Goal: Task Accomplishment & Management: Complete application form

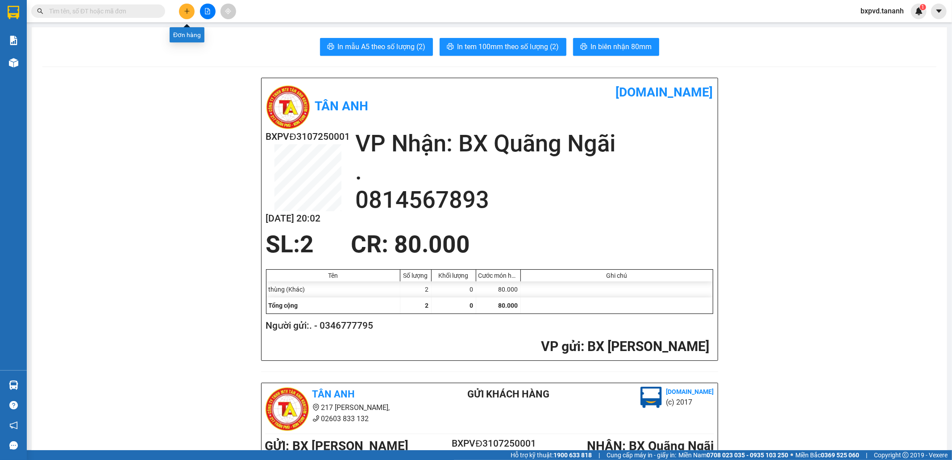
click at [184, 11] on icon "plus" at bounding box center [187, 11] width 6 height 6
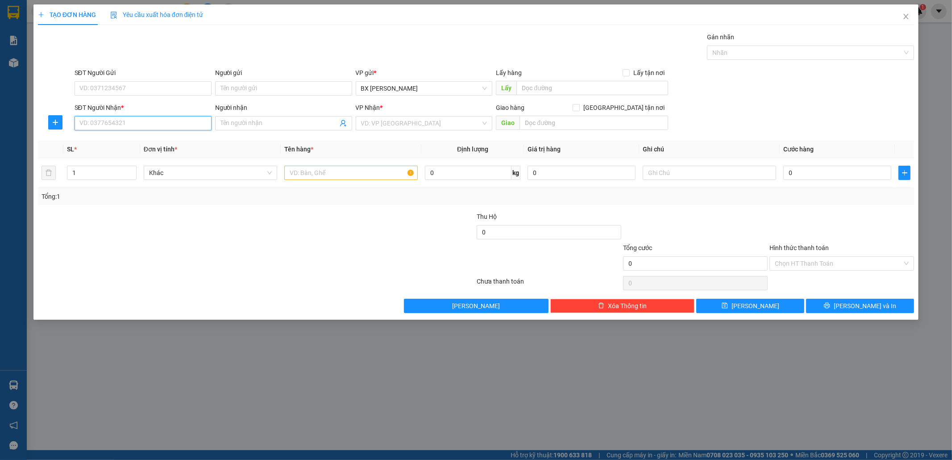
click at [156, 127] on input "SĐT Người Nhận *" at bounding box center [143, 123] width 137 height 14
type input "0984144965"
click at [162, 135] on div "0984144965 - THẢO" at bounding box center [143, 141] width 137 height 14
type input "THẢO"
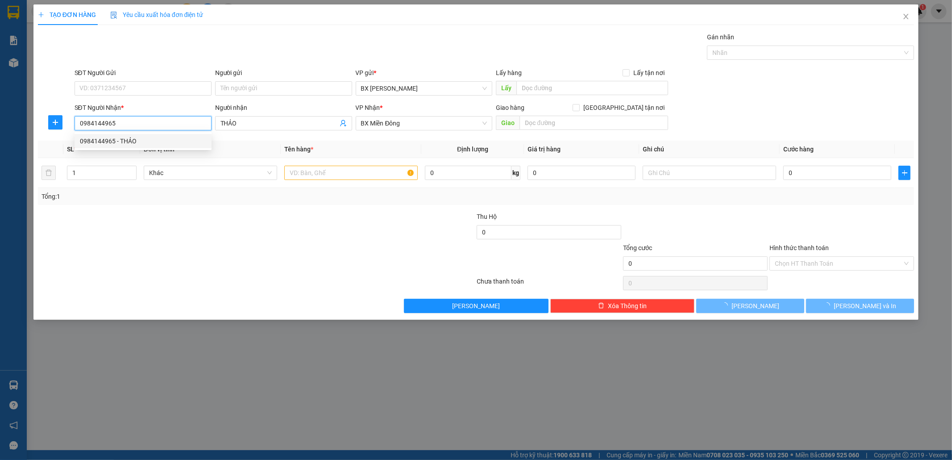
type input "200.000"
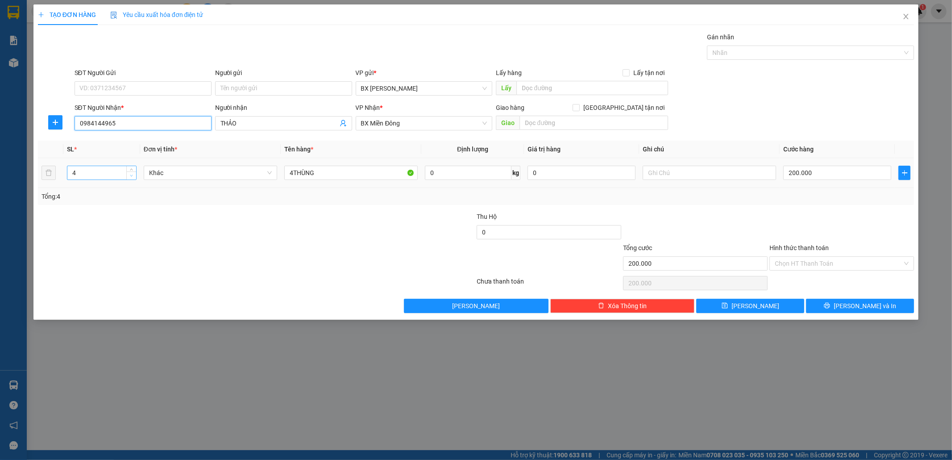
type input "0984144965"
type input "3"
click at [130, 179] on span "Decrease Value" at bounding box center [131, 175] width 10 height 8
drag, startPoint x: 295, startPoint y: 176, endPoint x: 244, endPoint y: 168, distance: 51.1
click at [245, 170] on tr "3 Khác 4THÙNG 0 kg 0 200.000" at bounding box center [476, 173] width 876 height 30
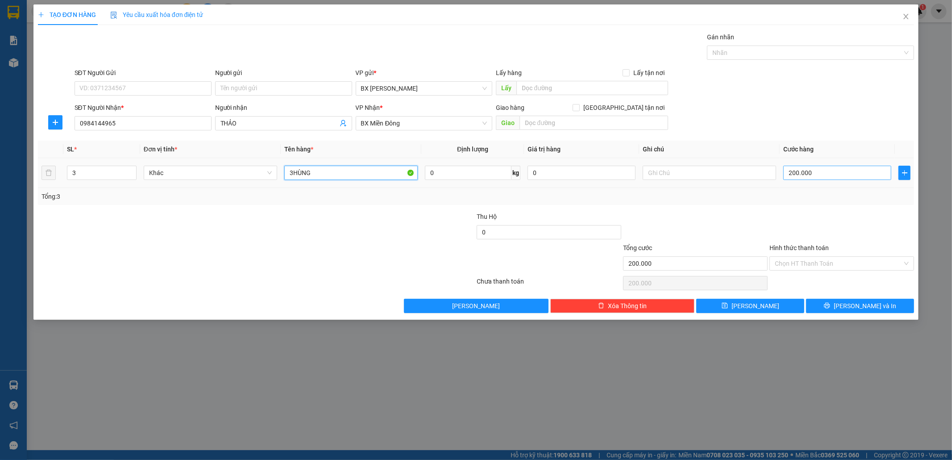
type input "3HÙNG"
click at [824, 174] on input "200.000" at bounding box center [837, 173] width 108 height 14
type input "1"
type input "15"
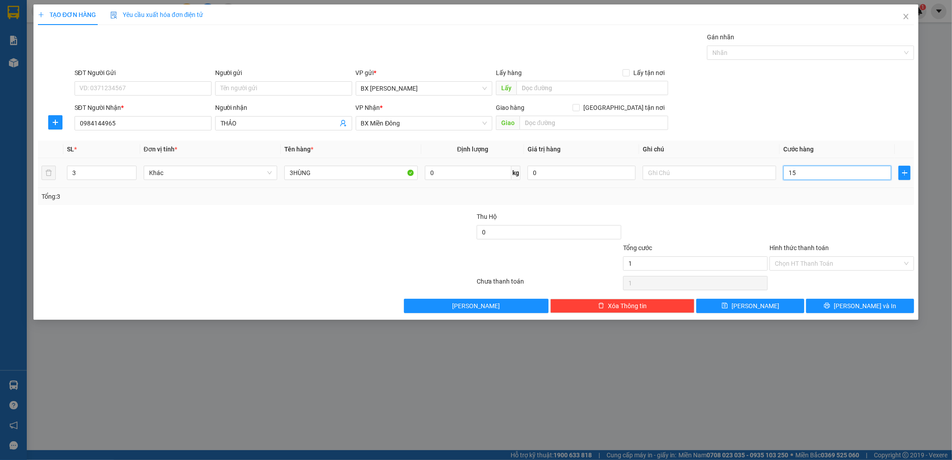
type input "15"
type input "150"
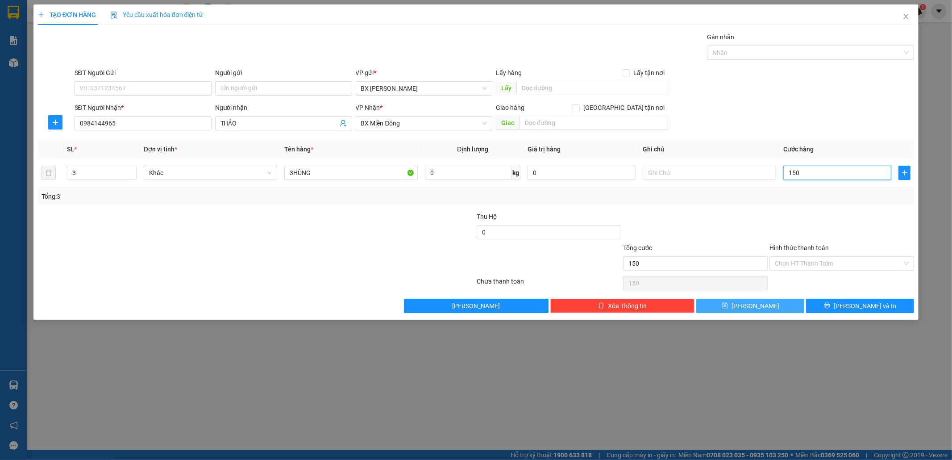
type input "150"
type input "150.000"
click at [751, 305] on span "Lưu" at bounding box center [755, 306] width 48 height 10
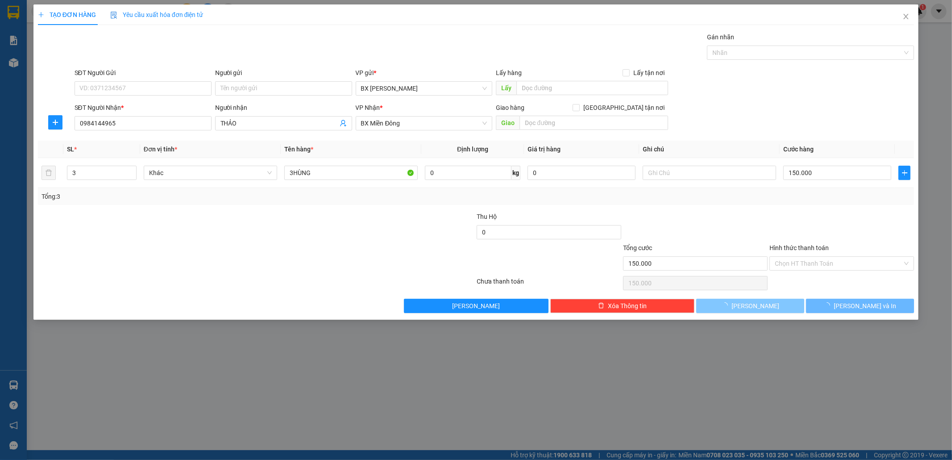
type input "0"
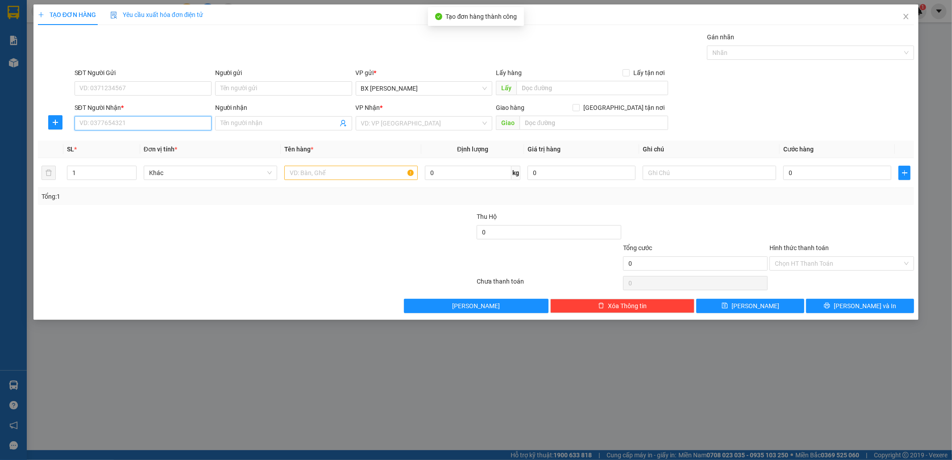
click at [185, 123] on input "SĐT Người Nhận *" at bounding box center [143, 123] width 137 height 14
type input "0823087423"
click at [133, 140] on div "0823087423" at bounding box center [143, 141] width 126 height 10
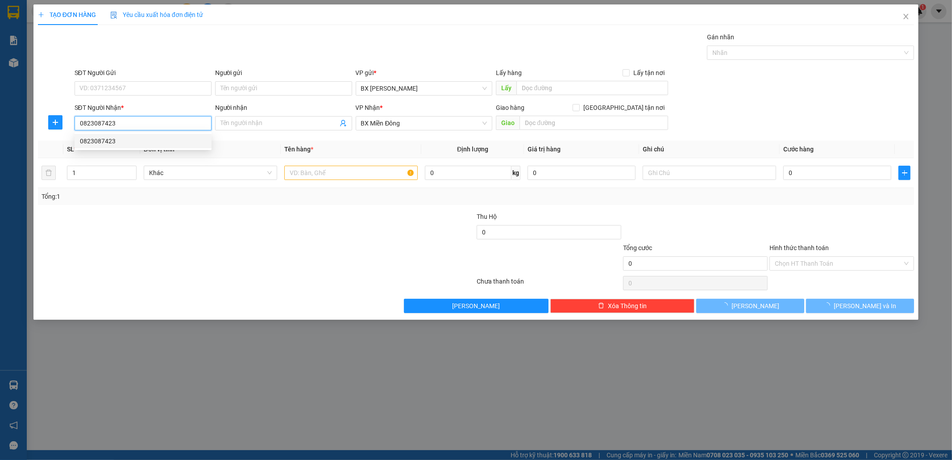
type input "70.000"
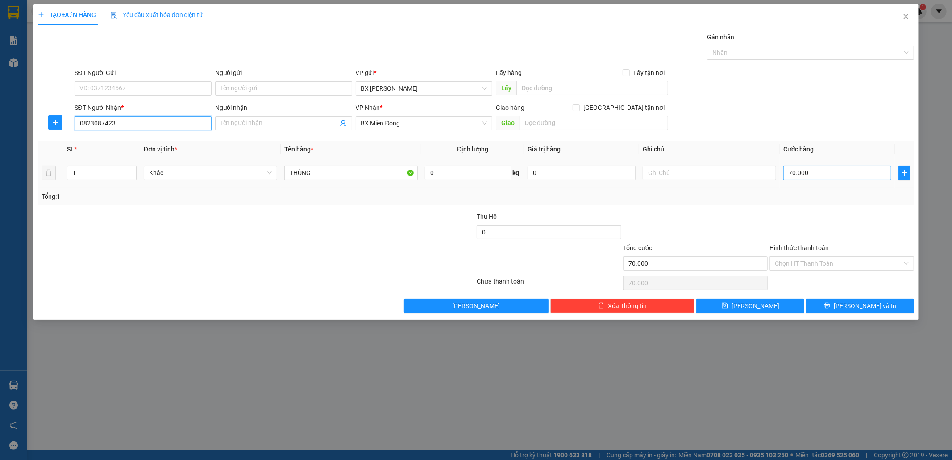
type input "0823087423"
click at [818, 168] on input "70.000" at bounding box center [837, 173] width 108 height 14
type input "5"
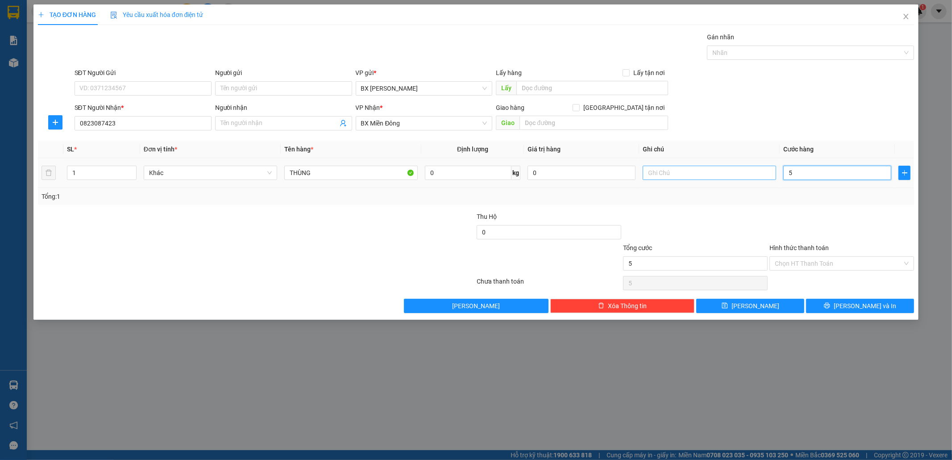
type input "50"
type input "50.000"
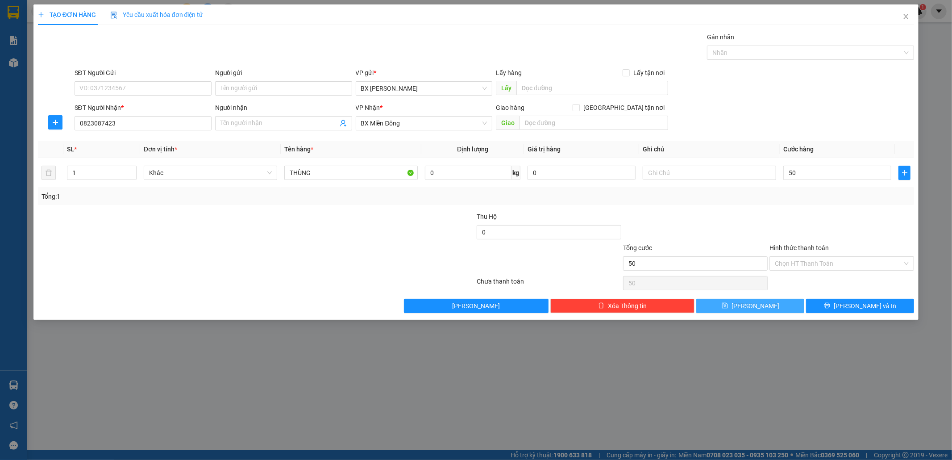
type input "50.000"
drag, startPoint x: 741, startPoint y: 309, endPoint x: 716, endPoint y: 331, distance: 32.9
click at [740, 311] on button "Lưu" at bounding box center [750, 306] width 108 height 14
type input "0"
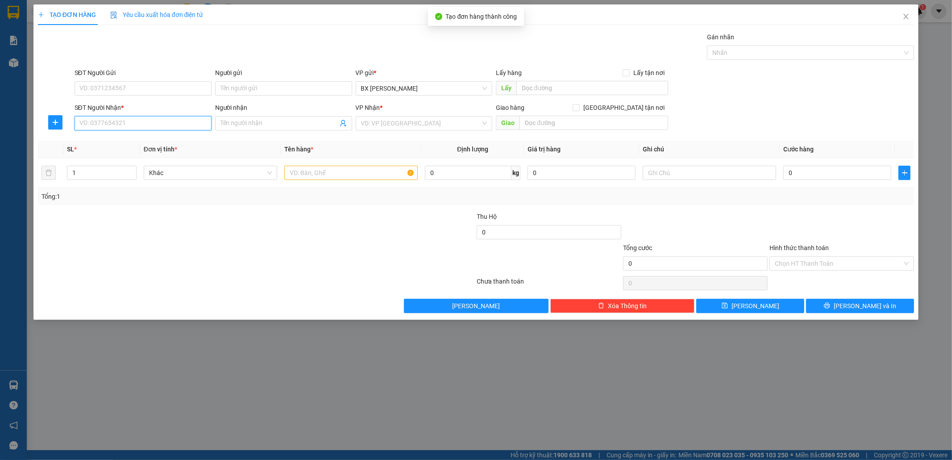
drag, startPoint x: 118, startPoint y: 127, endPoint x: 141, endPoint y: 117, distance: 24.4
click at [122, 126] on input "SĐT Người Nhận *" at bounding box center [143, 123] width 137 height 14
type input "0906721413"
drag, startPoint x: 145, startPoint y: 141, endPoint x: 156, endPoint y: 150, distance: 14.9
click at [145, 141] on div "0906721413 - LỘC" at bounding box center [143, 141] width 126 height 10
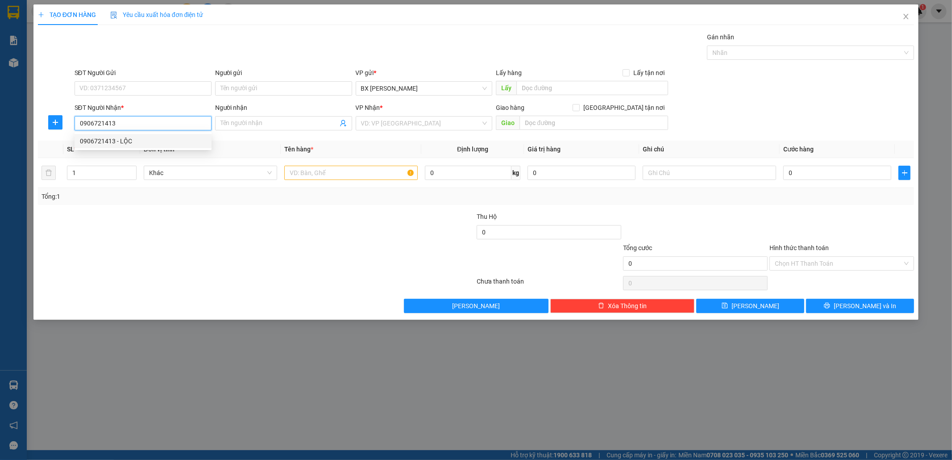
type input "LỘC"
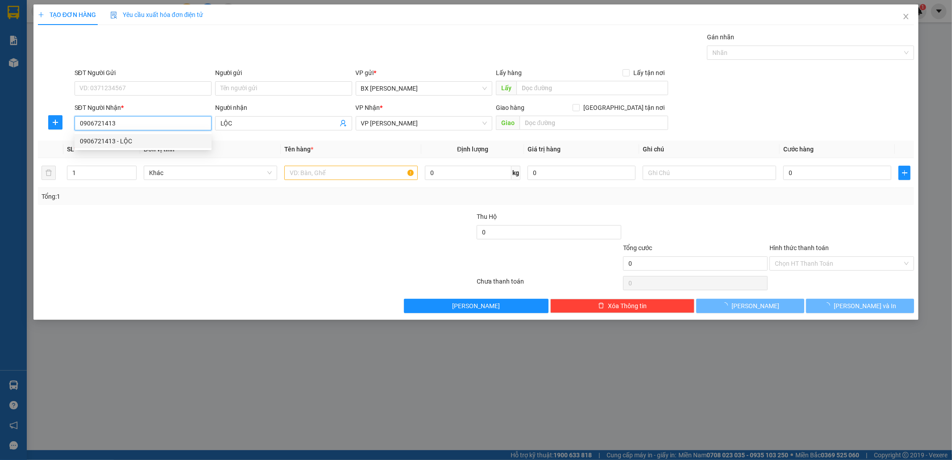
type input "150.000"
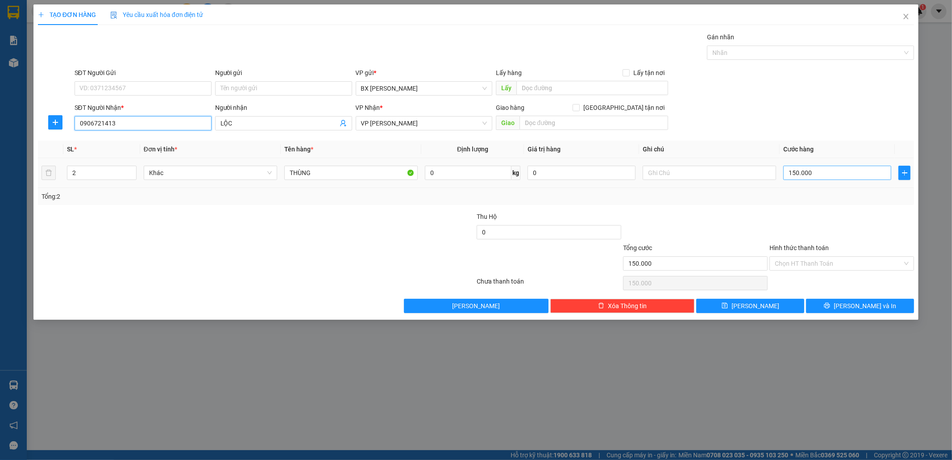
type input "0906721413"
click at [809, 174] on input "150.000" at bounding box center [837, 173] width 108 height 14
type input "1"
type input "10"
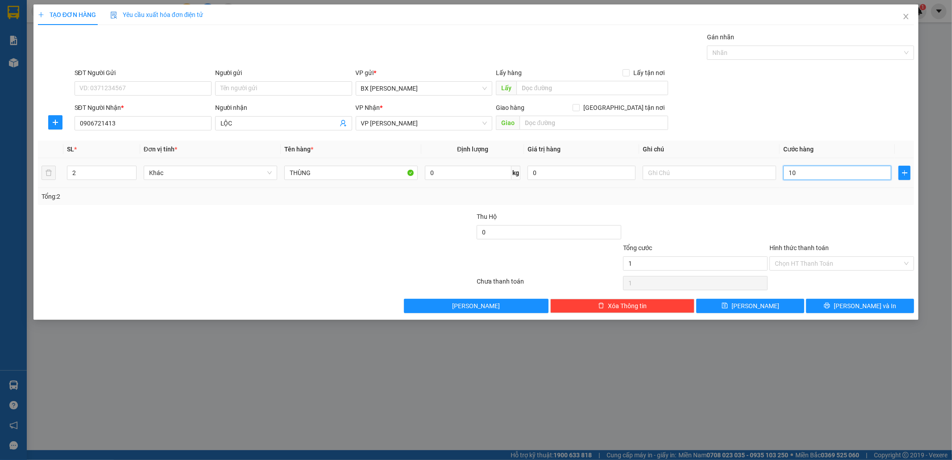
type input "10"
type input "100"
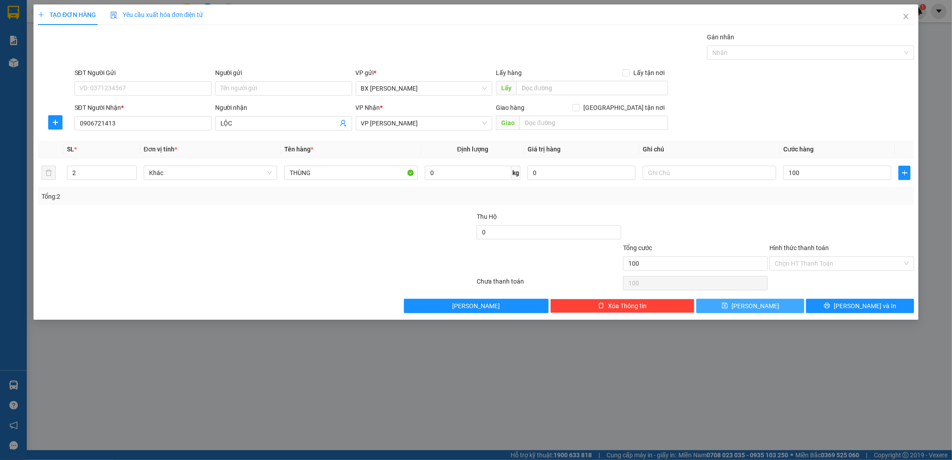
type input "100.000"
click at [738, 307] on button "Lưu" at bounding box center [750, 306] width 108 height 14
type input "0"
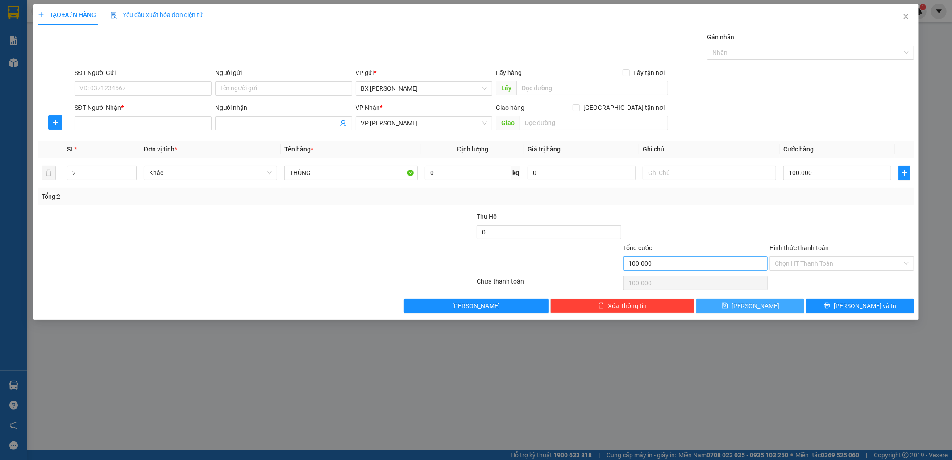
type input "0"
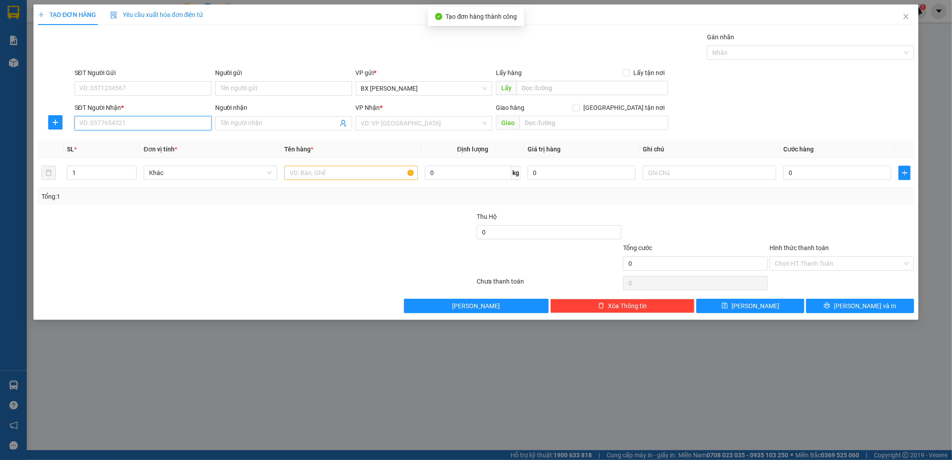
click at [118, 121] on input "SĐT Người Nhận *" at bounding box center [143, 123] width 137 height 14
type input "0909109277"
click at [155, 145] on div "0909109277 - TRIỀU" at bounding box center [143, 141] width 126 height 10
type input "TRIỀU"
type input "150.000"
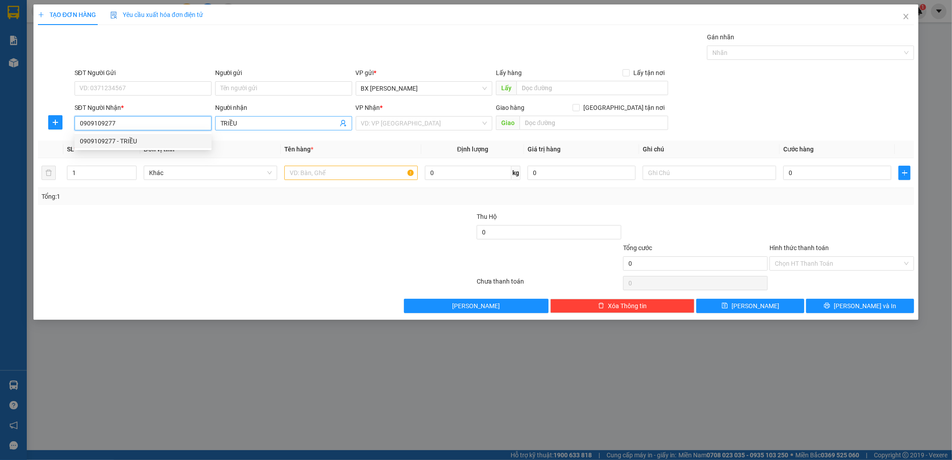
type input "150.000"
type input "0909109277"
type input "2"
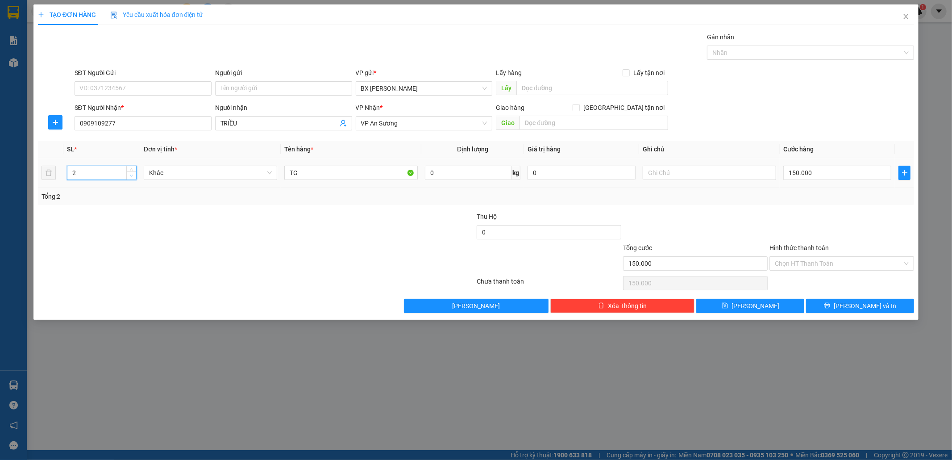
drag, startPoint x: 128, startPoint y: 176, endPoint x: 135, endPoint y: 177, distance: 7.2
click at [128, 176] on span "Decrease Value" at bounding box center [131, 175] width 10 height 8
click at [832, 176] on input "150.000" at bounding box center [837, 173] width 108 height 14
type input "1"
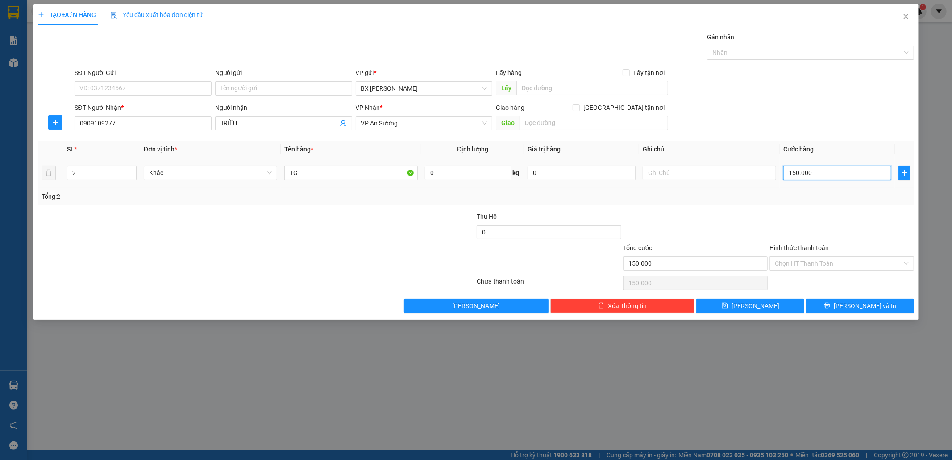
type input "1"
type input "10"
type input "100"
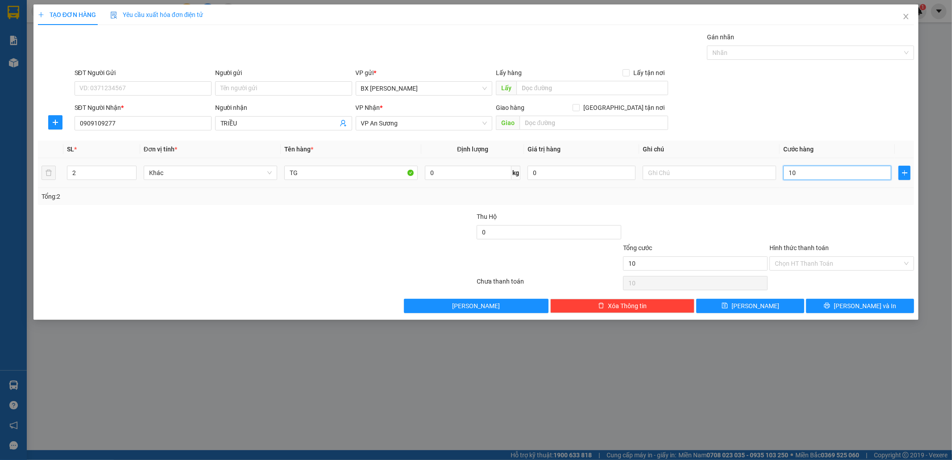
type input "100"
type input "100.000"
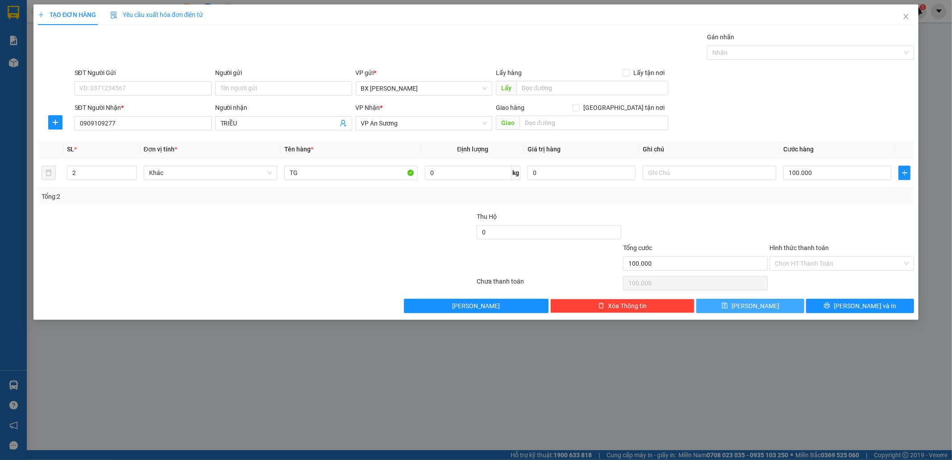
click at [765, 305] on button "Lưu" at bounding box center [750, 306] width 108 height 14
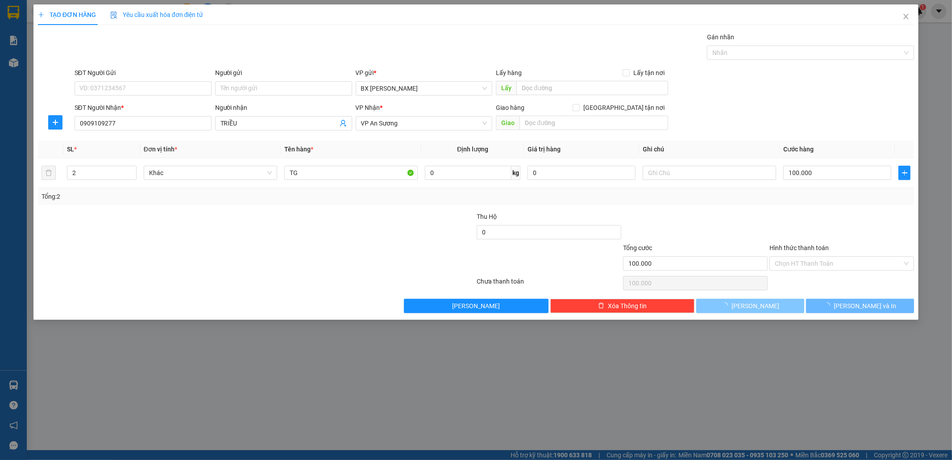
type input "0"
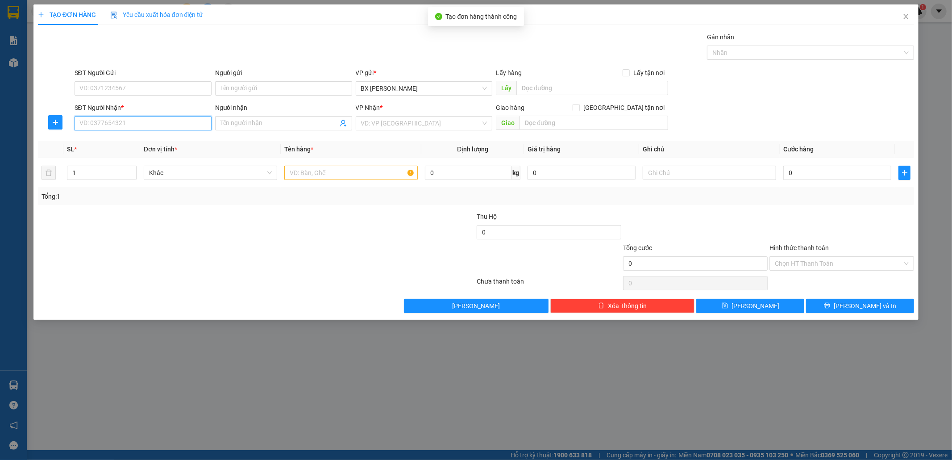
click at [132, 126] on input "SĐT Người Nhận *" at bounding box center [143, 123] width 137 height 14
type input "0355113254"
click at [387, 123] on input "search" at bounding box center [421, 122] width 120 height 13
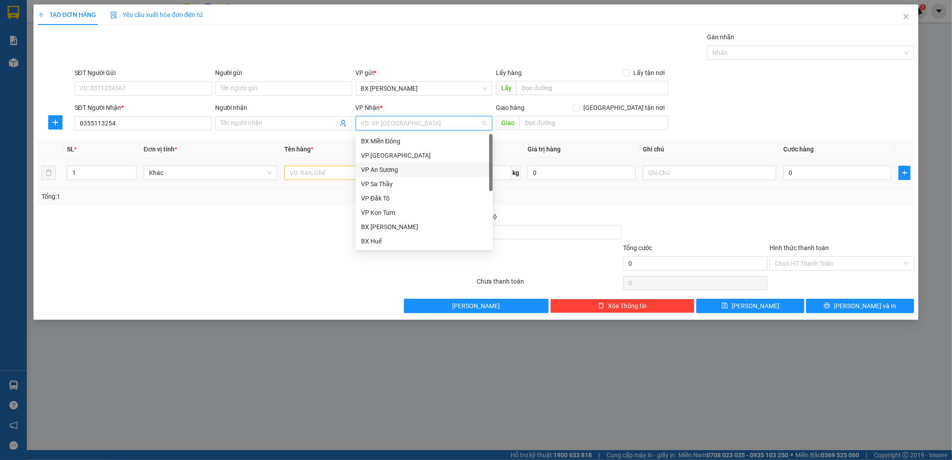
drag, startPoint x: 395, startPoint y: 166, endPoint x: 371, endPoint y: 180, distance: 28.0
click at [395, 166] on div "VP An Sương" at bounding box center [424, 170] width 126 height 10
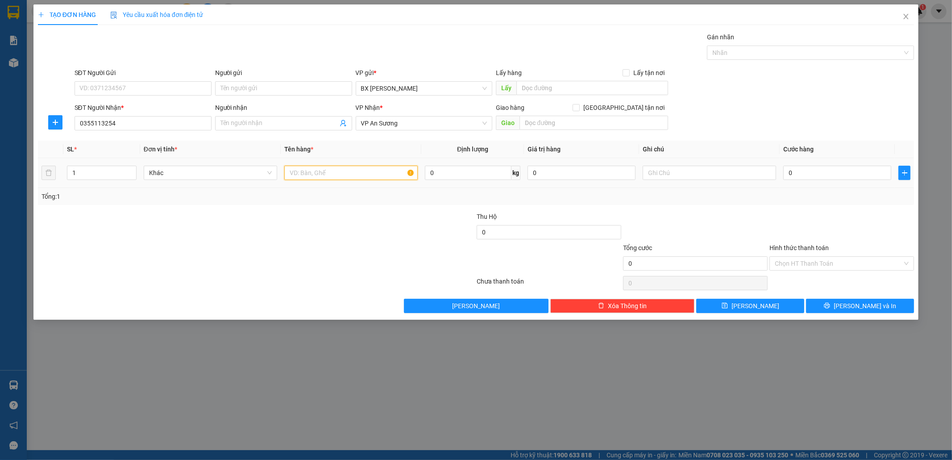
click at [292, 175] on input "text" at bounding box center [350, 173] width 133 height 14
type input "TG"
click at [816, 170] on input "0" at bounding box center [837, 173] width 108 height 14
type input "5"
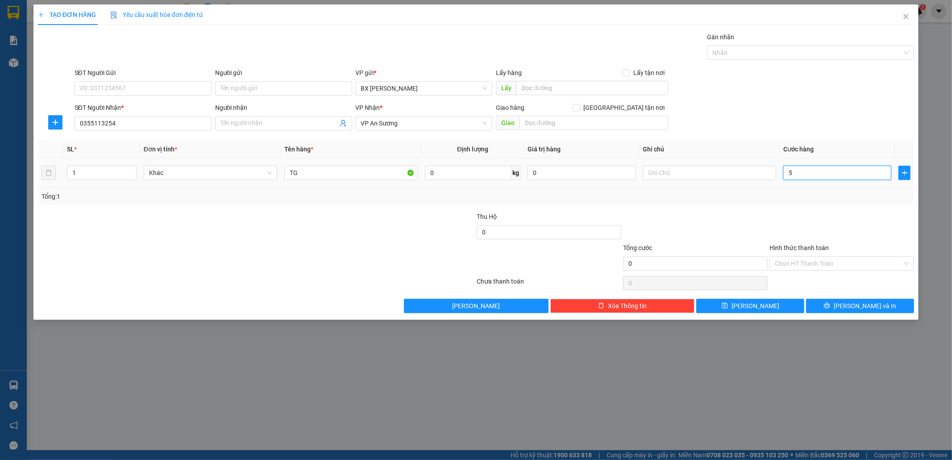
type input "5"
type input "50"
type input "50.000"
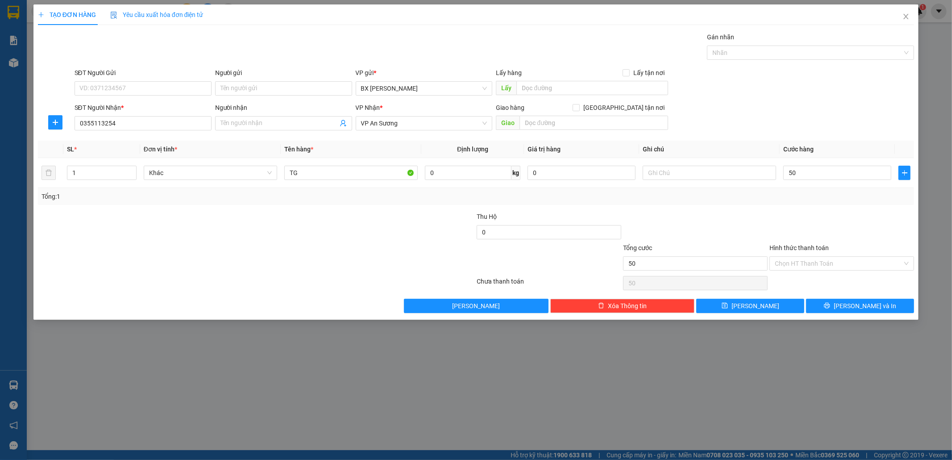
type input "50.000"
drag, startPoint x: 747, startPoint y: 297, endPoint x: 746, endPoint y: 302, distance: 4.9
click at [746, 299] on div "Transit Pickup Surcharge Ids Transit Deliver Surcharge Ids Transit Deliver Surc…" at bounding box center [476, 172] width 876 height 281
click at [744, 314] on div "TẠO ĐƠN HÀNG Yêu cầu xuất hóa đơn điện tử Transit Pickup Surcharge Ids Transit …" at bounding box center [475, 161] width 885 height 315
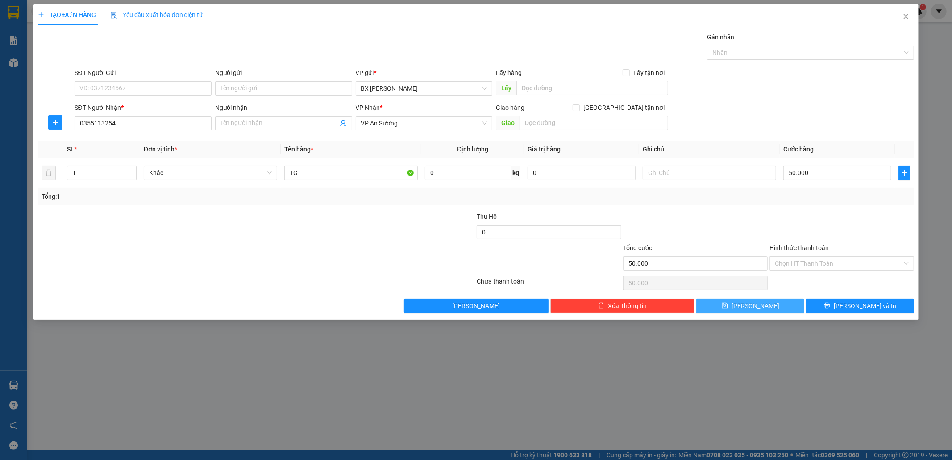
drag, startPoint x: 747, startPoint y: 304, endPoint x: 765, endPoint y: 306, distance: 17.5
click at [748, 304] on button "Lưu" at bounding box center [750, 306] width 108 height 14
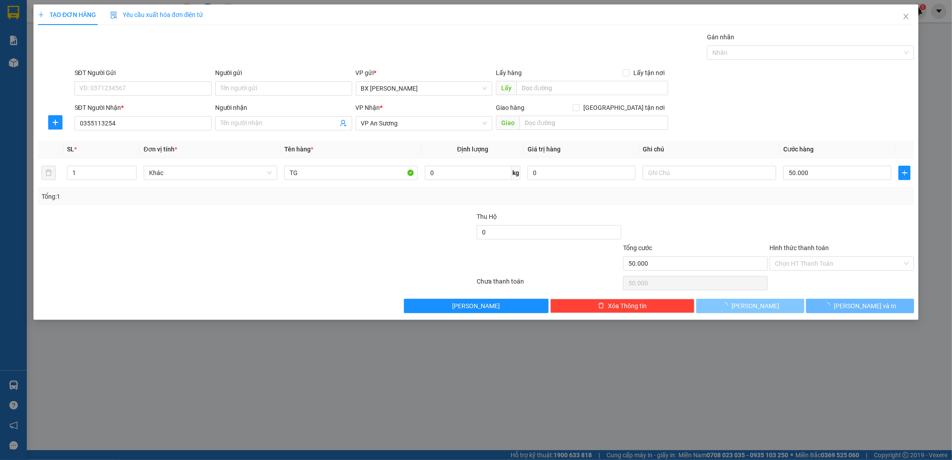
type input "0"
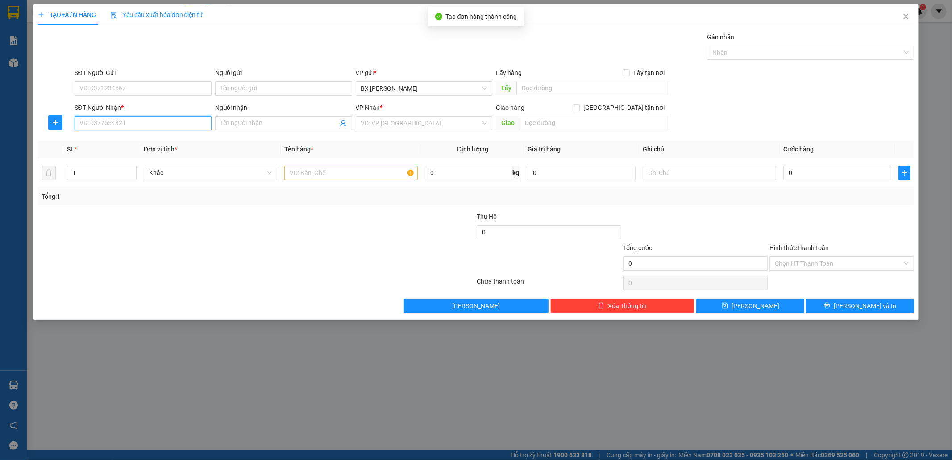
drag, startPoint x: 123, startPoint y: 121, endPoint x: 136, endPoint y: 123, distance: 13.0
click at [124, 122] on input "SĐT Người Nhận *" at bounding box center [143, 123] width 137 height 14
type input "0702498471"
click at [131, 144] on div "0702498471 - VITA" at bounding box center [143, 141] width 126 height 10
type input "VITA"
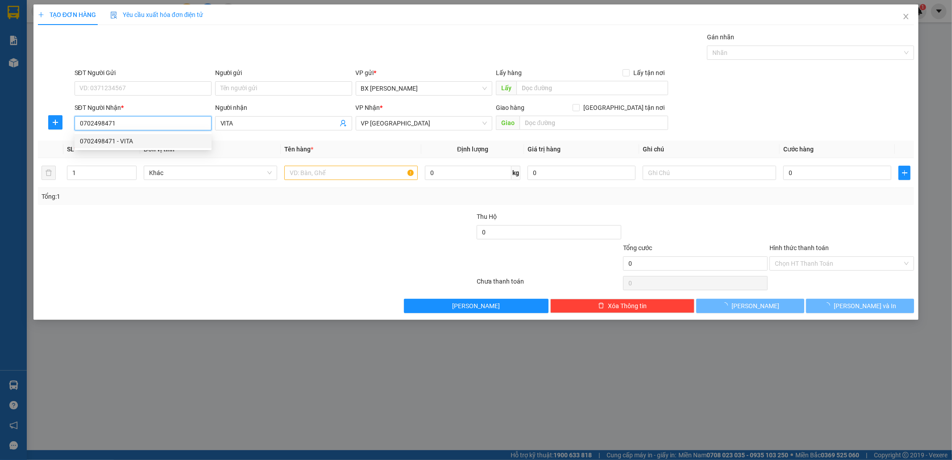
type input "80.000"
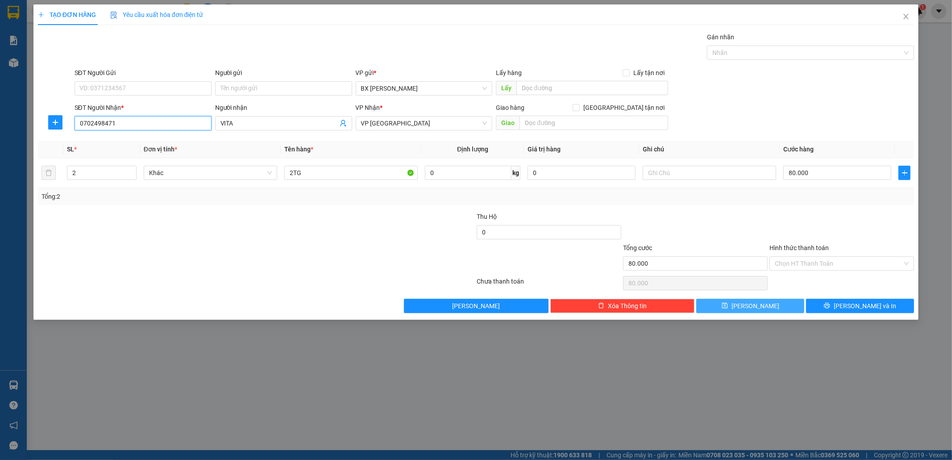
type input "0702498471"
click at [748, 310] on button "Lưu" at bounding box center [750, 306] width 108 height 14
type input "0"
click at [131, 116] on input "SĐT Người Nhận *" at bounding box center [143, 123] width 137 height 14
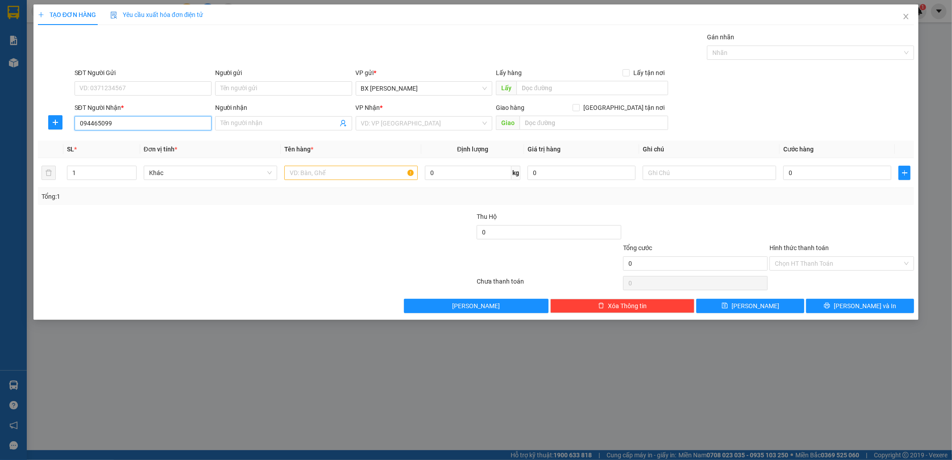
type input "0944650990"
click at [141, 143] on div "0944650990 - THI THI" at bounding box center [143, 141] width 126 height 10
type input "THI THI"
type input "GÒ ĐẬU"
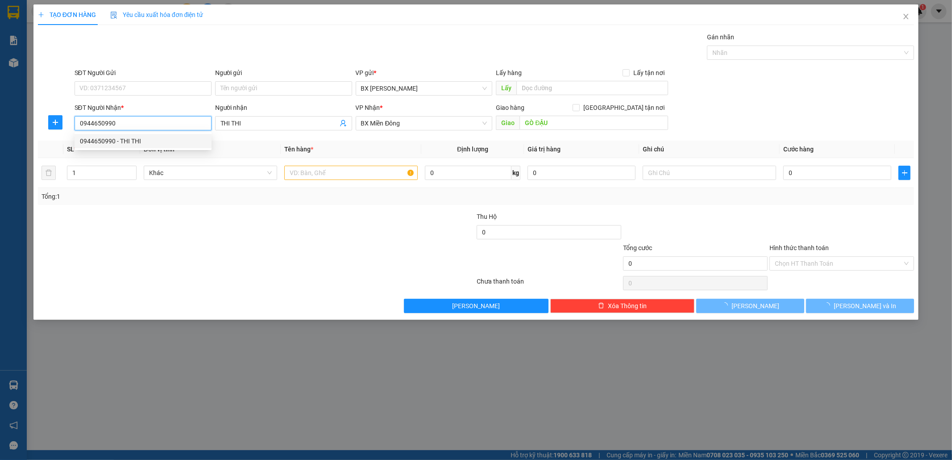
type input "50.000"
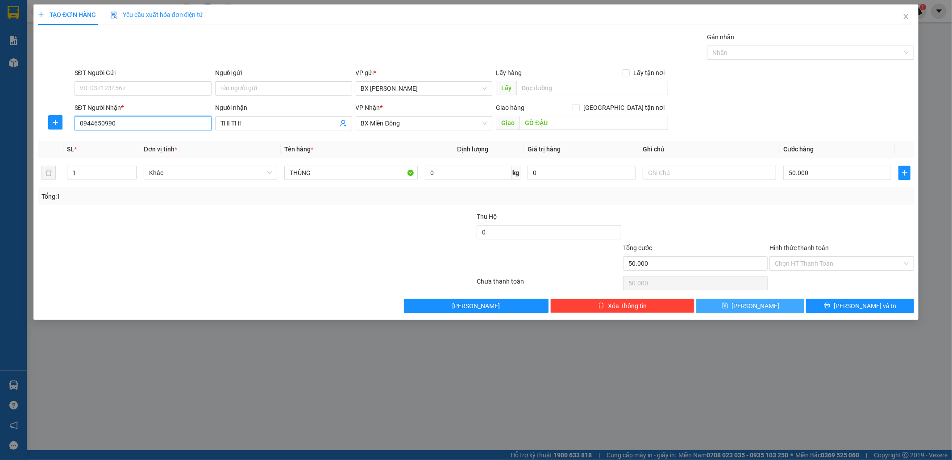
type input "0944650990"
click at [707, 304] on button "Lưu" at bounding box center [750, 306] width 108 height 14
type input "0"
click at [91, 120] on input "SĐT Người Nhận *" at bounding box center [143, 123] width 137 height 14
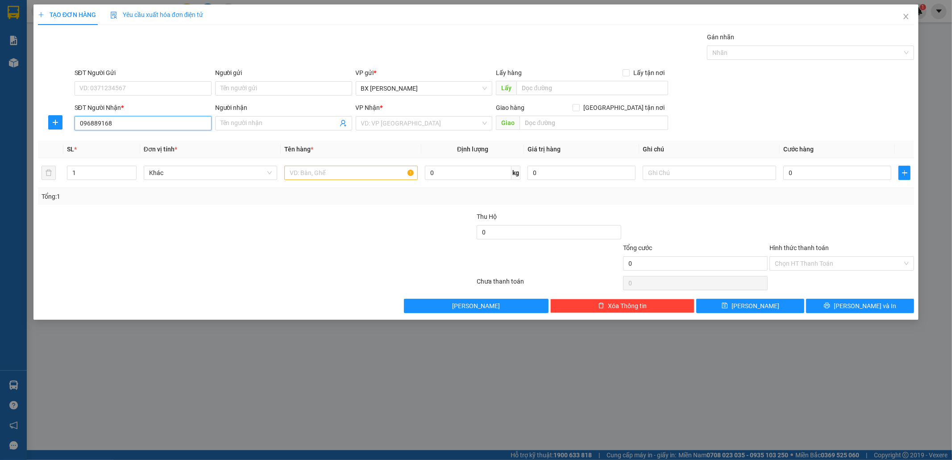
type input "0968891684"
click at [119, 136] on div "0968891684 - HUỆ" at bounding box center [143, 141] width 137 height 14
type input "HUỆ"
type input "BÌNH DƯƠNG"
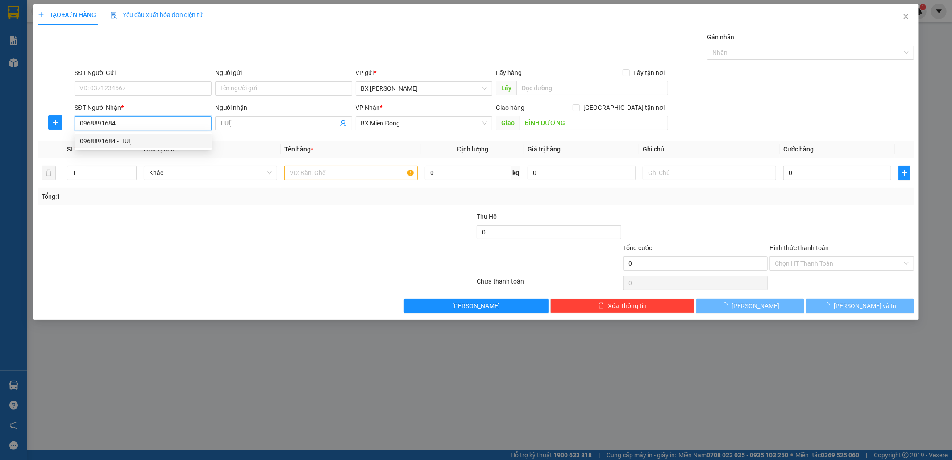
type input "50.000"
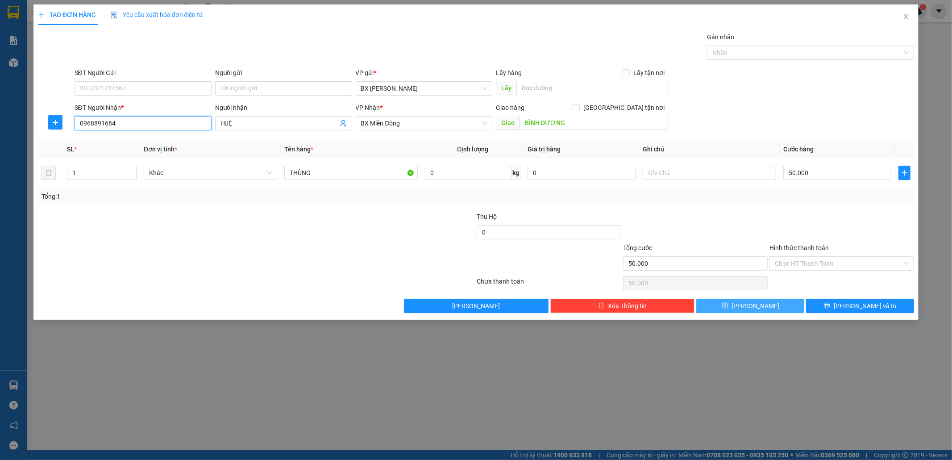
type input "0968891684"
drag, startPoint x: 737, startPoint y: 299, endPoint x: 738, endPoint y: 310, distance: 10.7
click at [737, 300] on button "Lưu" at bounding box center [750, 306] width 108 height 14
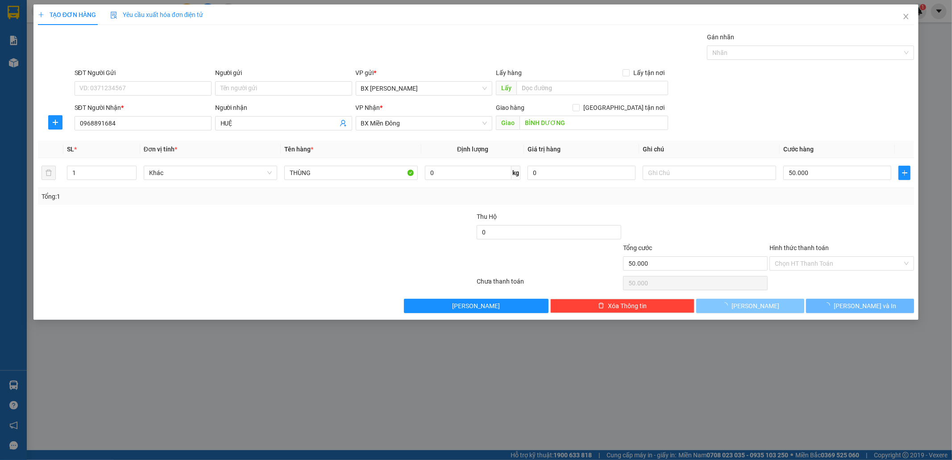
type input "0"
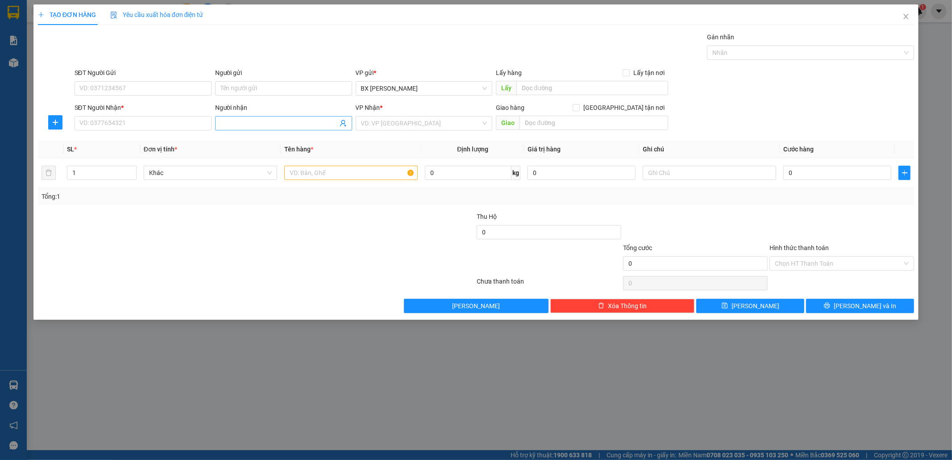
click at [239, 116] on span at bounding box center [283, 123] width 137 height 14
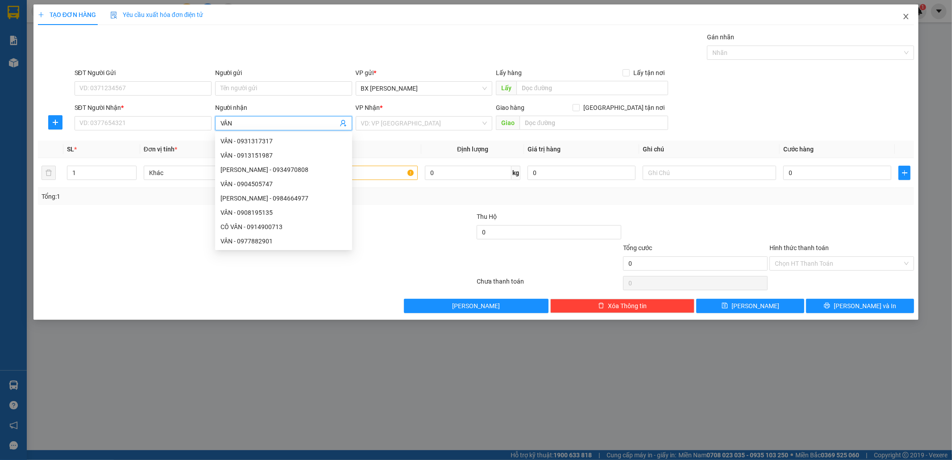
type input "VÂN"
click at [906, 15] on icon "close" at bounding box center [905, 16] width 7 height 7
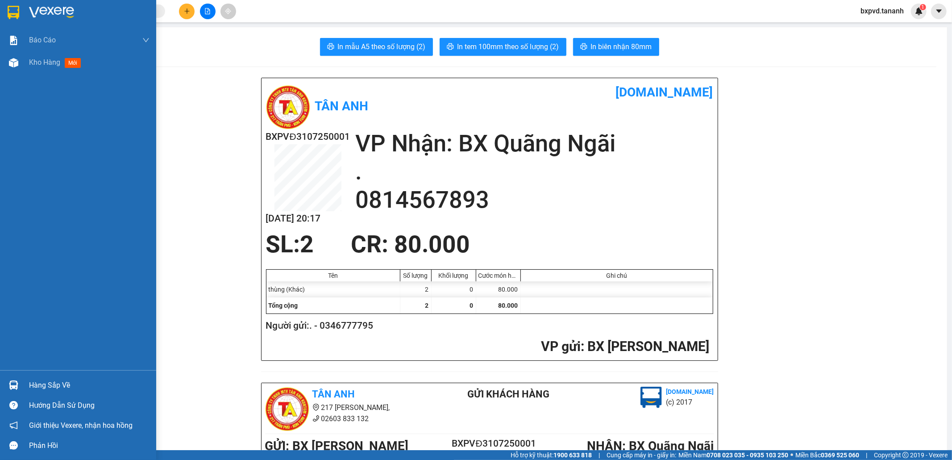
click at [14, 11] on img at bounding box center [14, 12] width 12 height 13
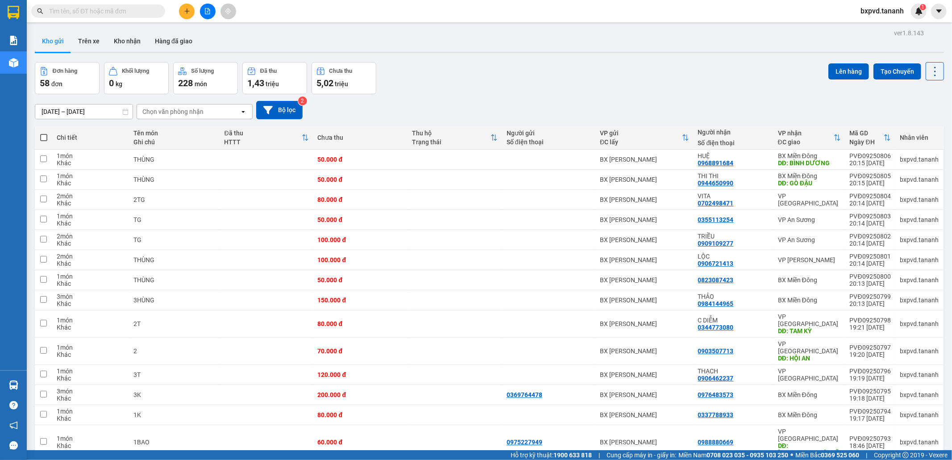
click at [51, 112] on input "10/09/2025 – 12/09/2025" at bounding box center [83, 111] width 97 height 14
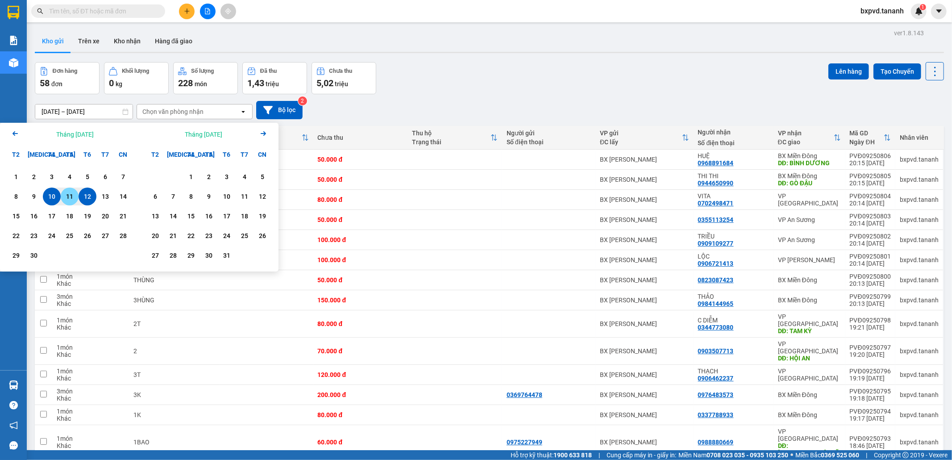
click at [69, 192] on div "11" at bounding box center [69, 196] width 12 height 11
type input "11/09/2025 – 11/09/2025"
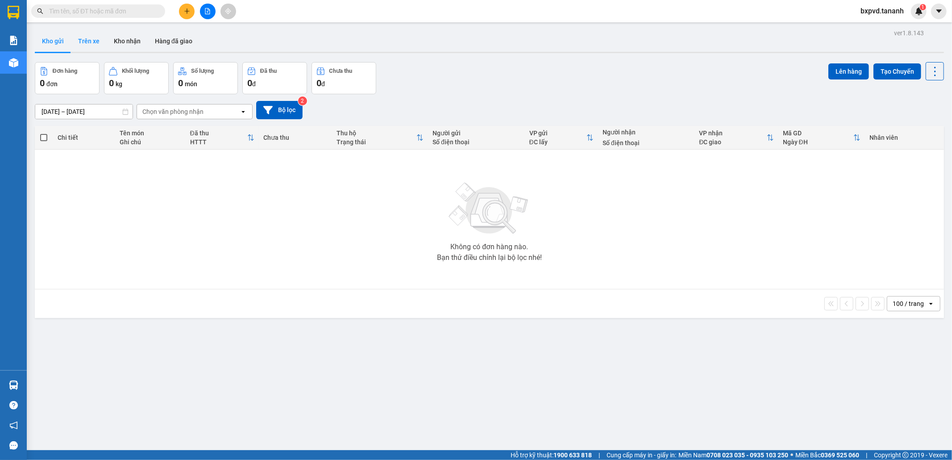
click at [84, 36] on button "Trên xe" at bounding box center [89, 40] width 36 height 21
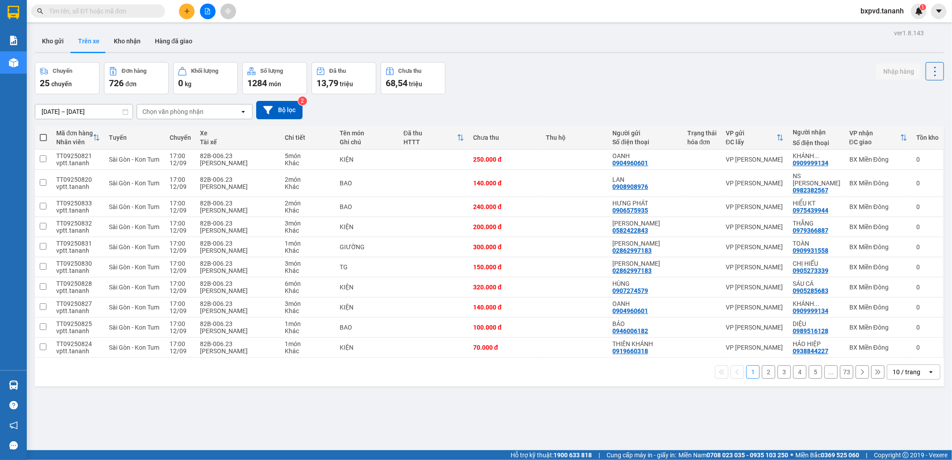
click at [909, 369] on div "10 / trang" at bounding box center [906, 371] width 28 height 9
click at [912, 344] on span "100 / trang" at bounding box center [902, 345] width 32 height 9
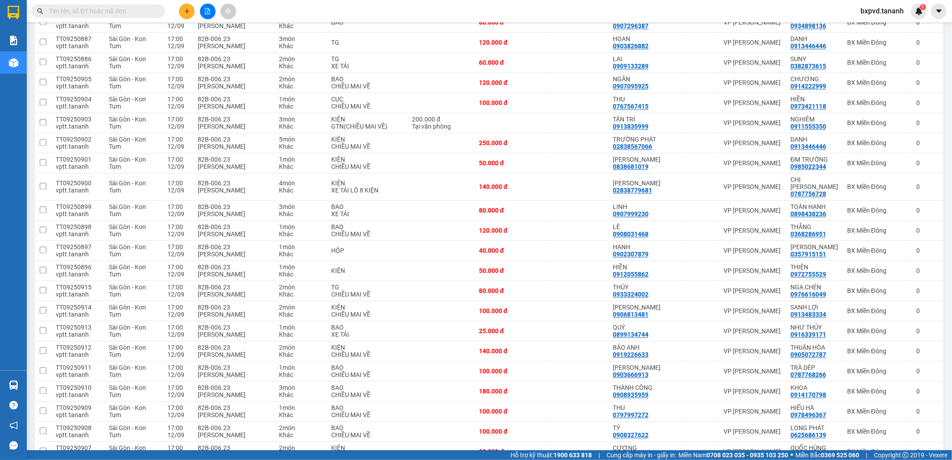
scroll to position [1756, 0]
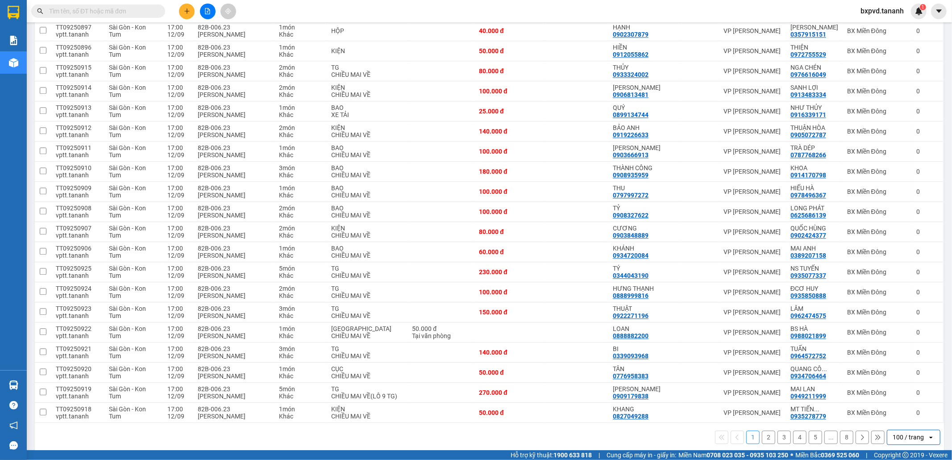
click at [762, 430] on button "2" at bounding box center [768, 436] width 13 height 13
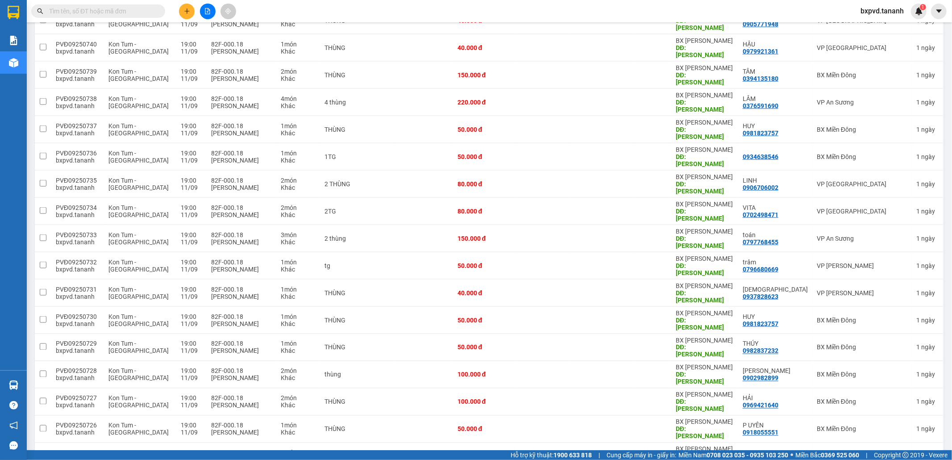
scroll to position [1233, 0]
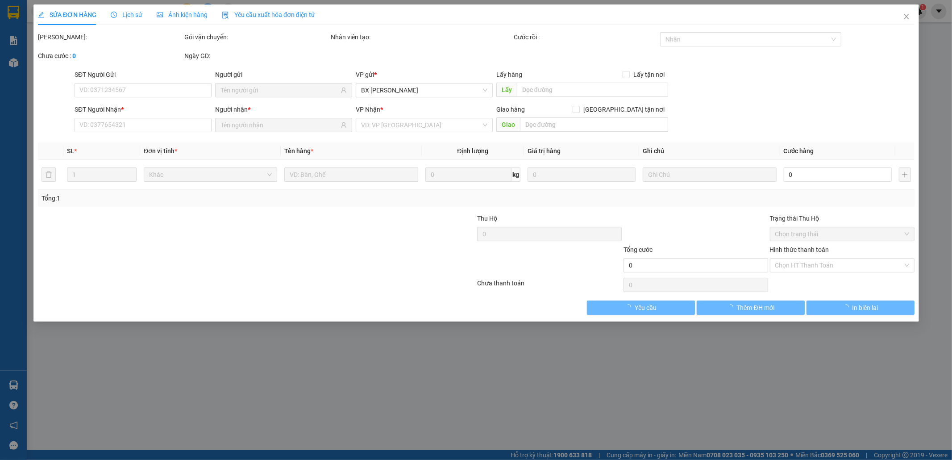
type input "0935254599"
type input "0919979111"
type input "50.000"
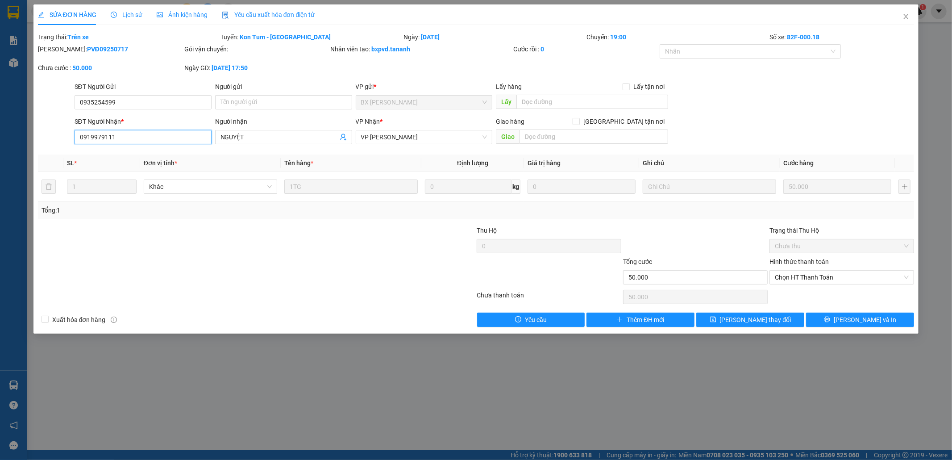
drag, startPoint x: 134, startPoint y: 134, endPoint x: 0, endPoint y: 127, distance: 134.5
click at [0, 129] on div "SỬA ĐƠN HÀNG Lịch sử Ảnh kiện hàng Yêu cầu xuất hóa đơn điện tử Total Paid Fee …" at bounding box center [476, 230] width 952 height 460
click at [907, 15] on icon "close" at bounding box center [905, 16] width 7 height 7
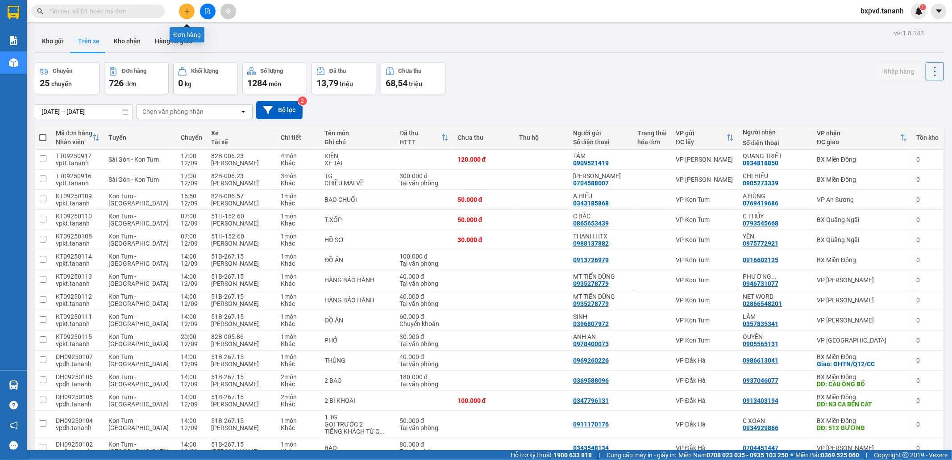
click at [183, 12] on button at bounding box center [187, 12] width 16 height 16
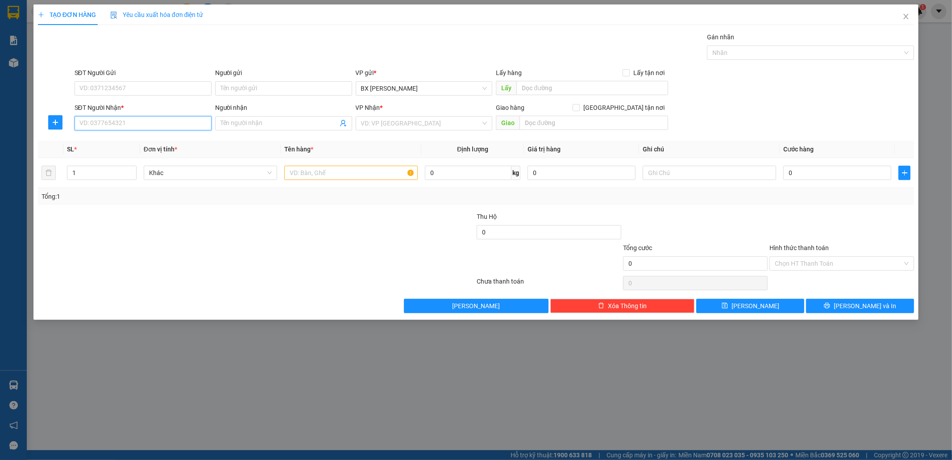
click at [136, 121] on input "SĐT Người Nhận *" at bounding box center [143, 123] width 137 height 14
click at [272, 125] on input "Người nhận" at bounding box center [278, 123] width 117 height 10
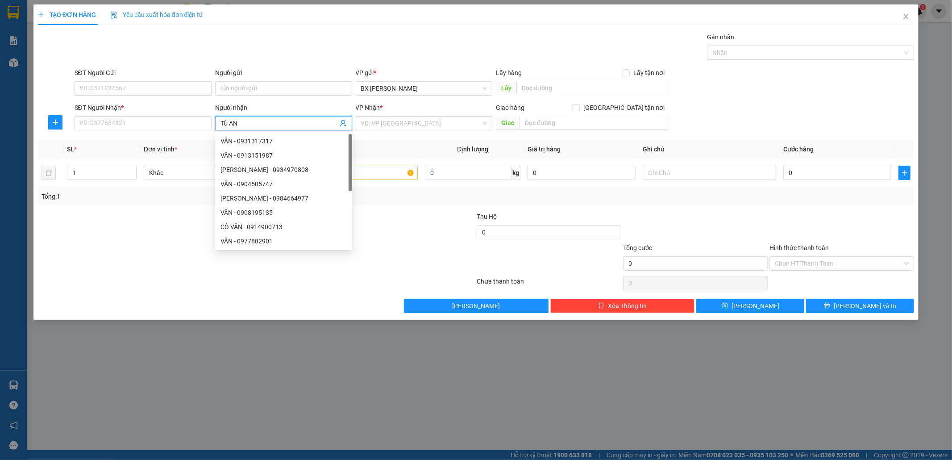
type input "TÚ ANH"
click at [279, 168] on div "TÚ ANH - 0949695959" at bounding box center [283, 170] width 126 height 10
type input "0949695959"
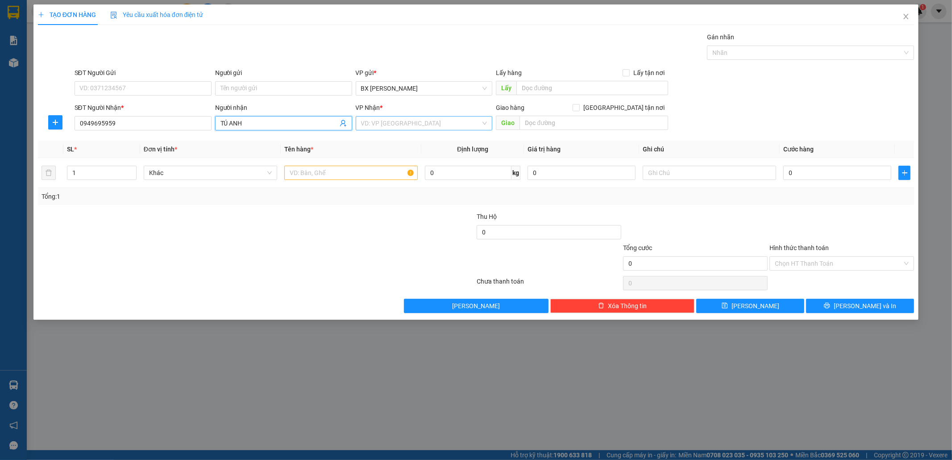
type input "TÚ ANH"
click at [371, 118] on input "search" at bounding box center [421, 122] width 120 height 13
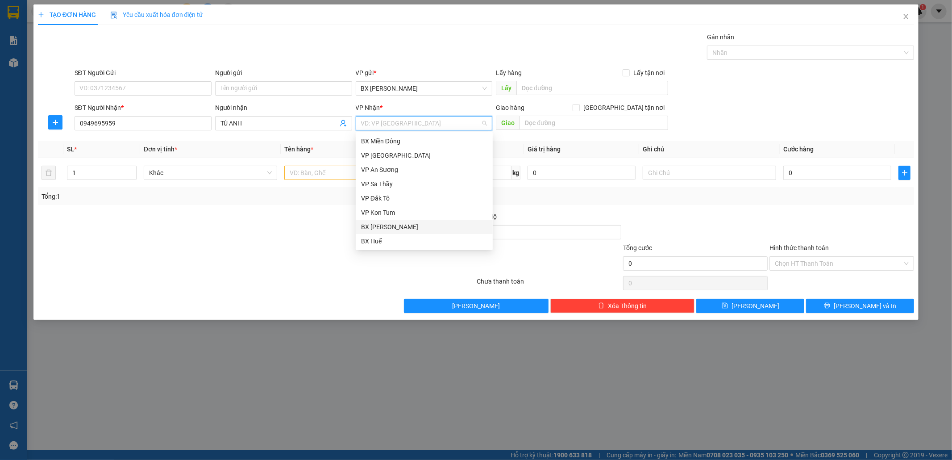
scroll to position [92, 0]
click at [396, 190] on div "VP [PERSON_NAME]" at bounding box center [424, 192] width 126 height 10
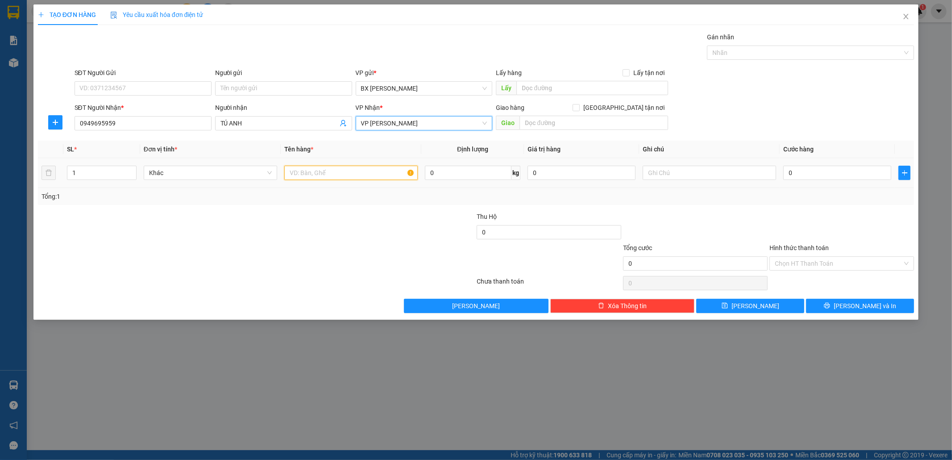
click at [326, 174] on input "text" at bounding box center [350, 173] width 133 height 14
click at [130, 171] on icon "up" at bounding box center [131, 171] width 3 height 2
type input "3"
click at [130, 171] on icon "up" at bounding box center [131, 171] width 3 height 2
click at [825, 171] on input "0" at bounding box center [837, 173] width 108 height 14
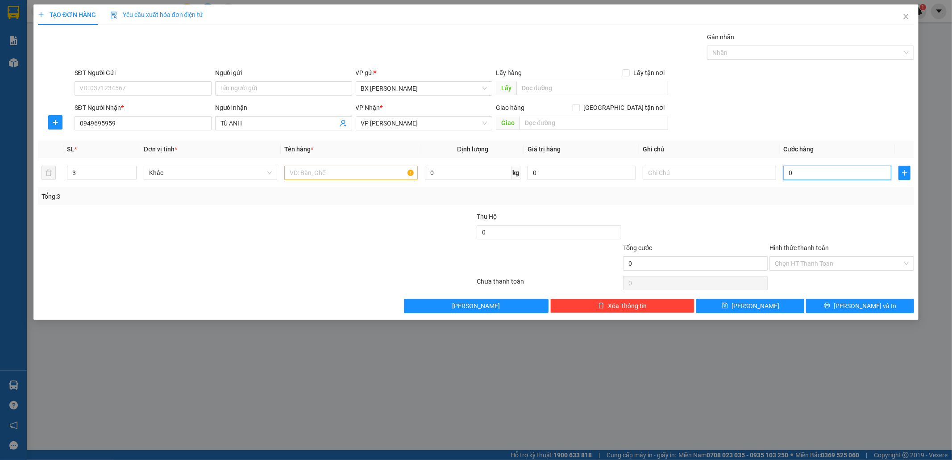
type input "1"
type input "17"
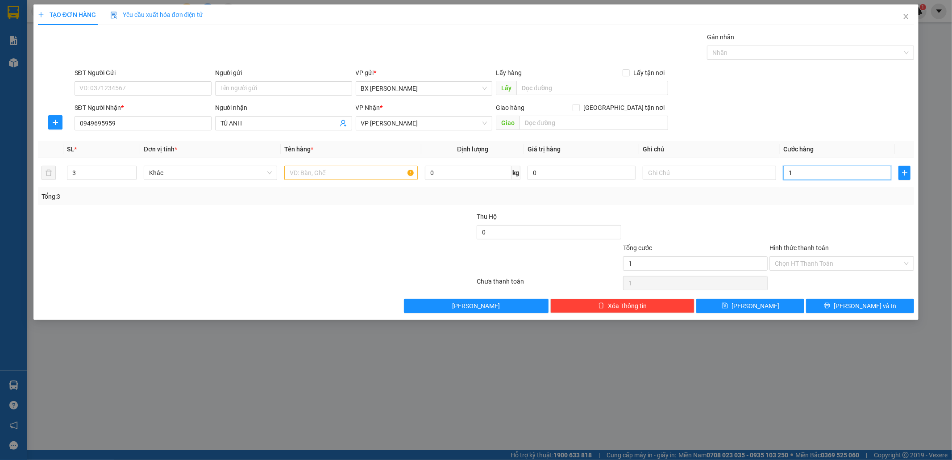
type input "17"
type input "170"
type input "170.000"
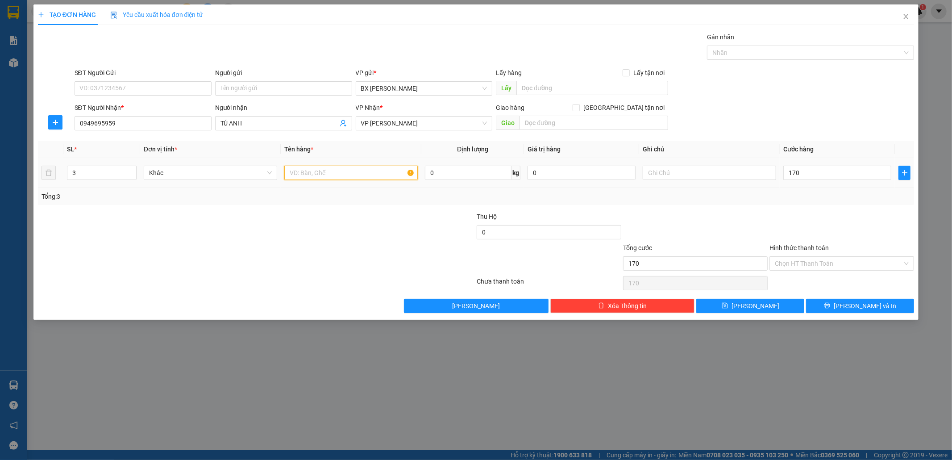
type input "170.000"
click at [295, 178] on input "text" at bounding box center [350, 173] width 133 height 14
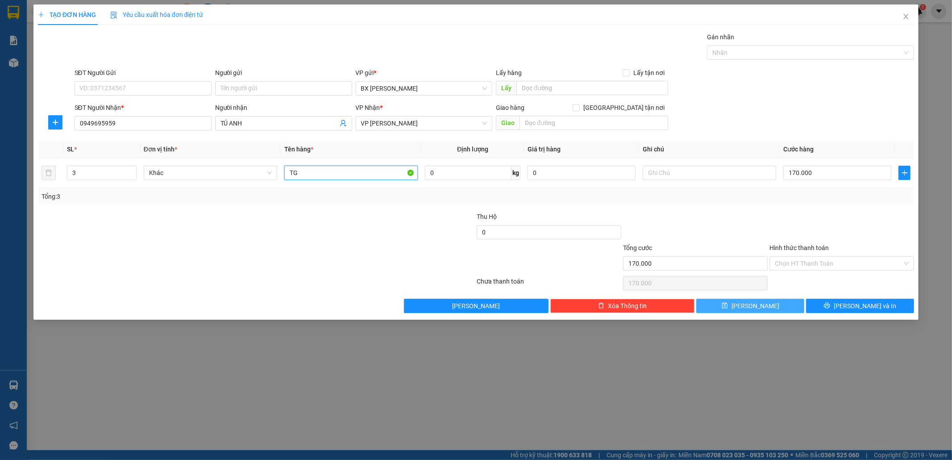
type input "TG"
click at [755, 308] on span "Lưu" at bounding box center [755, 306] width 48 height 10
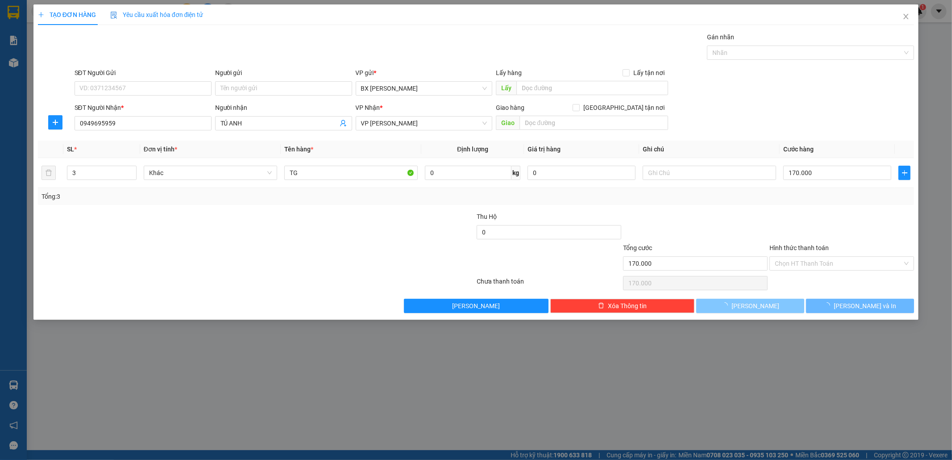
type input "1"
type input "0"
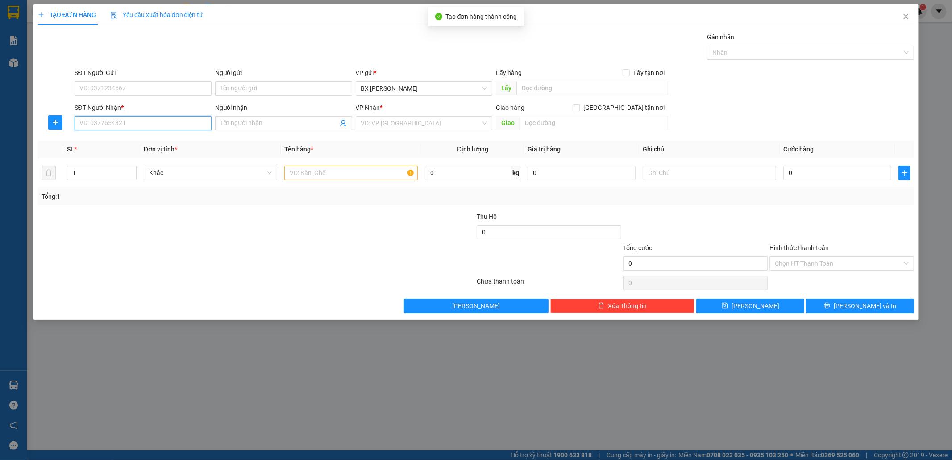
click at [168, 129] on input "SĐT Người Nhận *" at bounding box center [143, 123] width 137 height 14
click at [224, 123] on input "Người nhận" at bounding box center [278, 123] width 117 height 10
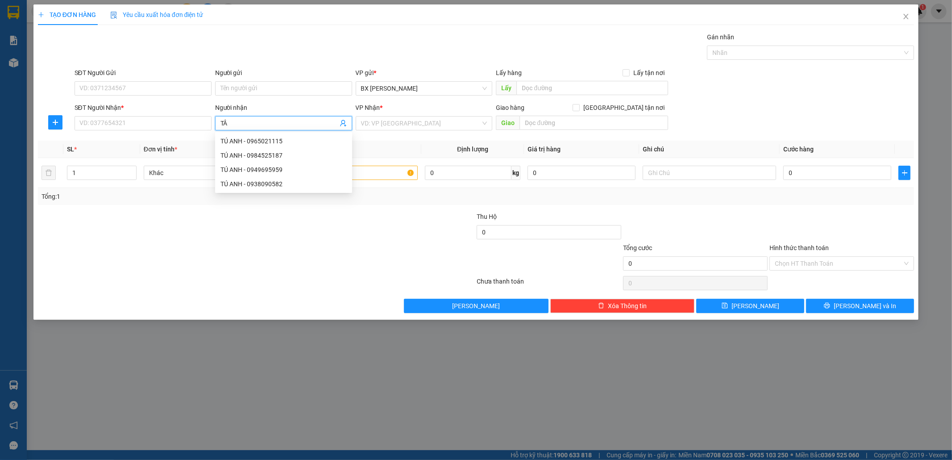
type input "TÂM"
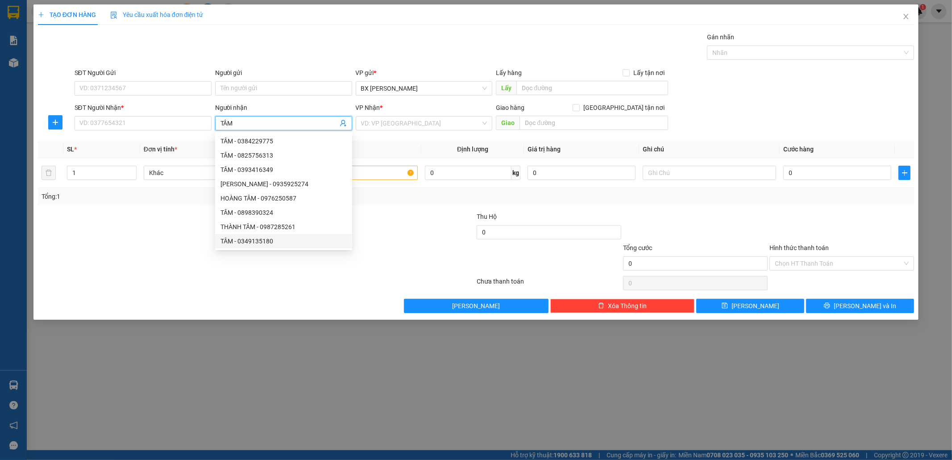
click at [273, 244] on div "TÂM - 0349135180" at bounding box center [283, 241] width 126 height 10
type input "0349135180"
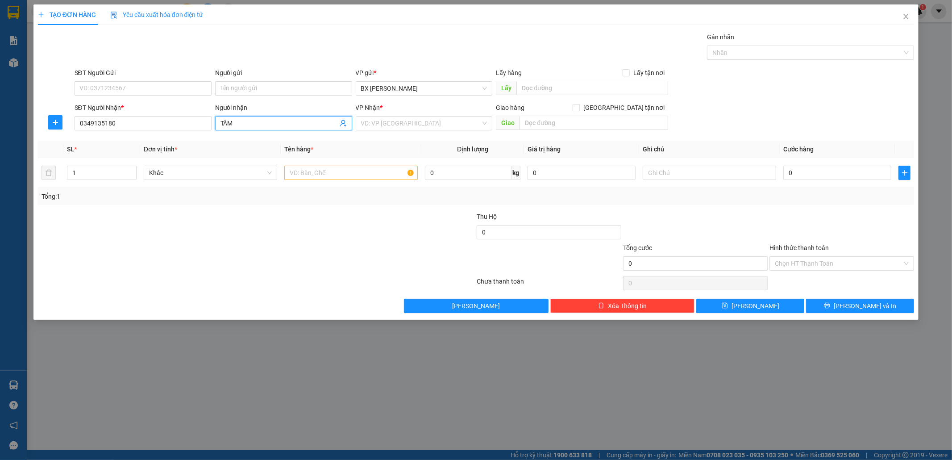
type input "TÂM"
click at [377, 131] on div "VP Nhận * VD: VP Sài Gòn" at bounding box center [424, 118] width 137 height 31
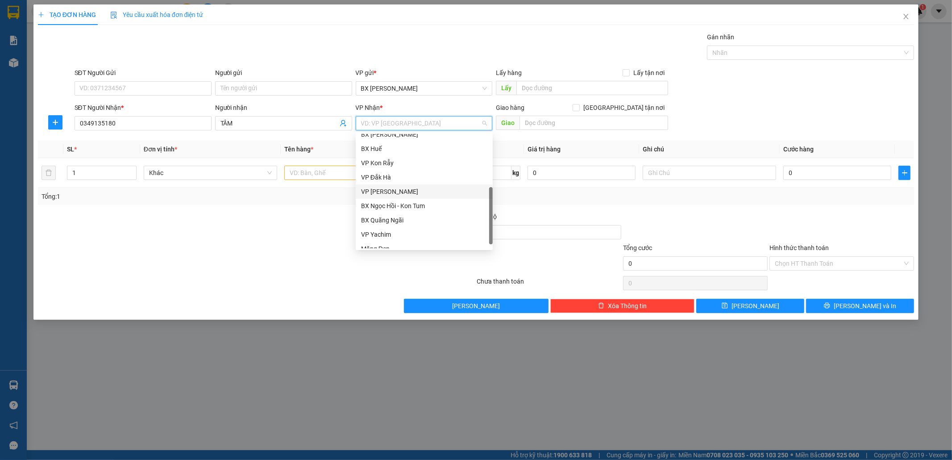
click at [377, 119] on input "search" at bounding box center [421, 122] width 120 height 13
click at [387, 141] on div "BX Miền Đông" at bounding box center [424, 141] width 126 height 10
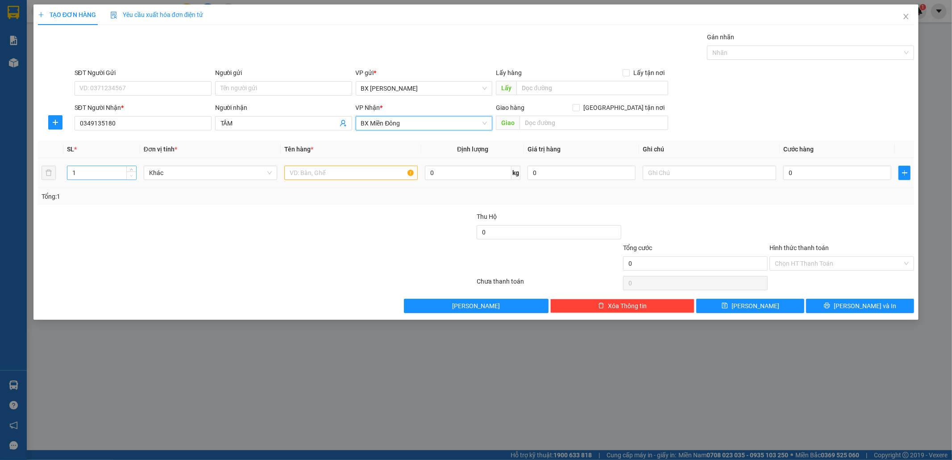
click at [130, 172] on span "Decrease Value" at bounding box center [131, 175] width 10 height 8
type input "2"
click at [132, 169] on icon "up" at bounding box center [131, 170] width 3 height 3
click at [340, 178] on input "text" at bounding box center [350, 173] width 133 height 14
type input "TG"
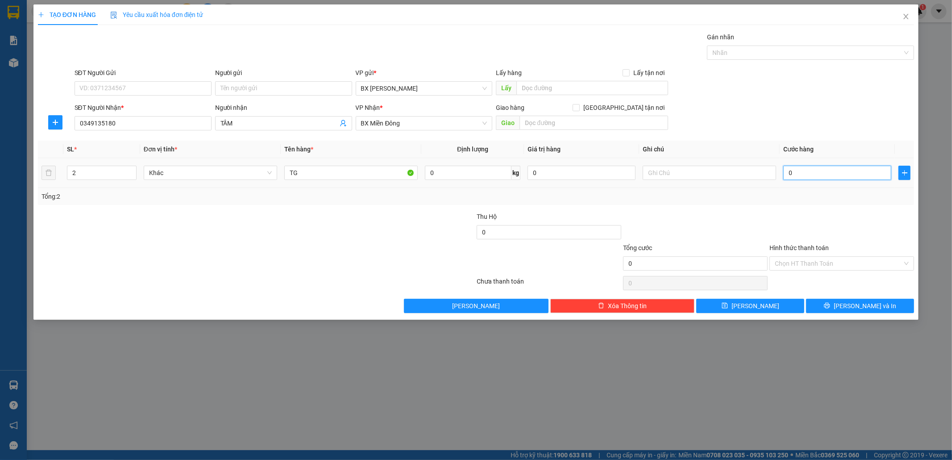
click at [800, 174] on input "0" at bounding box center [837, 173] width 108 height 14
type input "1"
type input "15"
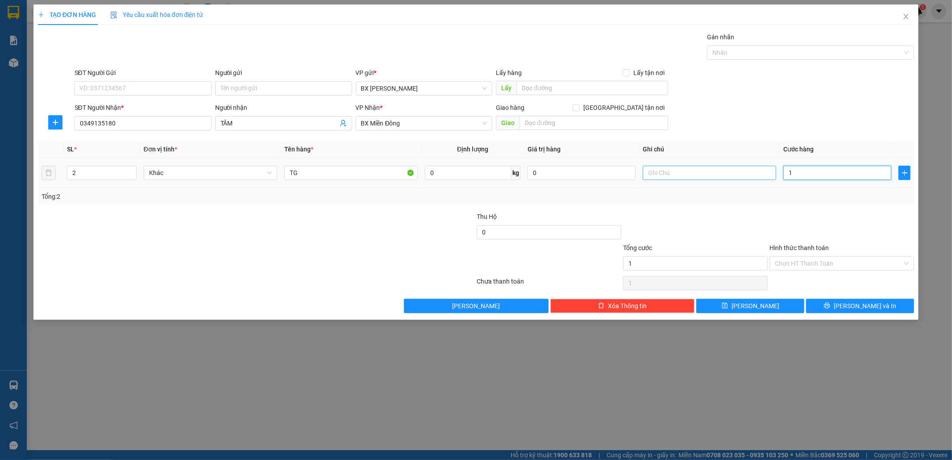
type input "15"
type input "150"
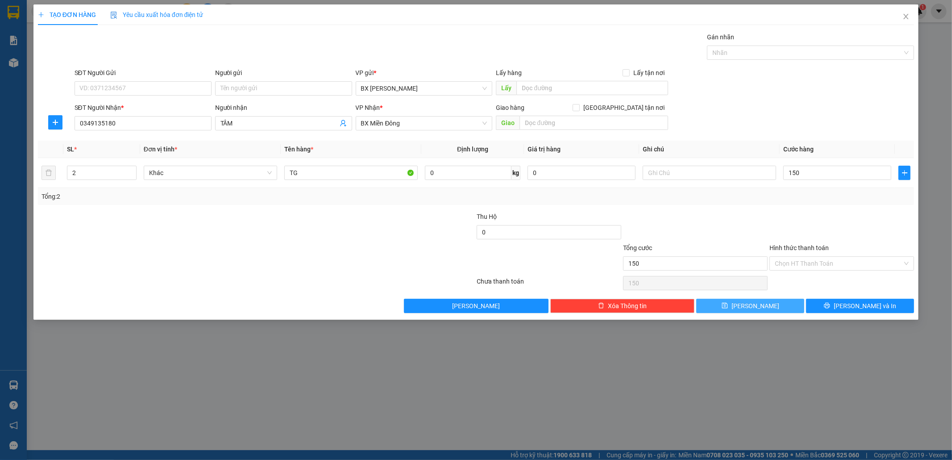
type input "150.000"
click at [728, 304] on icon "save" at bounding box center [725, 306] width 6 height 6
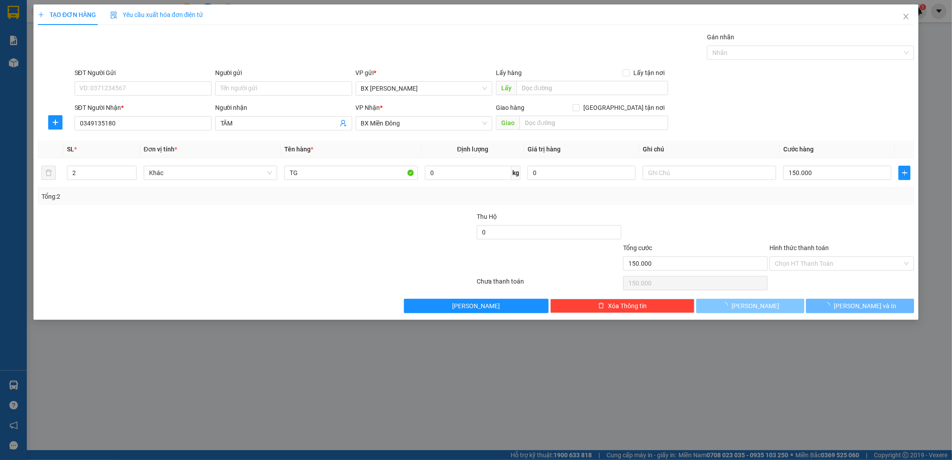
type input "1"
type input "0"
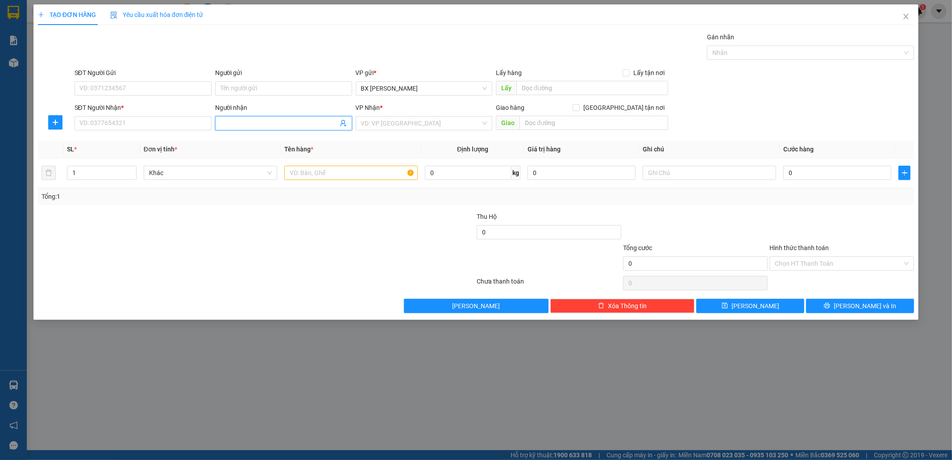
click at [249, 122] on input "Người nhận" at bounding box center [278, 123] width 117 height 10
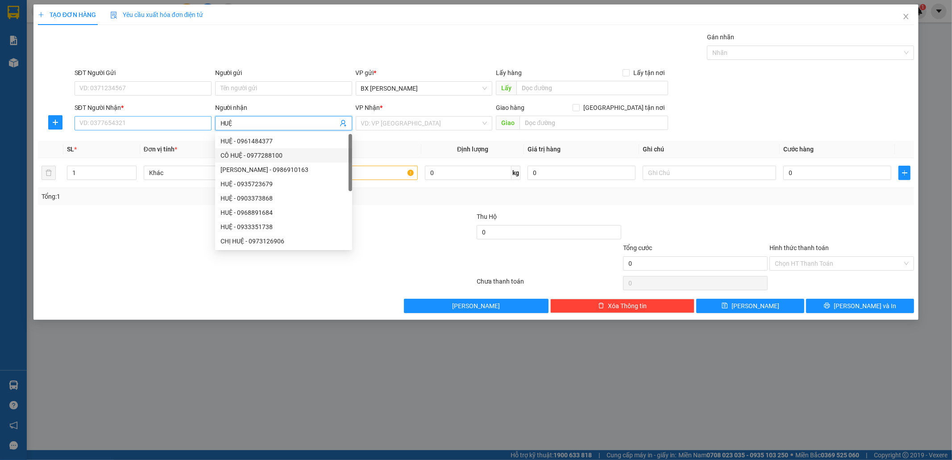
type input "HUỆ"
click at [131, 123] on input "SĐT Người Nhận *" at bounding box center [143, 123] width 137 height 14
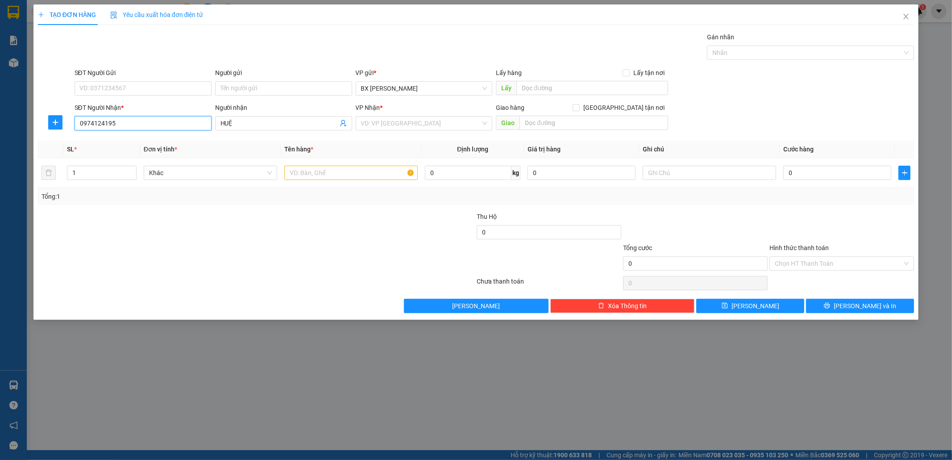
click at [92, 126] on input "0974124195" at bounding box center [143, 123] width 137 height 14
type input "0979124195"
click at [108, 139] on div "0979124195 - HUỆ" at bounding box center [143, 141] width 126 height 10
type input "BÌNH DƯƠNG"
type input "60.000"
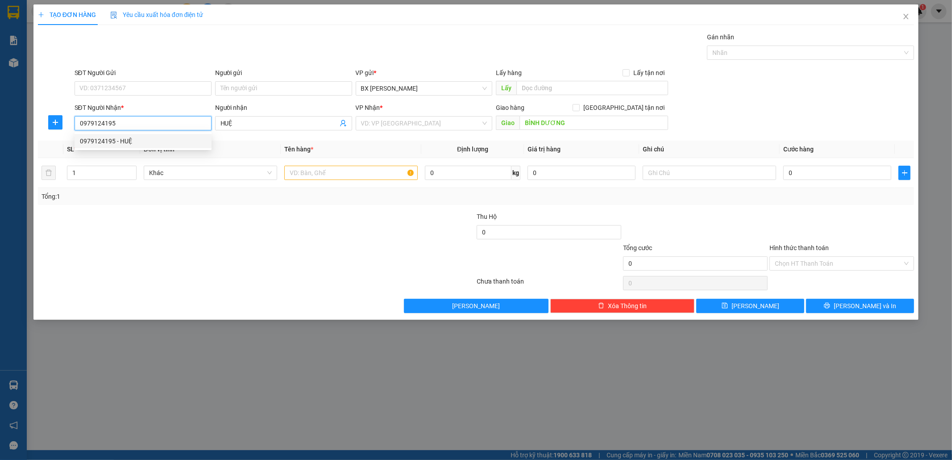
type input "60.000"
type input "0979124195"
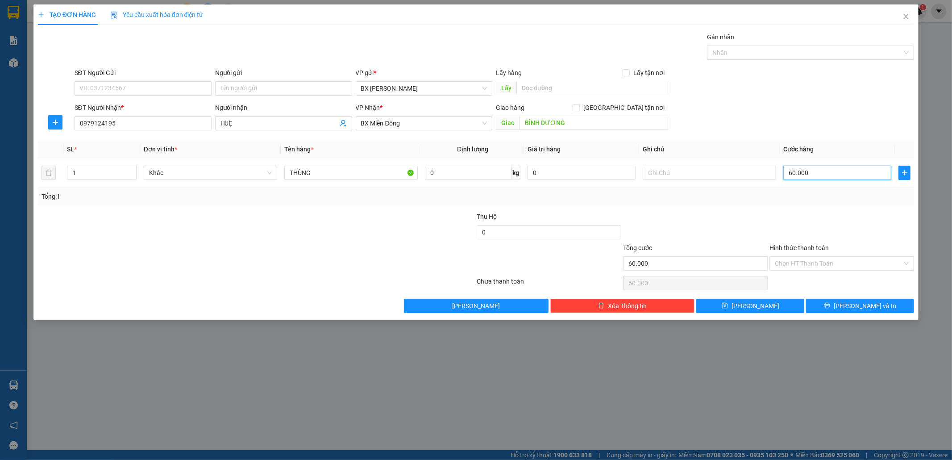
type input "7"
type input "70"
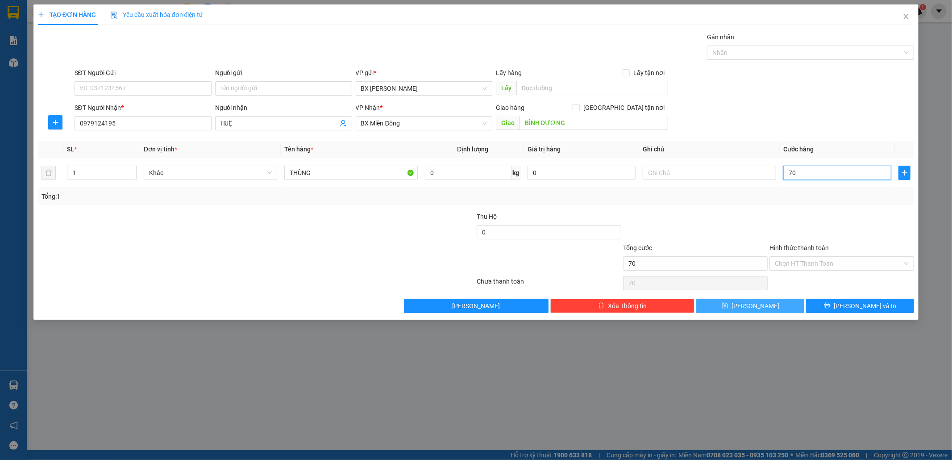
type input "70"
type input "70.000"
click at [749, 308] on button "Lưu" at bounding box center [750, 306] width 108 height 14
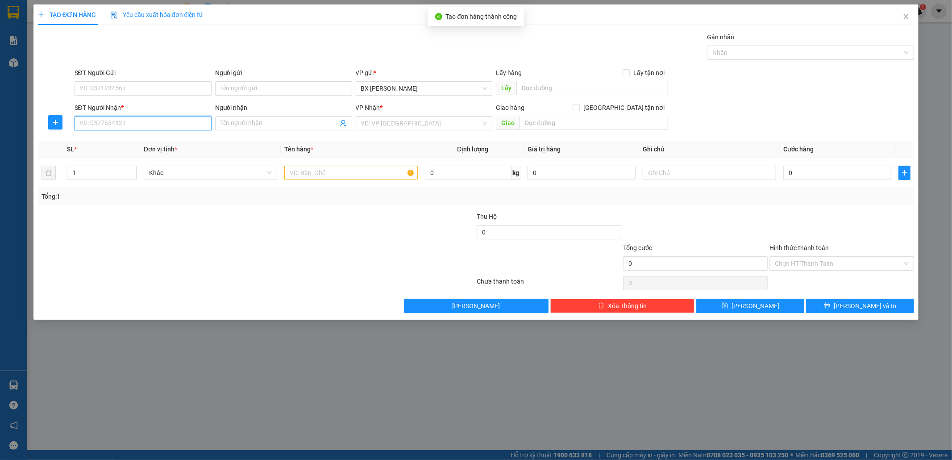
click at [145, 130] on input "SĐT Người Nhận *" at bounding box center [143, 123] width 137 height 14
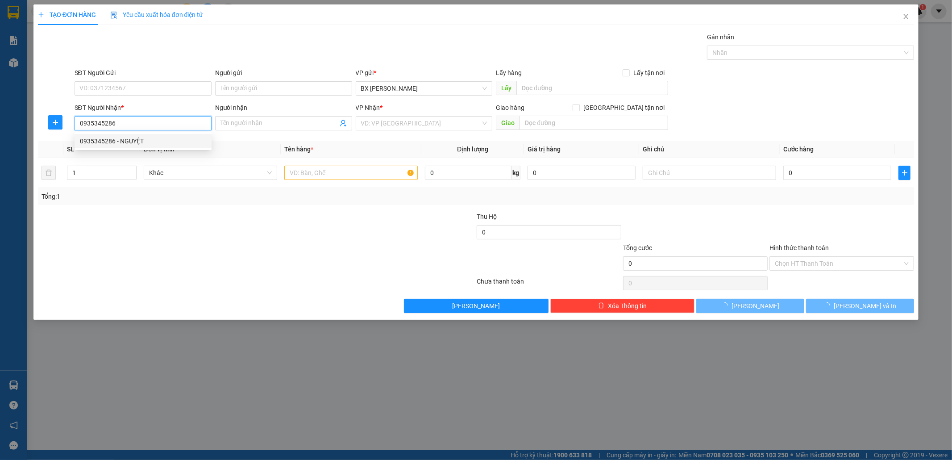
click at [137, 137] on div "0935345286 - NGUYỆT" at bounding box center [143, 141] width 126 height 10
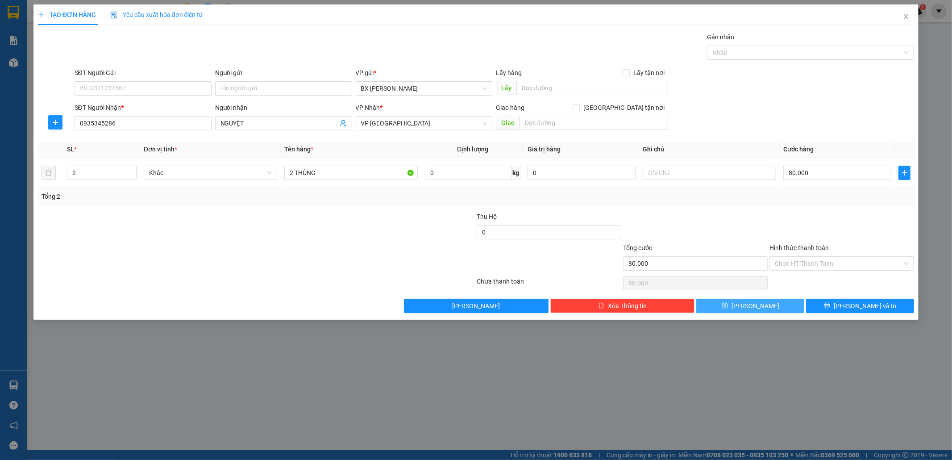
click at [760, 311] on button "Lưu" at bounding box center [750, 306] width 108 height 14
click at [241, 127] on input "Người nhận" at bounding box center [278, 123] width 117 height 10
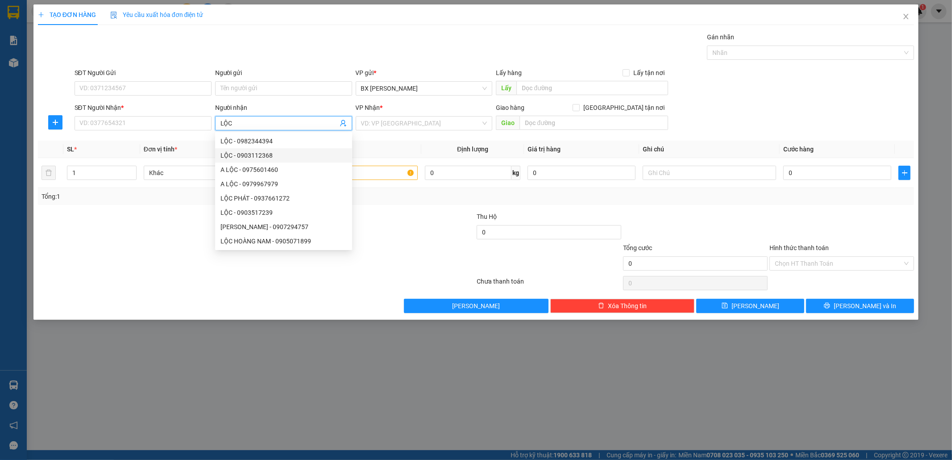
scroll to position [29, 0]
click at [99, 122] on input "SĐT Người Nhận *" at bounding box center [143, 123] width 137 height 14
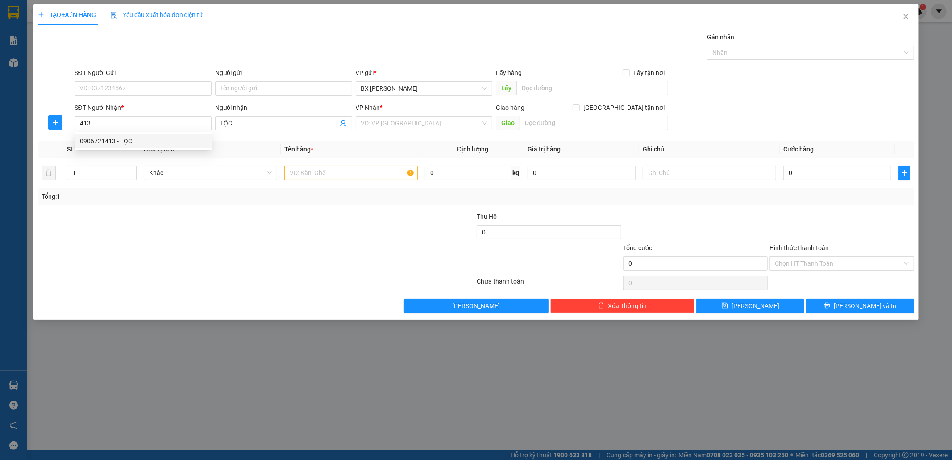
click at [105, 148] on div "0906721413 0906721413 - LỘC" at bounding box center [143, 141] width 137 height 18
click at [106, 141] on th "SL *" at bounding box center [101, 149] width 77 height 17
drag, startPoint x: 104, startPoint y: 122, endPoint x: 106, endPoint y: 133, distance: 10.5
click at [104, 124] on input "413" at bounding box center [143, 123] width 137 height 14
click at [108, 138] on div "0906721413 - LỘC" at bounding box center [143, 141] width 126 height 10
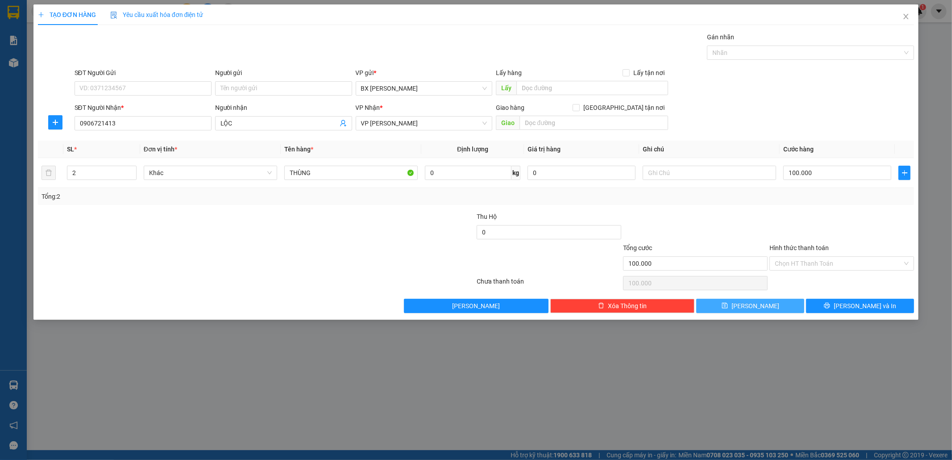
click at [759, 299] on button "Lưu" at bounding box center [750, 306] width 108 height 14
click at [241, 120] on input "Người nhận" at bounding box center [278, 123] width 117 height 10
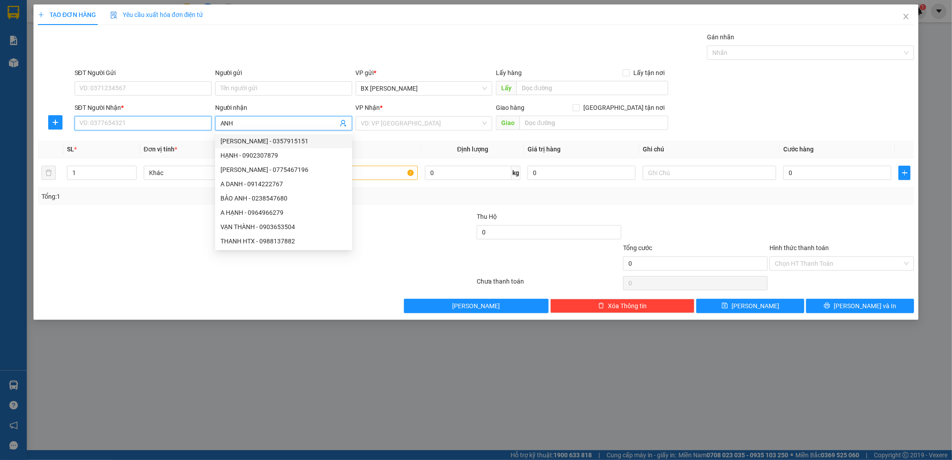
click at [97, 117] on input "SĐT Người Nhận *" at bounding box center [143, 123] width 137 height 14
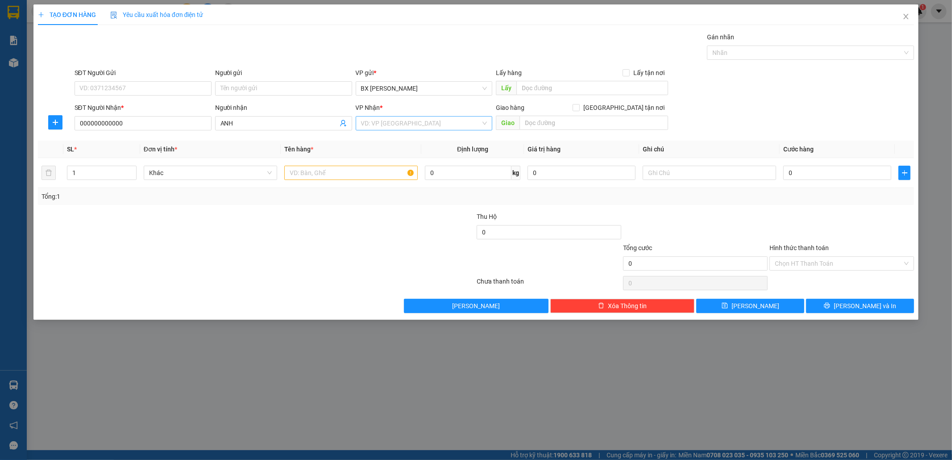
click at [384, 117] on input "search" at bounding box center [421, 122] width 120 height 13
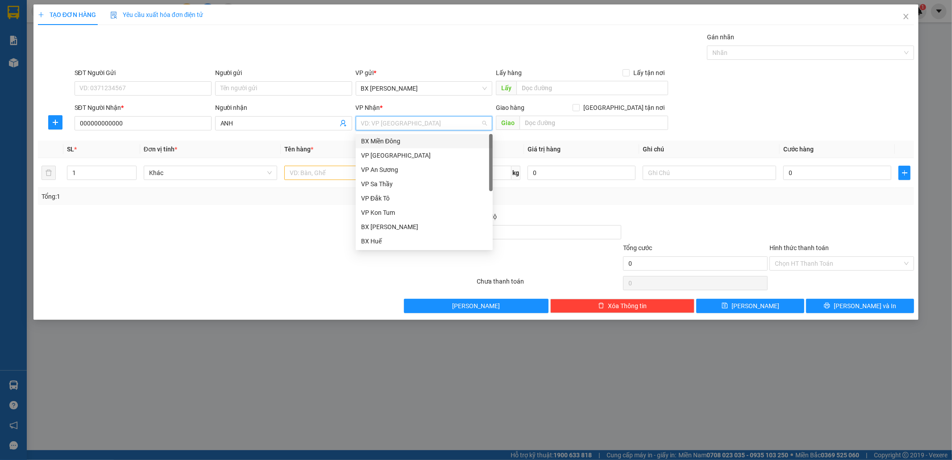
click at [393, 139] on div "BX Miền Đông" at bounding box center [424, 141] width 126 height 10
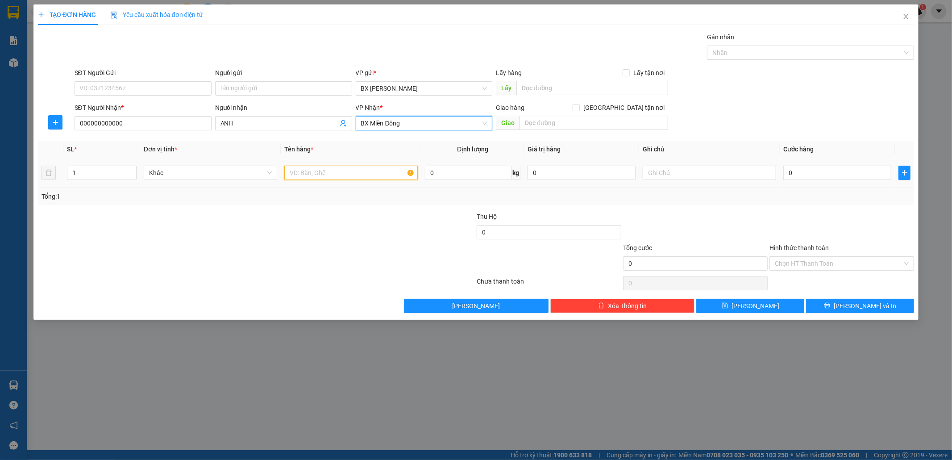
click at [357, 174] on input "text" at bounding box center [350, 173] width 133 height 14
click at [809, 162] on table "SL * Đơn vị tính * Tên hàng * Định lượng Giá trị hàng Ghi chú Cước hàng 1 Khác …" at bounding box center [476, 164] width 876 height 47
click at [737, 306] on button "Lưu" at bounding box center [750, 306] width 108 height 14
click at [253, 129] on span at bounding box center [283, 123] width 137 height 14
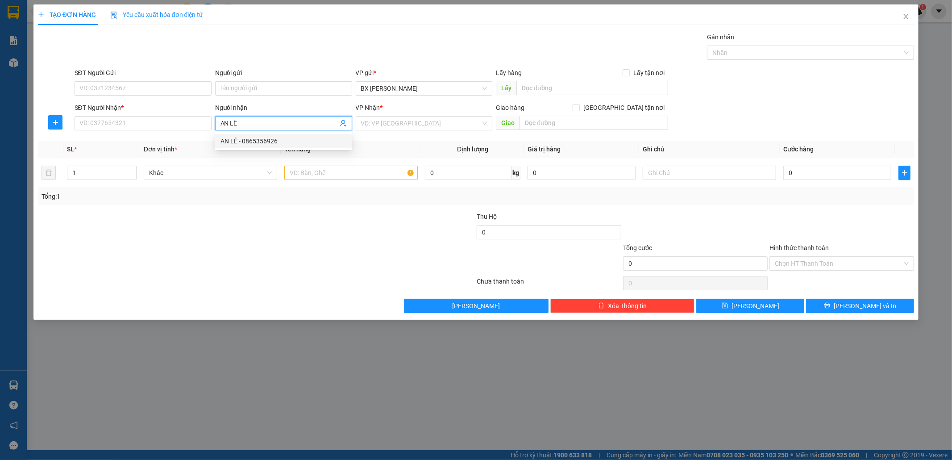
drag, startPoint x: 261, startPoint y: 140, endPoint x: 319, endPoint y: 154, distance: 60.1
click at [265, 143] on div "AN LÊ - 0865356926" at bounding box center [283, 141] width 126 height 10
click at [395, 126] on input "search" at bounding box center [421, 122] width 120 height 13
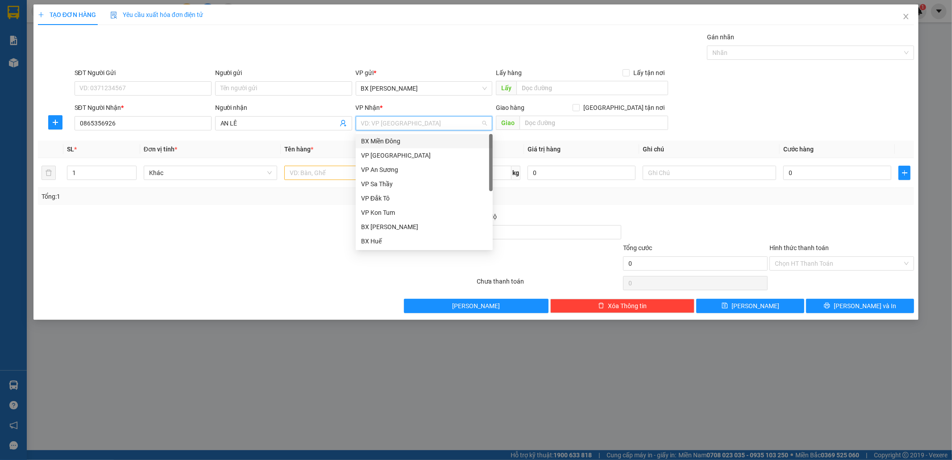
click at [392, 137] on div "BX Miền Đông" at bounding box center [424, 141] width 126 height 10
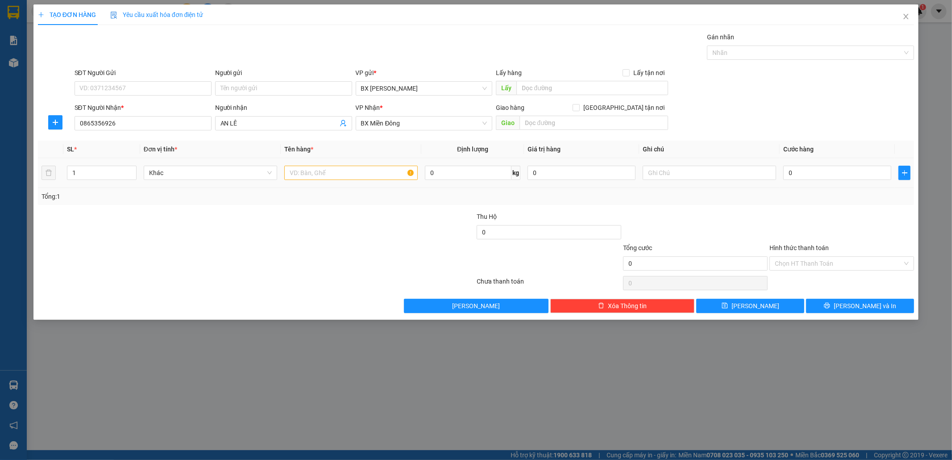
click at [340, 164] on div at bounding box center [350, 173] width 133 height 18
click at [336, 168] on input "text" at bounding box center [350, 173] width 133 height 14
click at [361, 129] on span "BX Miền Đông" at bounding box center [424, 122] width 126 height 13
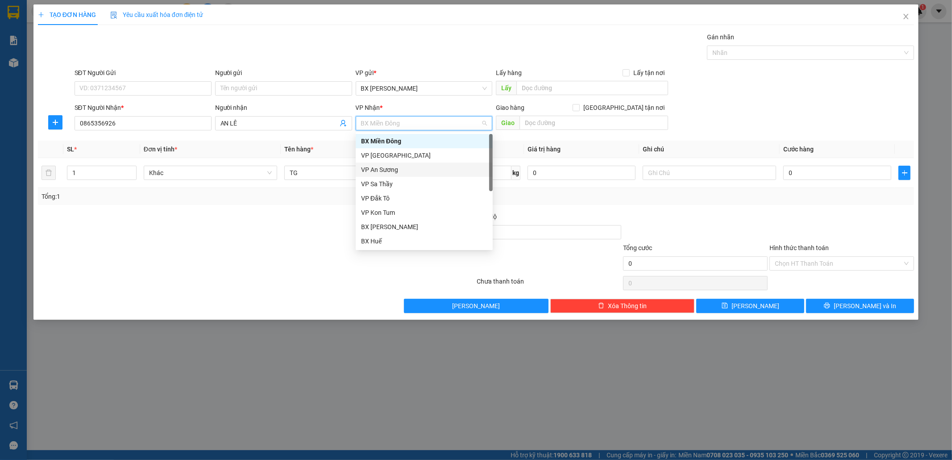
click at [381, 167] on div "VP An Sương" at bounding box center [424, 170] width 126 height 10
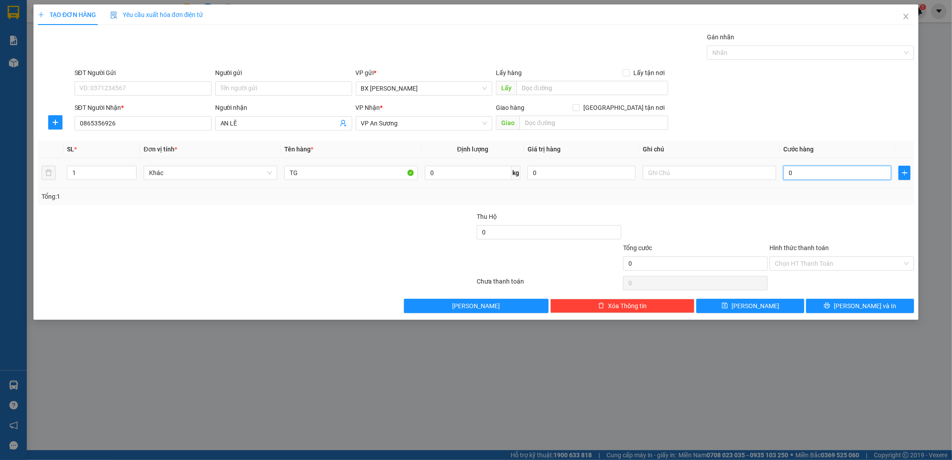
click at [823, 177] on input "0" at bounding box center [837, 173] width 108 height 14
click at [130, 169] on icon "up" at bounding box center [131, 170] width 3 height 3
drag, startPoint x: 121, startPoint y: 125, endPoint x: 0, endPoint y: 111, distance: 122.3
click at [0, 111] on div "TẠO ĐƠN HÀNG Yêu cầu xuất hóa đơn điện tử Transit Pickup Surcharge Ids Transit …" at bounding box center [476, 230] width 952 height 460
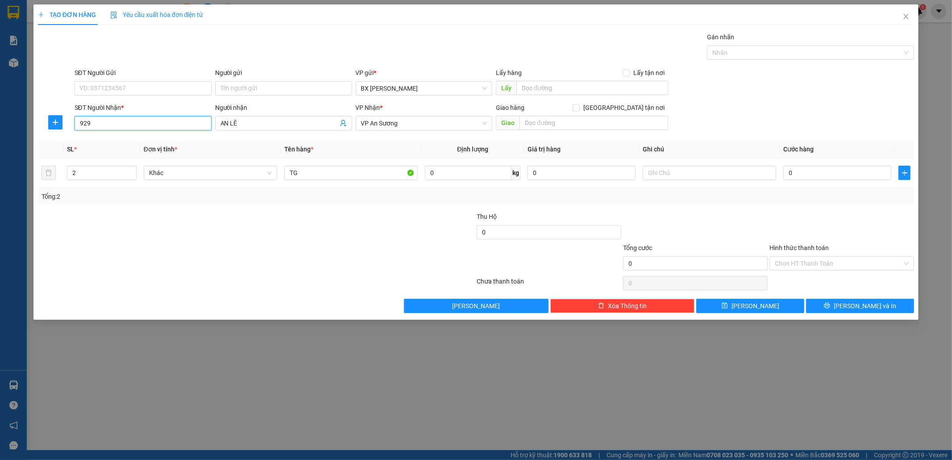
drag, startPoint x: 101, startPoint y: 123, endPoint x: 32, endPoint y: 122, distance: 69.2
click at [32, 122] on div "TẠO ĐƠN HÀNG Yêu cầu xuất hóa đơn điện tử Transit Pickup Surcharge Ids Transit …" at bounding box center [476, 230] width 952 height 460
click at [809, 173] on input "0" at bounding box center [837, 173] width 108 height 14
drag, startPoint x: 767, startPoint y: 305, endPoint x: 752, endPoint y: 306, distance: 15.6
click at [767, 306] on button "Lưu" at bounding box center [750, 306] width 108 height 14
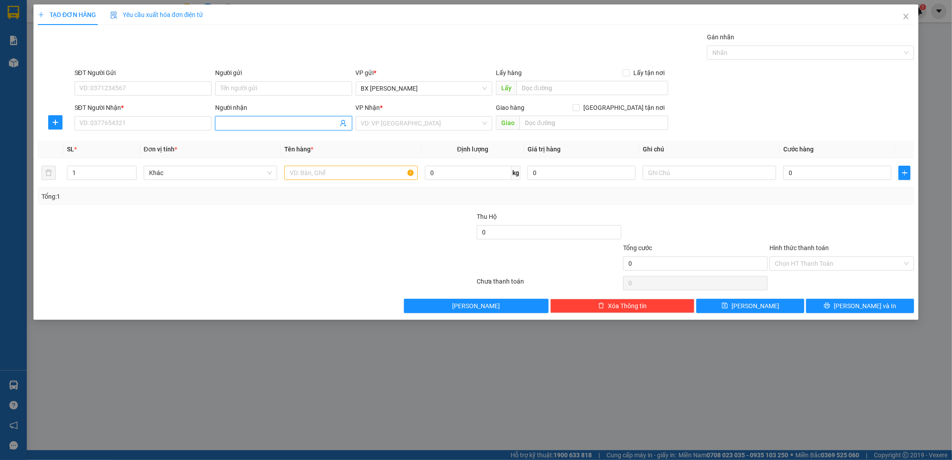
click at [261, 123] on input "Người nhận" at bounding box center [278, 123] width 117 height 10
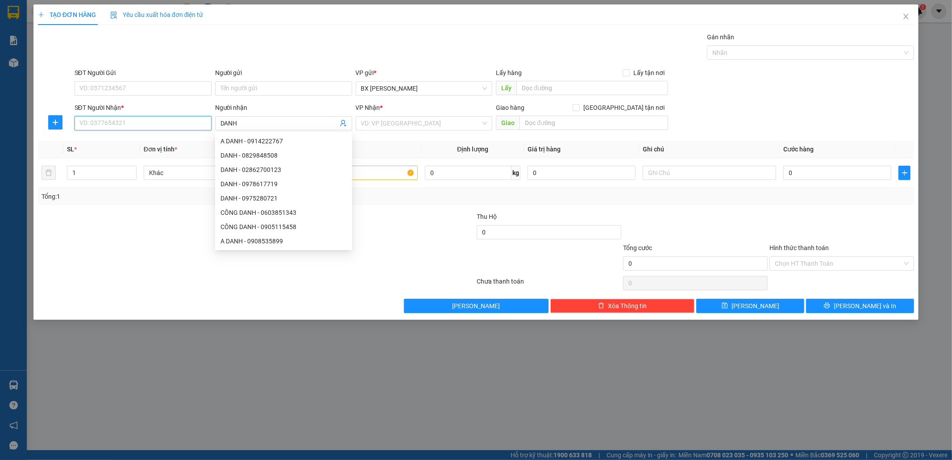
click at [181, 120] on input "SĐT Người Nhận *" at bounding box center [143, 123] width 137 height 14
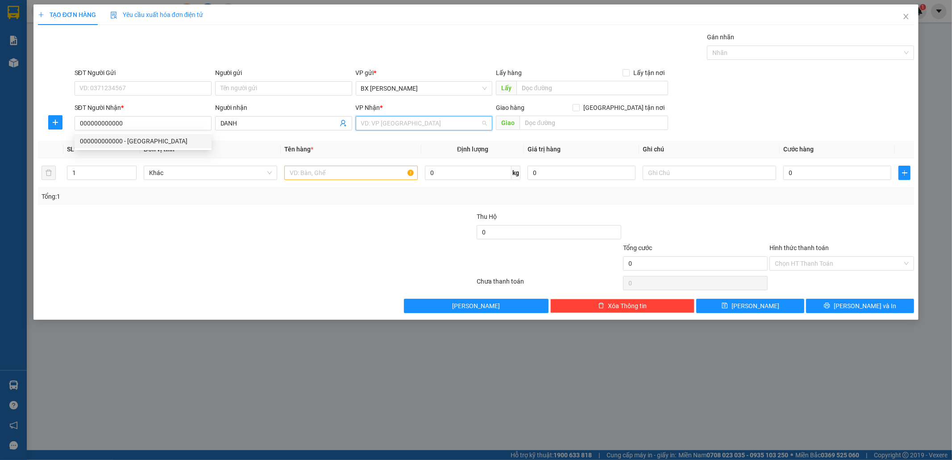
click at [382, 120] on input "search" at bounding box center [421, 122] width 120 height 13
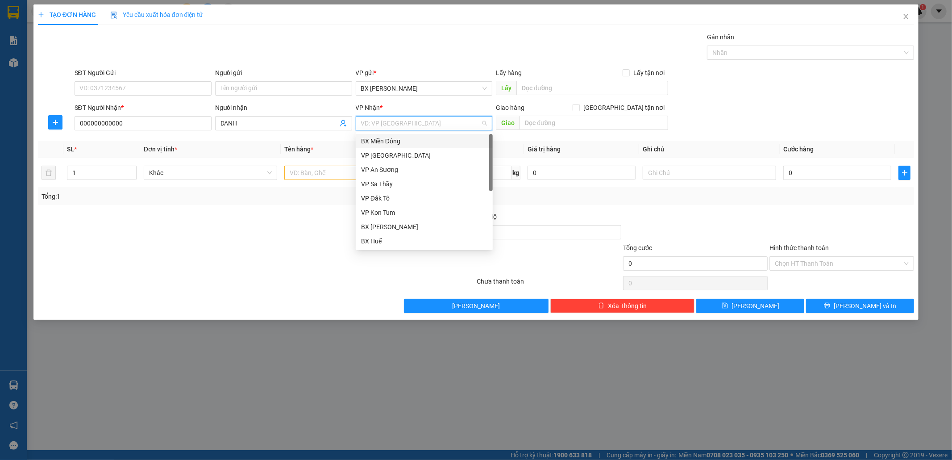
click at [386, 141] on div "BX Miền Đông" at bounding box center [424, 141] width 126 height 10
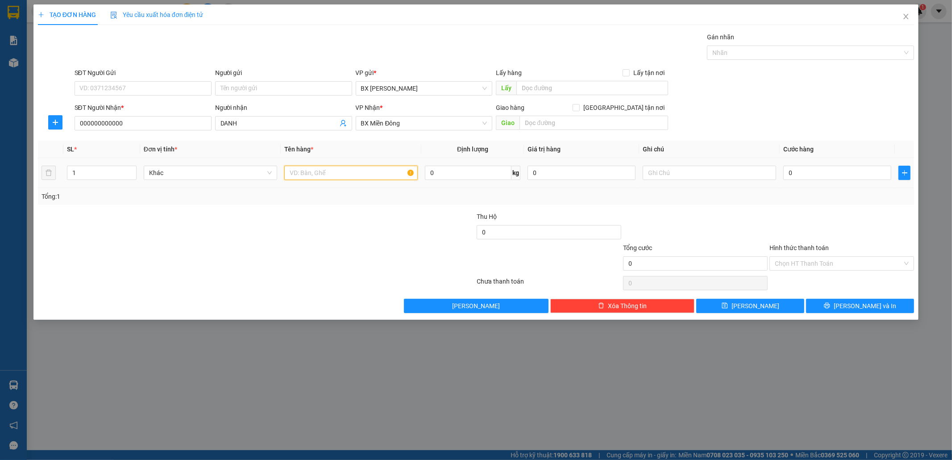
click at [293, 173] on input "text" at bounding box center [350, 173] width 133 height 14
click at [800, 171] on input "0" at bounding box center [837, 173] width 108 height 14
click at [778, 302] on button "Lưu" at bounding box center [750, 306] width 108 height 14
click at [250, 128] on input "Người nhận" at bounding box center [278, 123] width 117 height 10
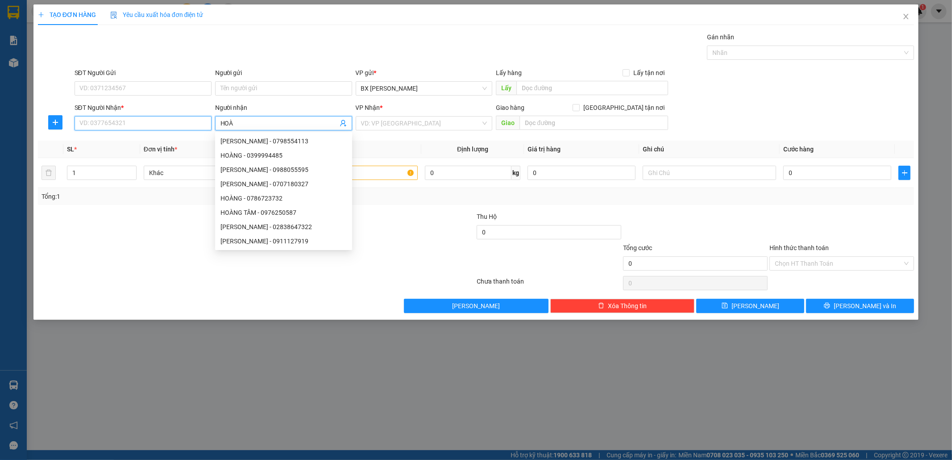
click at [150, 129] on input "SĐT Người Nhận *" at bounding box center [143, 123] width 137 height 14
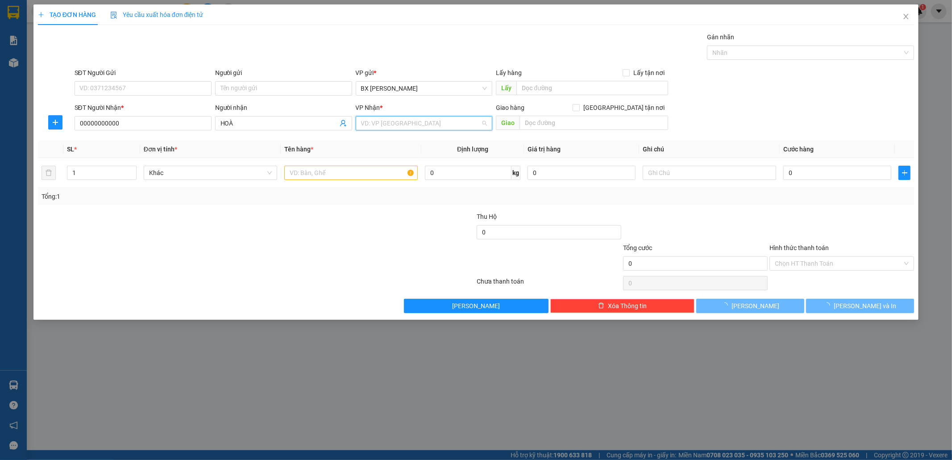
click at [372, 129] on input "search" at bounding box center [421, 122] width 120 height 13
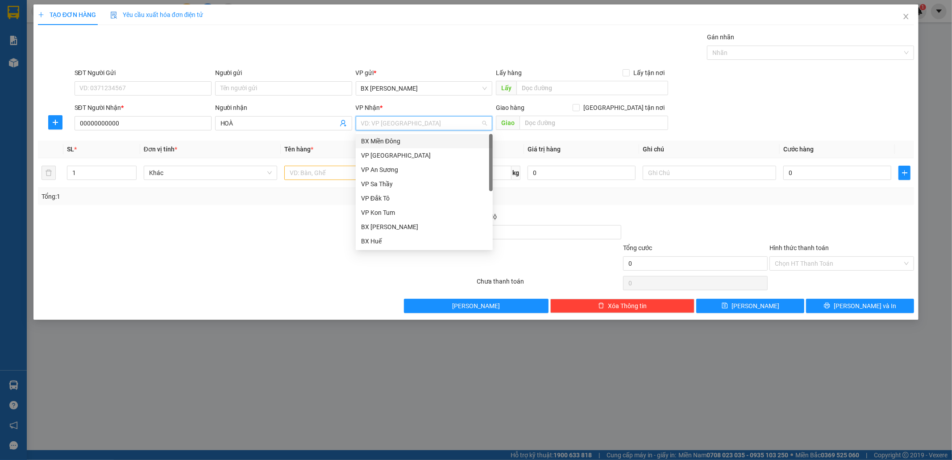
click at [377, 138] on div "BX Miền Đông" at bounding box center [424, 141] width 126 height 10
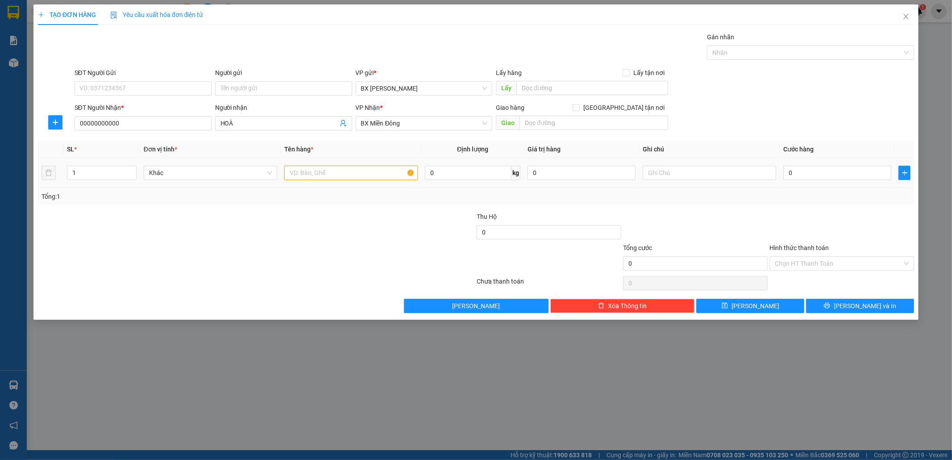
click at [343, 166] on input "text" at bounding box center [350, 173] width 133 height 14
click at [844, 180] on input "0" at bounding box center [837, 173] width 108 height 14
click at [772, 307] on button "Lưu" at bounding box center [750, 306] width 108 height 14
click at [262, 123] on input "Người nhận" at bounding box center [278, 123] width 117 height 10
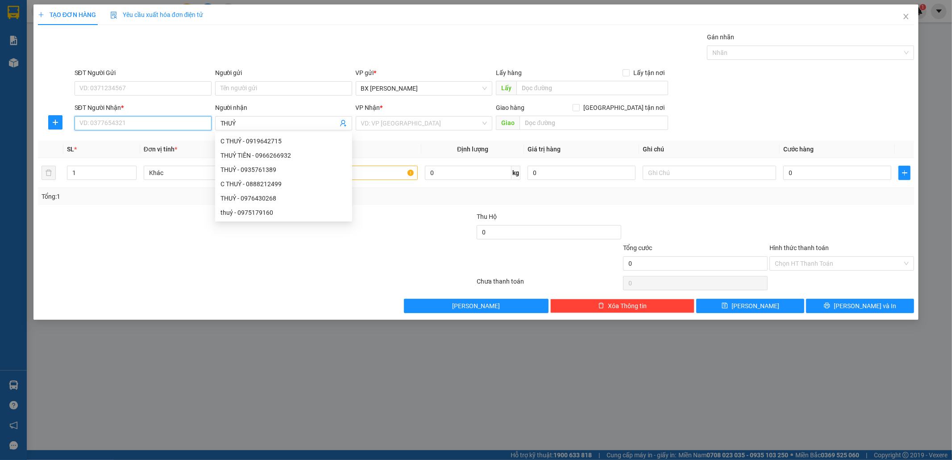
click at [166, 123] on input "SĐT Người Nhận *" at bounding box center [143, 123] width 137 height 14
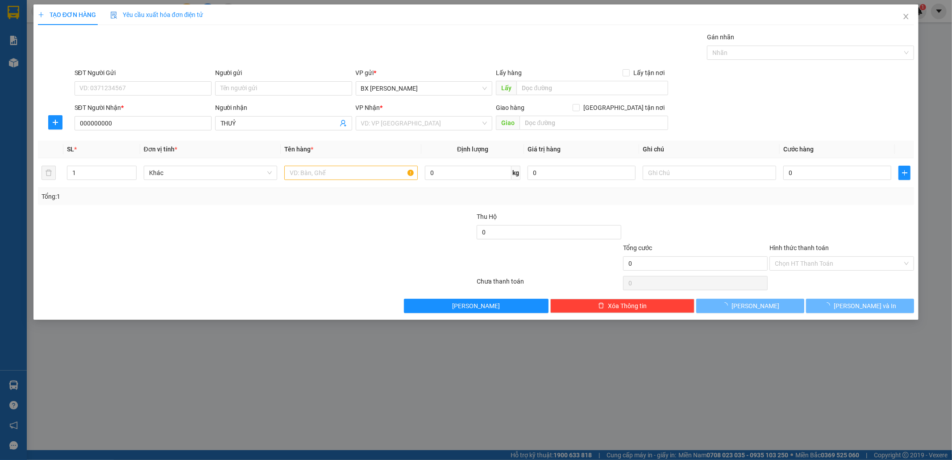
drag, startPoint x: 421, startPoint y: 120, endPoint x: 425, endPoint y: 132, distance: 12.1
click at [421, 122] on input "search" at bounding box center [421, 122] width 120 height 13
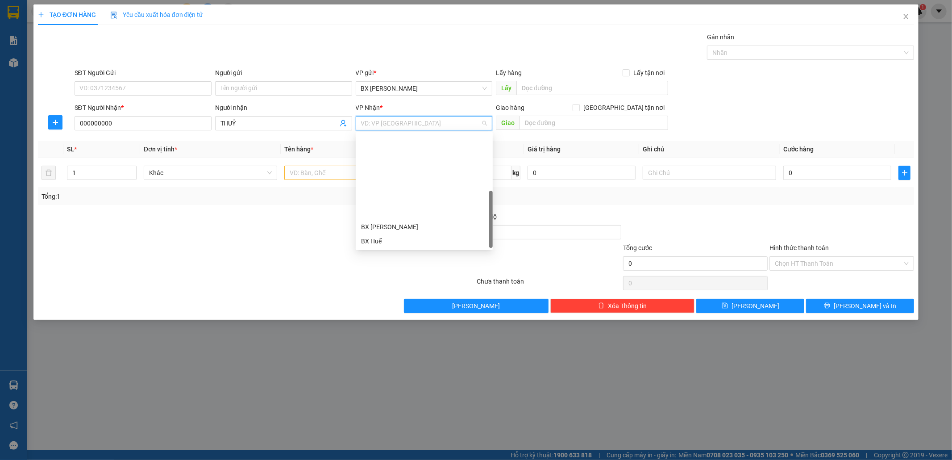
scroll to position [99, 0]
drag, startPoint x: 396, startPoint y: 184, endPoint x: 340, endPoint y: 166, distance: 59.1
click at [394, 183] on div "VP [PERSON_NAME]" at bounding box center [424, 185] width 126 height 10
click at [337, 166] on input "text" at bounding box center [350, 173] width 133 height 14
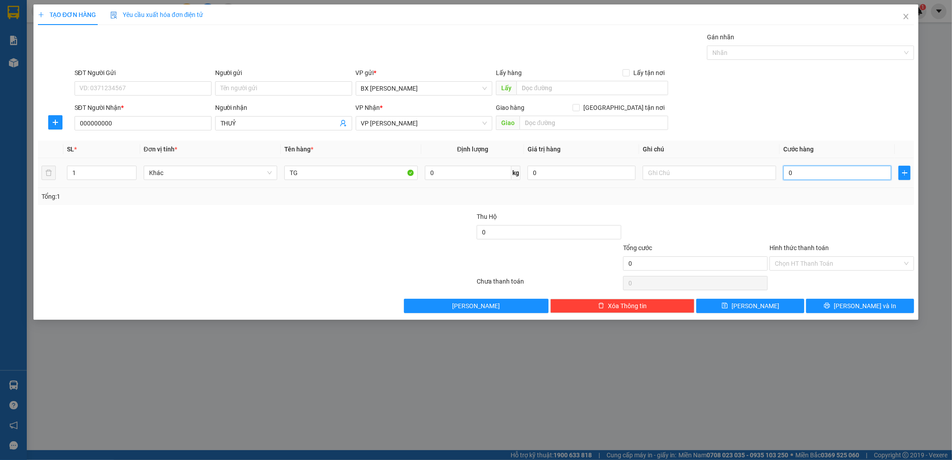
click at [831, 177] on input "0" at bounding box center [837, 173] width 108 height 14
click at [747, 302] on button "Lưu" at bounding box center [750, 306] width 108 height 14
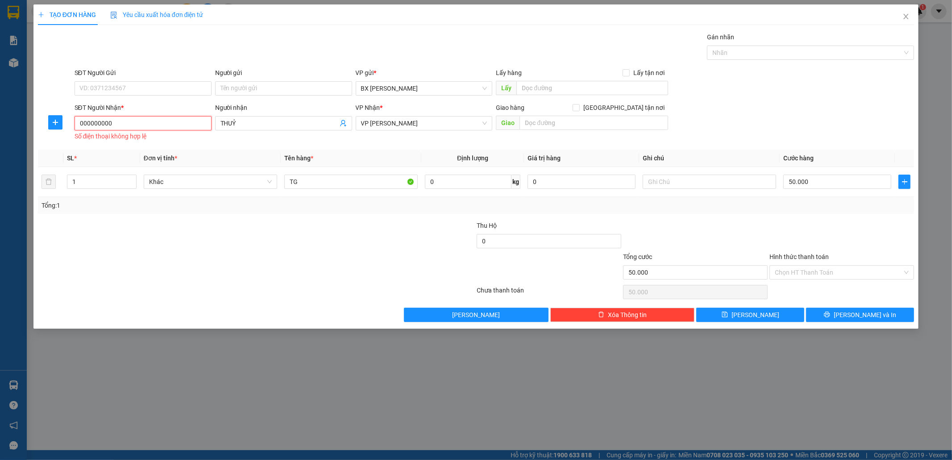
click at [130, 126] on input "000000000" at bounding box center [143, 123] width 137 height 14
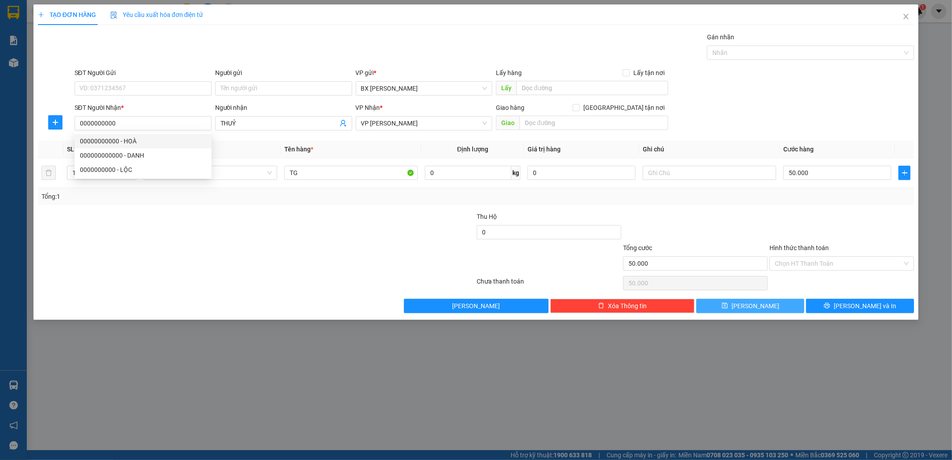
click at [739, 302] on button "Lưu" at bounding box center [750, 306] width 108 height 14
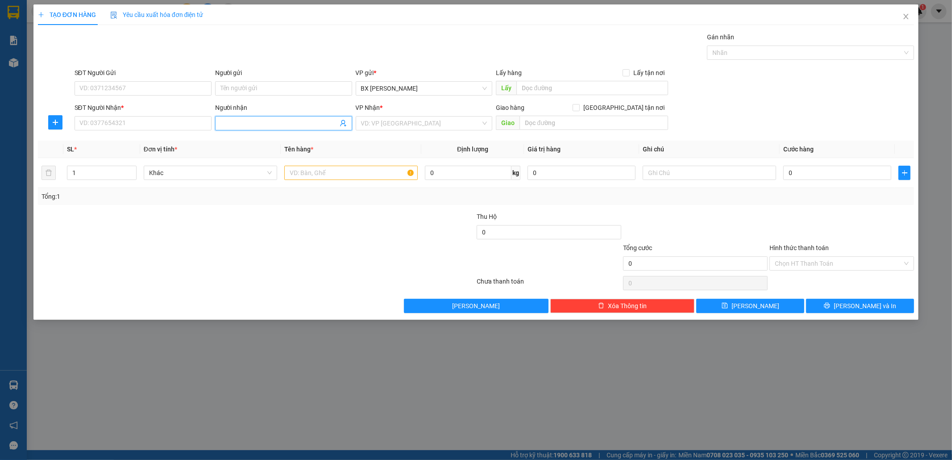
click at [241, 127] on input "Người nhận" at bounding box center [278, 123] width 117 height 10
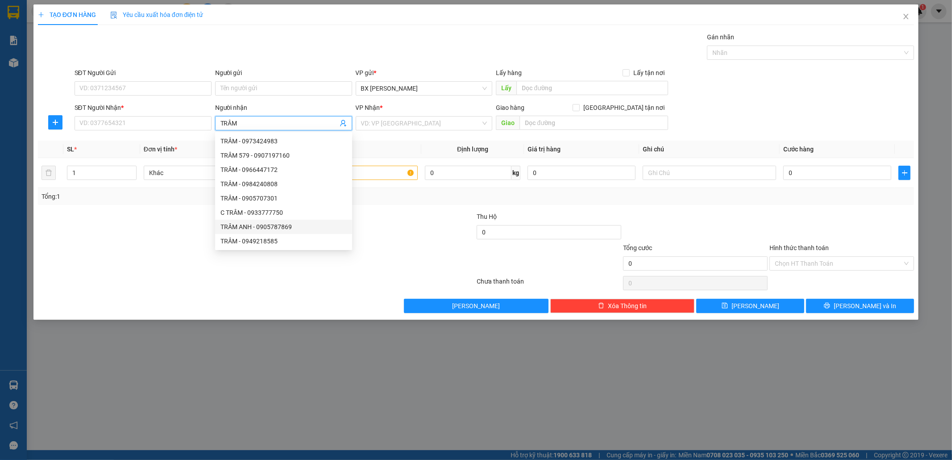
click at [296, 229] on div "TRÂM ANH - 0905787869" at bounding box center [283, 227] width 126 height 10
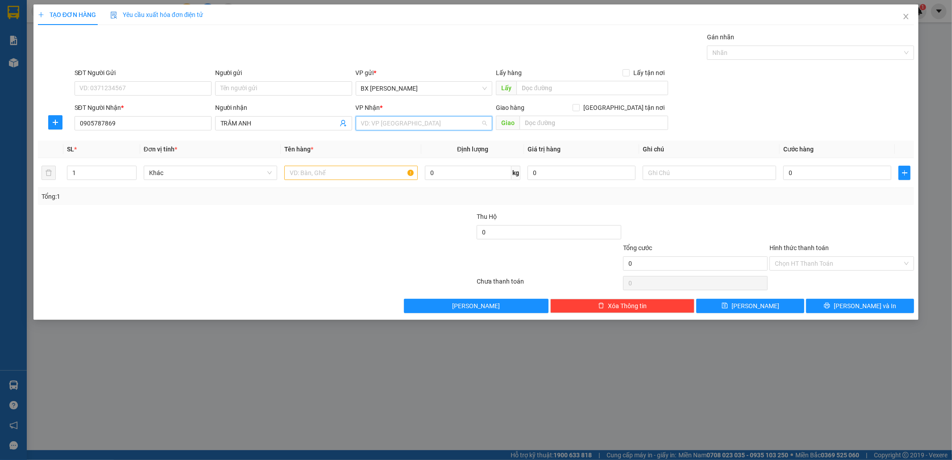
drag, startPoint x: 373, startPoint y: 125, endPoint x: 376, endPoint y: 129, distance: 4.6
click at [374, 125] on input "search" at bounding box center [421, 122] width 120 height 13
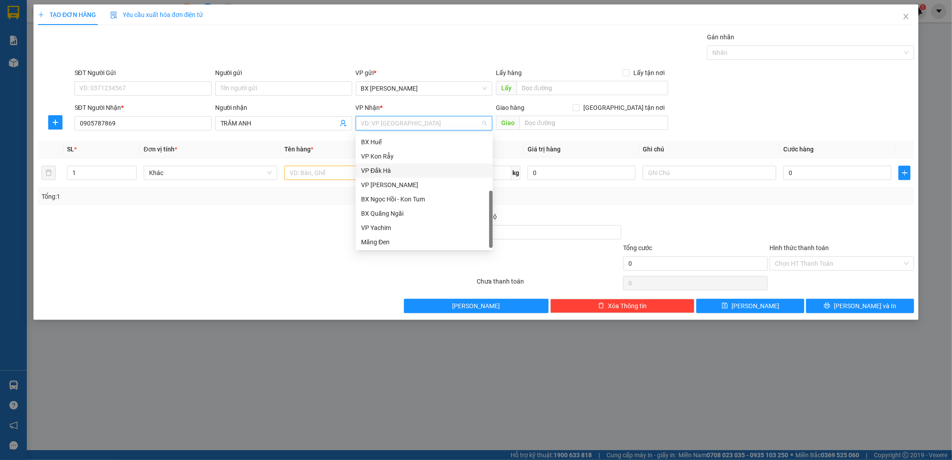
scroll to position [0, 0]
click at [394, 135] on div "BX Miền Đông" at bounding box center [424, 141] width 137 height 14
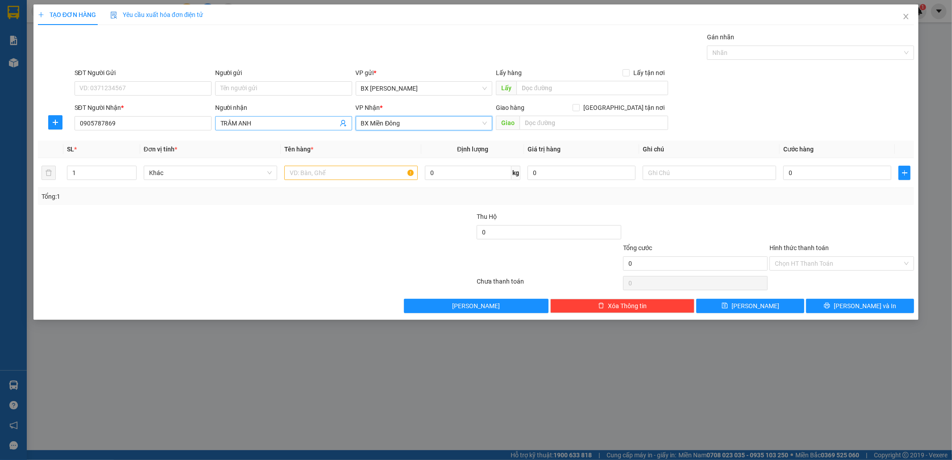
click at [253, 123] on input "TRÂM ANH" at bounding box center [278, 123] width 117 height 10
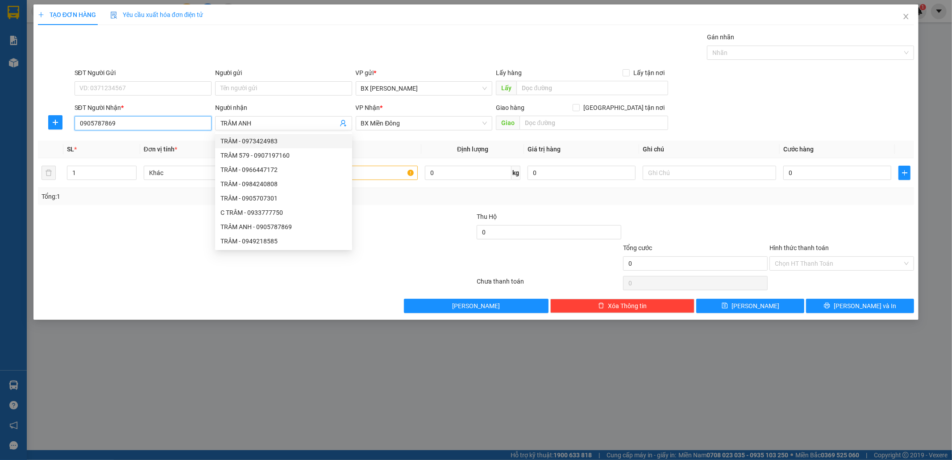
drag, startPoint x: 121, startPoint y: 125, endPoint x: 0, endPoint y: 99, distance: 124.1
click at [0, 99] on div "TẠO ĐƠN HÀNG Yêu cầu xuất hóa đơn điện tử Transit Pickup Surcharge Ids Transit …" at bounding box center [476, 230] width 952 height 460
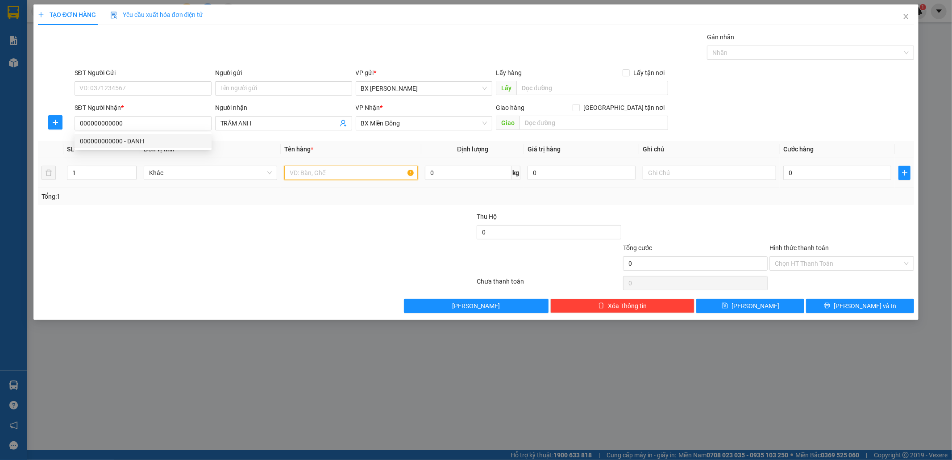
click at [314, 170] on input "text" at bounding box center [350, 173] width 133 height 14
click at [836, 178] on input "0" at bounding box center [837, 173] width 108 height 14
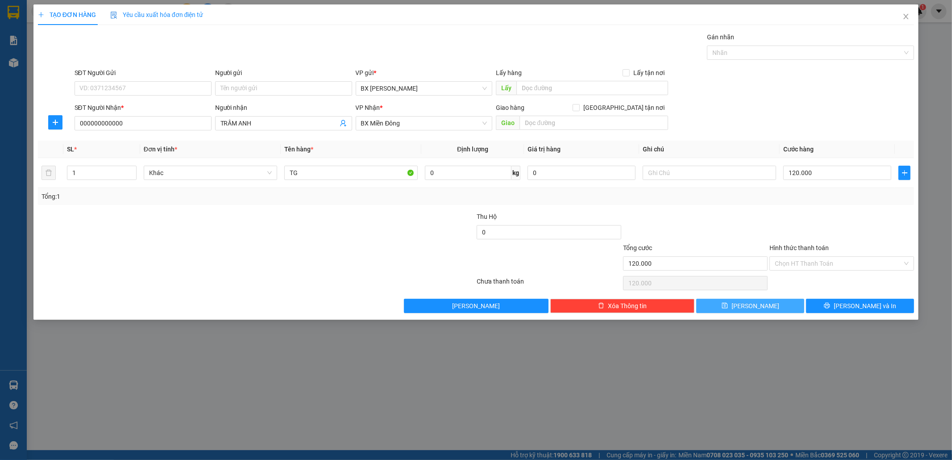
click at [759, 308] on span "Lưu" at bounding box center [755, 306] width 48 height 10
click at [908, 15] on icon "close" at bounding box center [906, 16] width 5 height 5
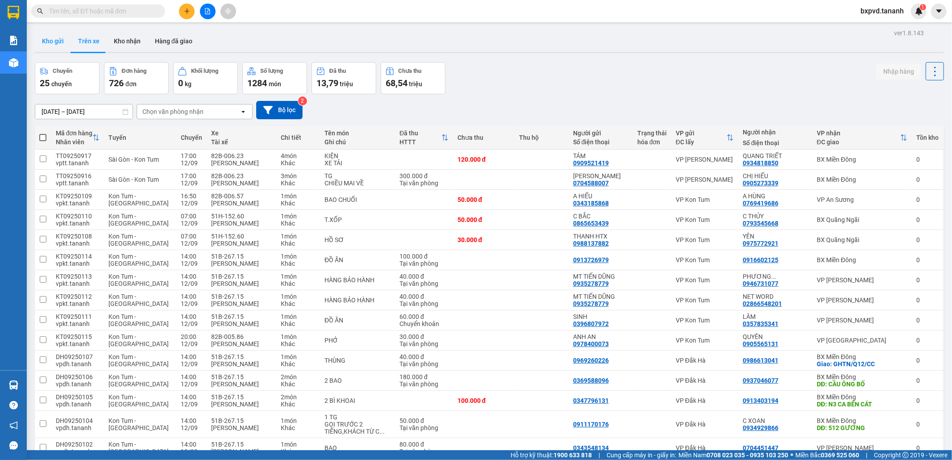
click at [37, 41] on button "Kho gửi" at bounding box center [53, 40] width 36 height 21
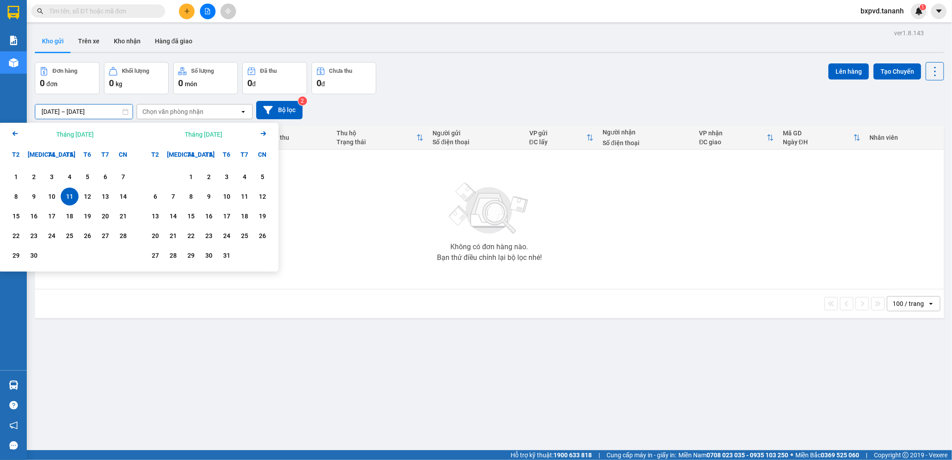
drag, startPoint x: 81, startPoint y: 113, endPoint x: 98, endPoint y: 180, distance: 69.5
click at [83, 116] on input "11/09/2025 – 11/09/2025" at bounding box center [83, 111] width 97 height 14
click at [85, 200] on div "12" at bounding box center [87, 196] width 12 height 11
click at [89, 195] on div "12" at bounding box center [87, 196] width 12 height 11
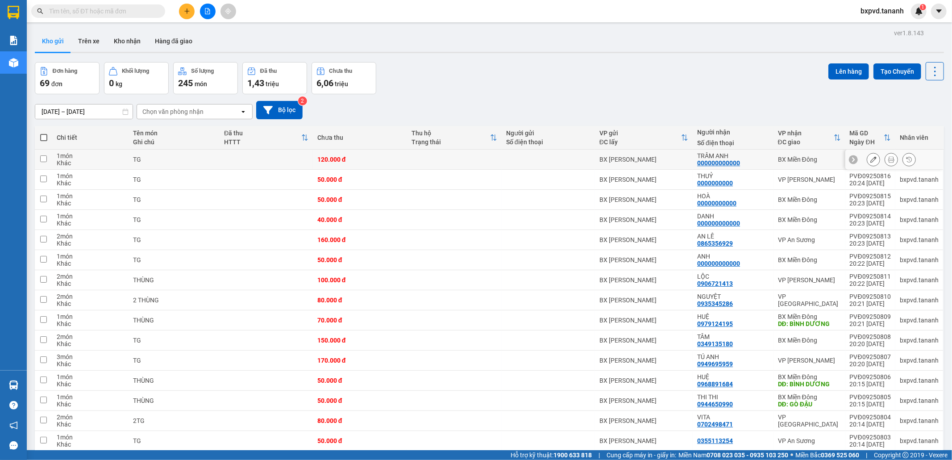
click at [870, 161] on icon at bounding box center [873, 159] width 6 height 6
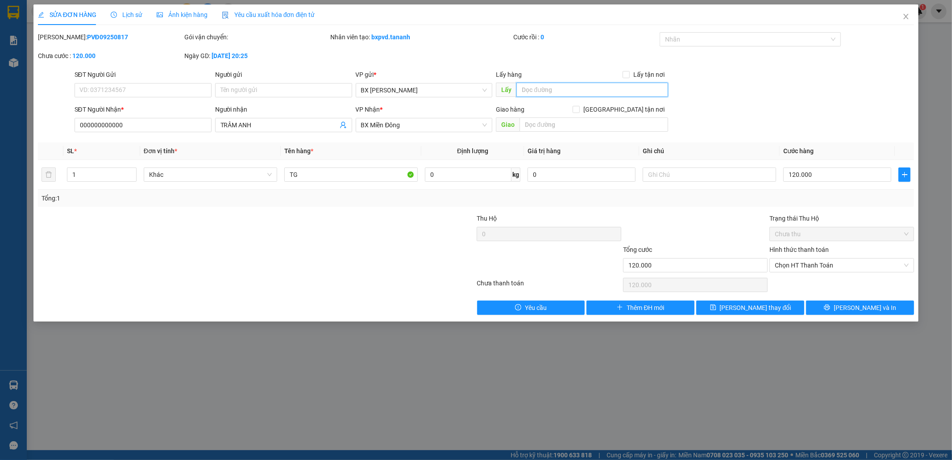
click at [545, 92] on input "text" at bounding box center [592, 90] width 152 height 14
click at [535, 92] on input "LYV RAU" at bounding box center [592, 90] width 152 height 14
click at [530, 92] on input "LYV RAU" at bounding box center [592, 90] width 152 height 14
click at [723, 303] on button "[PERSON_NAME] thay đổi" at bounding box center [750, 307] width 108 height 14
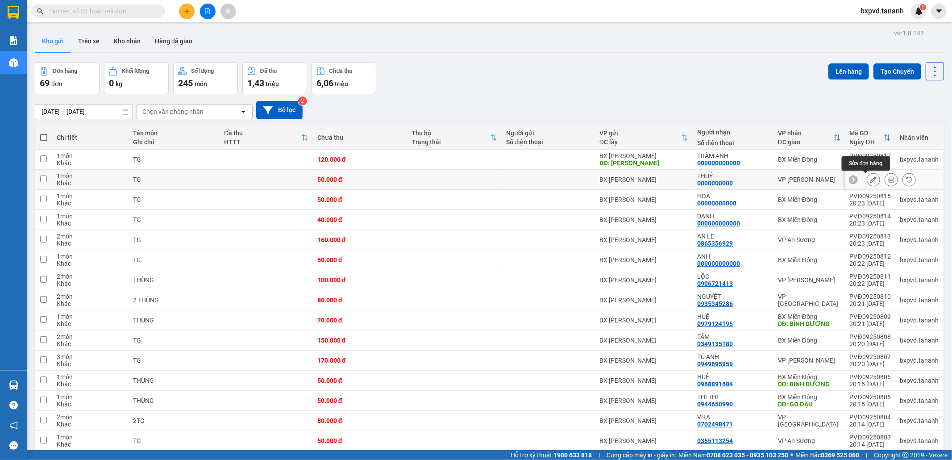
click at [870, 181] on icon at bounding box center [873, 179] width 6 height 6
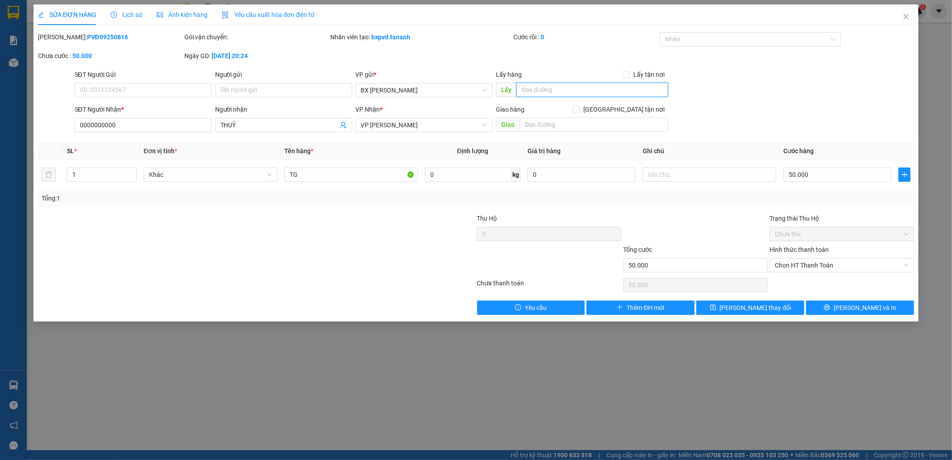
click at [528, 91] on input "text" at bounding box center [592, 90] width 152 height 14
paste input "[PERSON_NAME]"
click at [732, 315] on div "SỬA ĐƠN HÀNG Lịch sử Ảnh kiện hàng Yêu cầu xuất hóa đơn điện tử Total Paid Fee …" at bounding box center [475, 162] width 885 height 317
click at [716, 311] on span "save" at bounding box center [713, 307] width 6 height 7
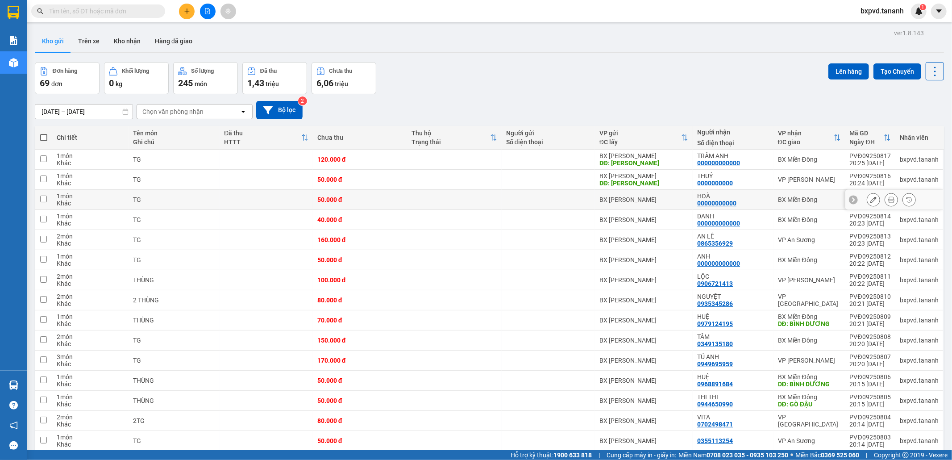
click at [870, 199] on icon at bounding box center [873, 199] width 6 height 6
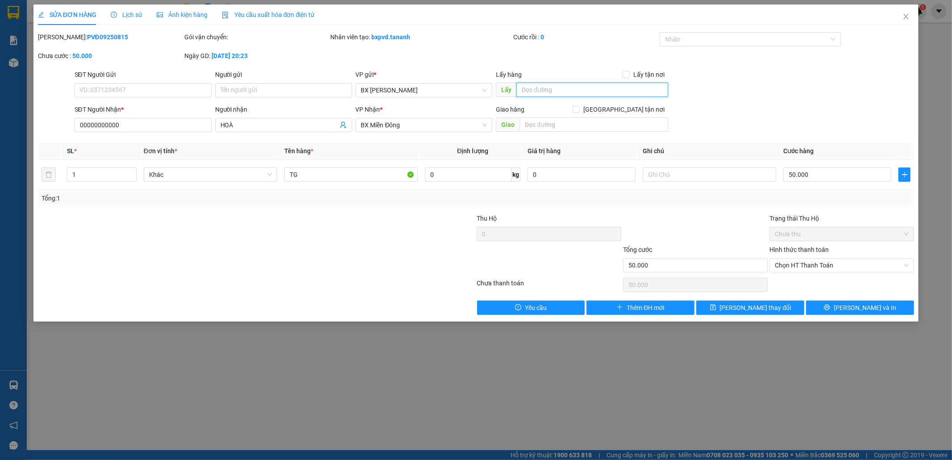
click at [541, 94] on input "text" at bounding box center [592, 90] width 152 height 14
paste input "[PERSON_NAME]"
click at [728, 309] on button "[PERSON_NAME] thay đổi" at bounding box center [750, 307] width 108 height 14
click at [559, 101] on form "SĐT Người Gửi VD: 0371234567 Người gửi Tên người gửi VP gửi * BX [PERSON_NAME] …" at bounding box center [476, 103] width 876 height 66
click at [561, 91] on input "text" at bounding box center [592, 90] width 152 height 14
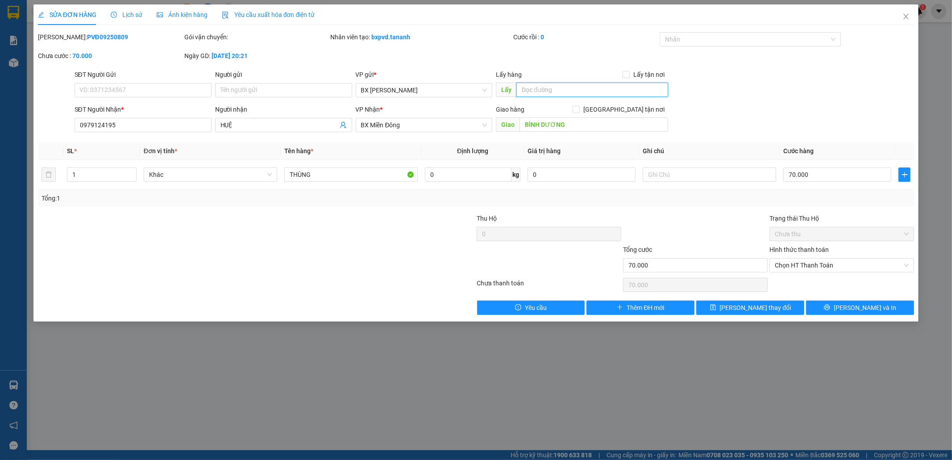
paste input "[PERSON_NAME]"
type input "[PERSON_NAME]"
click at [721, 302] on button "[PERSON_NAME] thay đổi" at bounding box center [750, 307] width 108 height 14
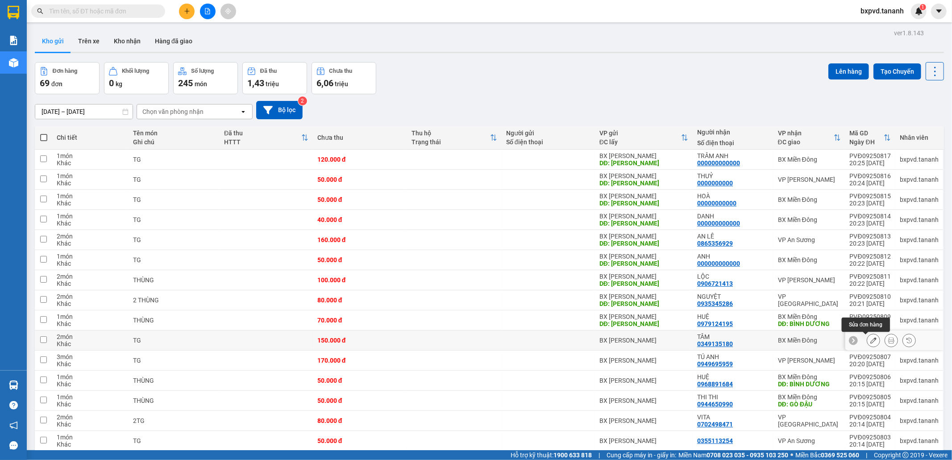
click at [870, 340] on icon at bounding box center [873, 340] width 6 height 6
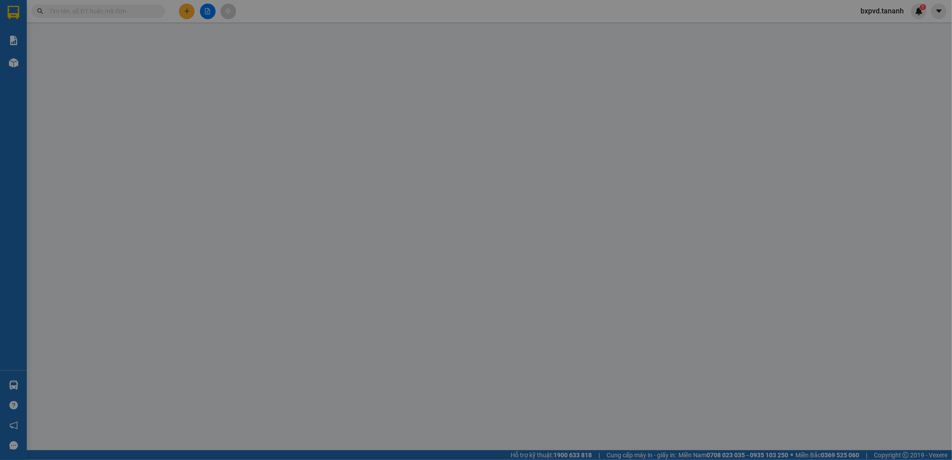
type input "0349135180"
type input "150.000"
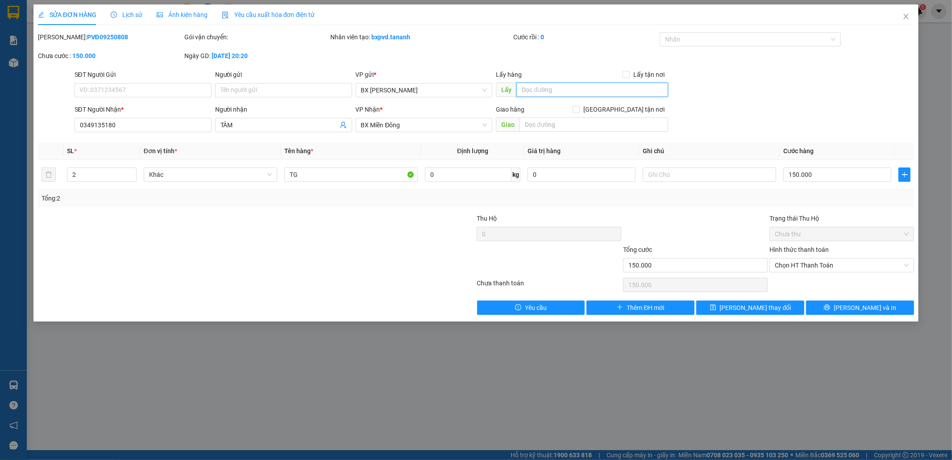
click at [536, 87] on input "text" at bounding box center [592, 90] width 152 height 14
paste input "[PERSON_NAME]"
type input "[PERSON_NAME]"
click at [728, 308] on button "[PERSON_NAME] thay đổi" at bounding box center [750, 307] width 108 height 14
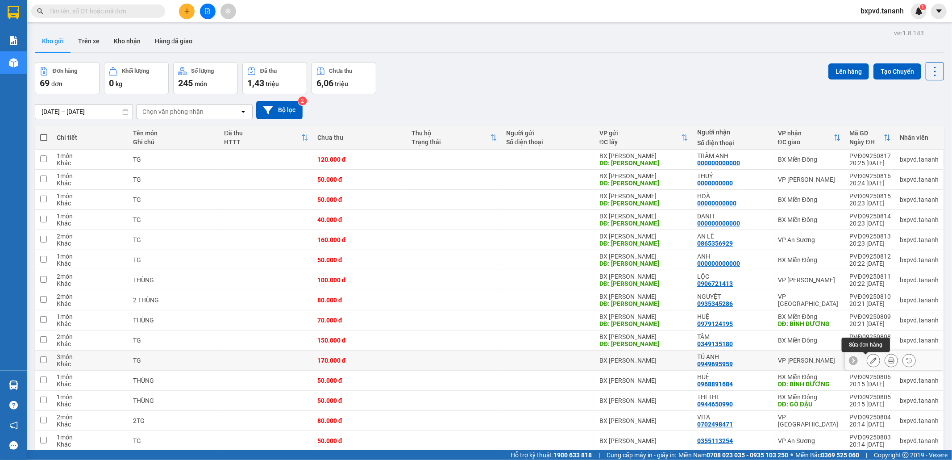
click at [870, 362] on icon at bounding box center [873, 360] width 6 height 6
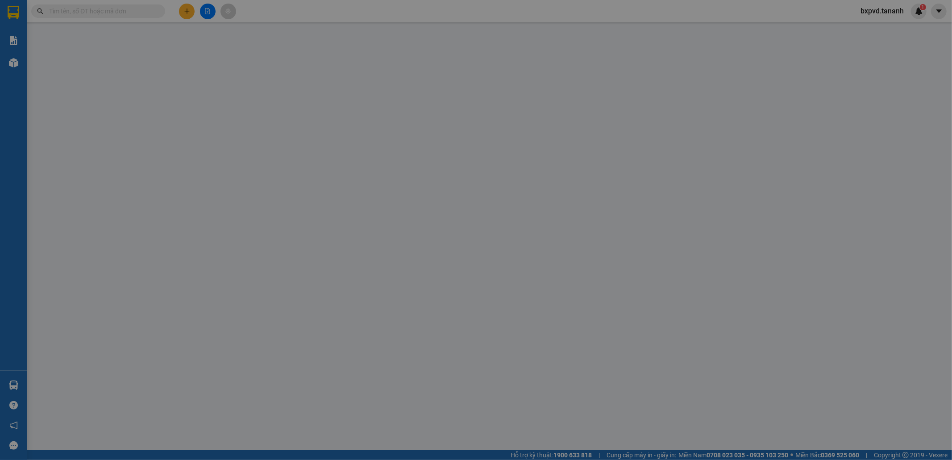
type input "0949695959"
type input "170.000"
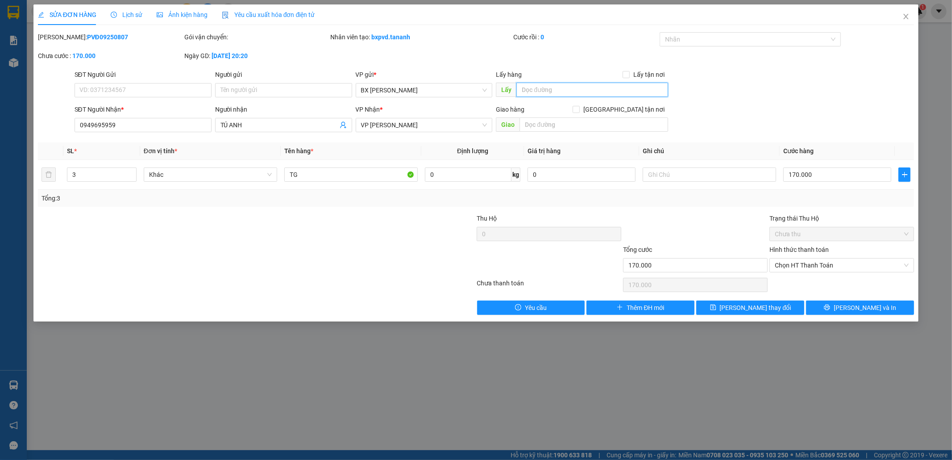
click at [541, 89] on input "text" at bounding box center [592, 90] width 152 height 14
paste input "[PERSON_NAME]"
type input "[PERSON_NAME]"
click at [720, 306] on button "[PERSON_NAME] thay đổi" at bounding box center [750, 307] width 108 height 14
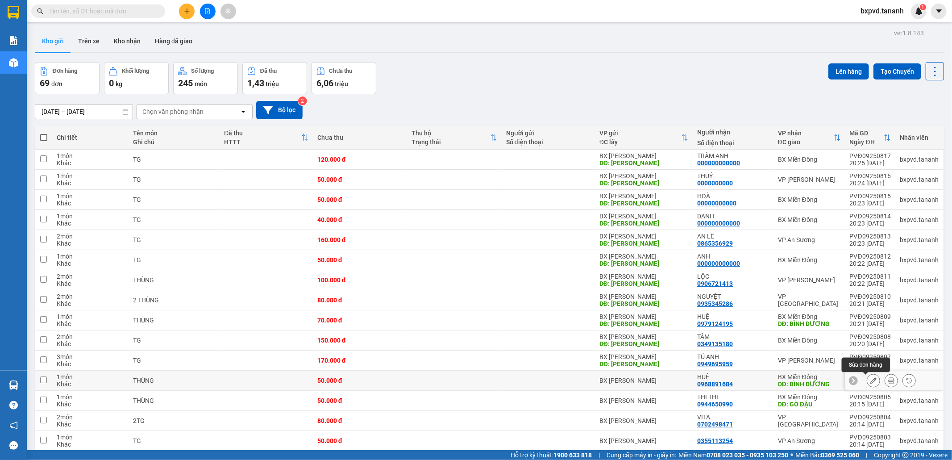
click at [870, 381] on icon at bounding box center [873, 380] width 6 height 6
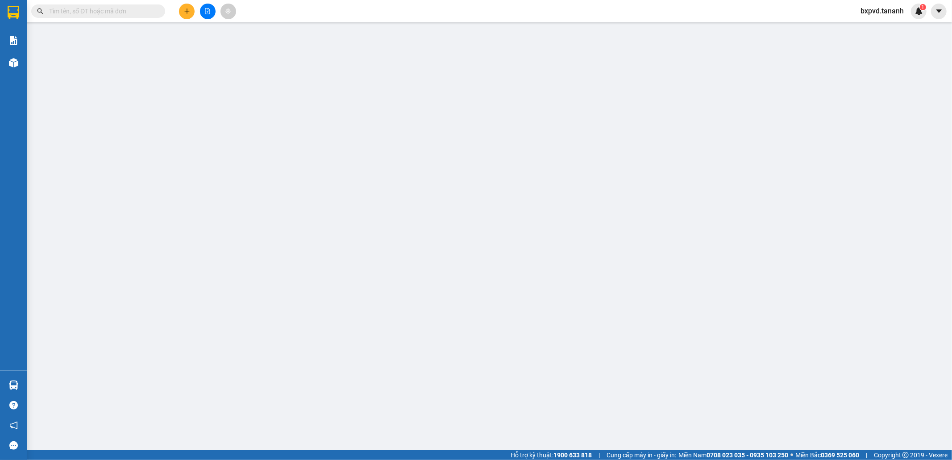
type input "0968891684"
type input "BÌNH DƯƠNG"
type input "50.000"
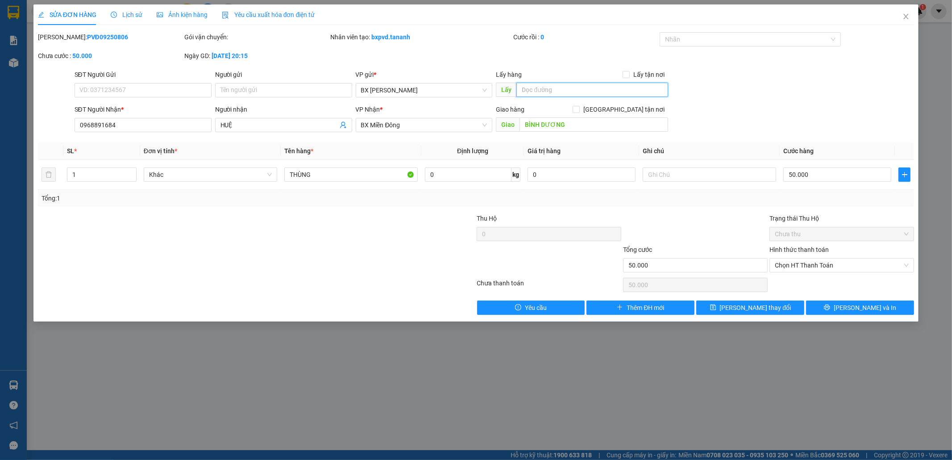
click at [541, 90] on input "text" at bounding box center [592, 90] width 152 height 14
paste input "[PERSON_NAME]"
type input "[PERSON_NAME]"
click at [715, 311] on button "[PERSON_NAME] thay đổi" at bounding box center [750, 307] width 108 height 14
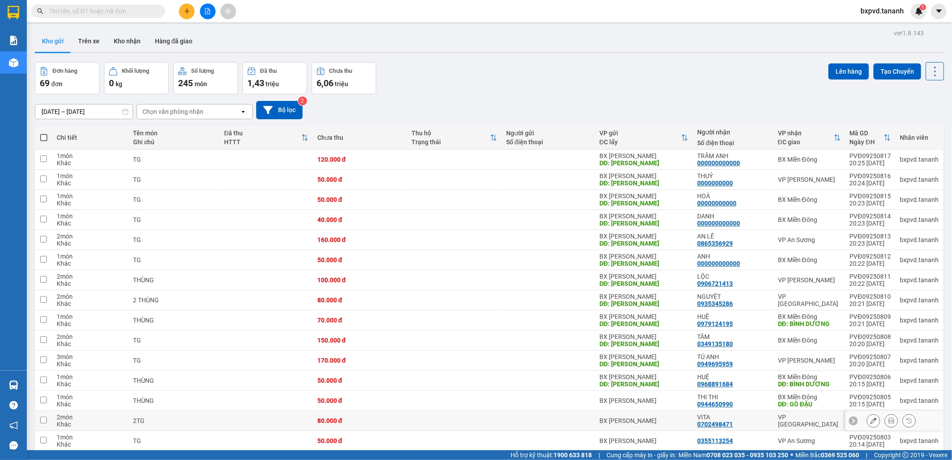
scroll to position [149, 0]
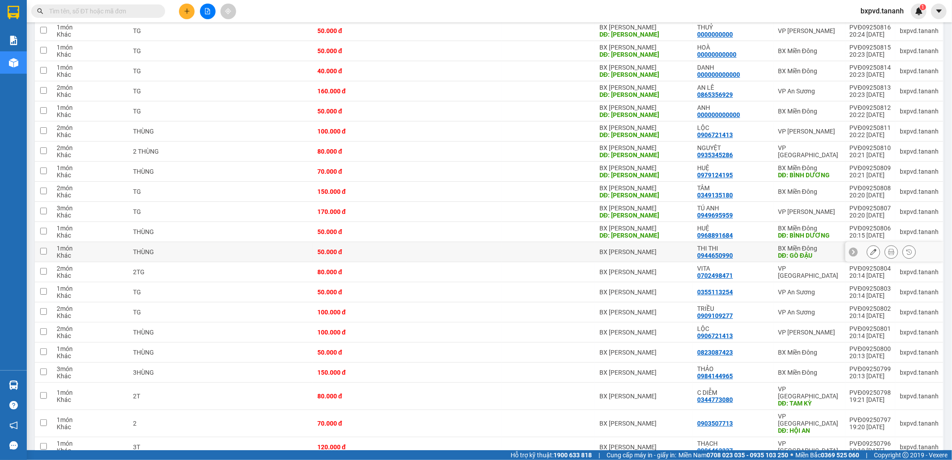
click at [869, 252] on button at bounding box center [873, 252] width 12 height 16
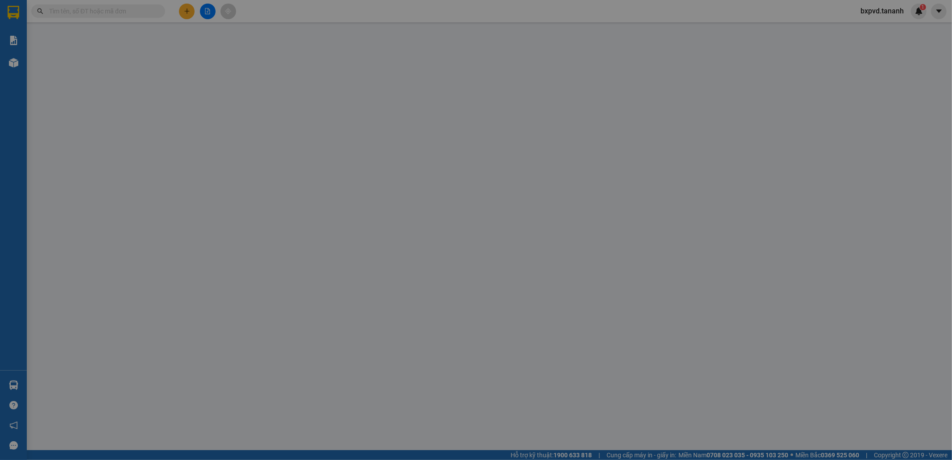
type input "0944650990"
type input "GÒ ĐẬU"
type input "50.000"
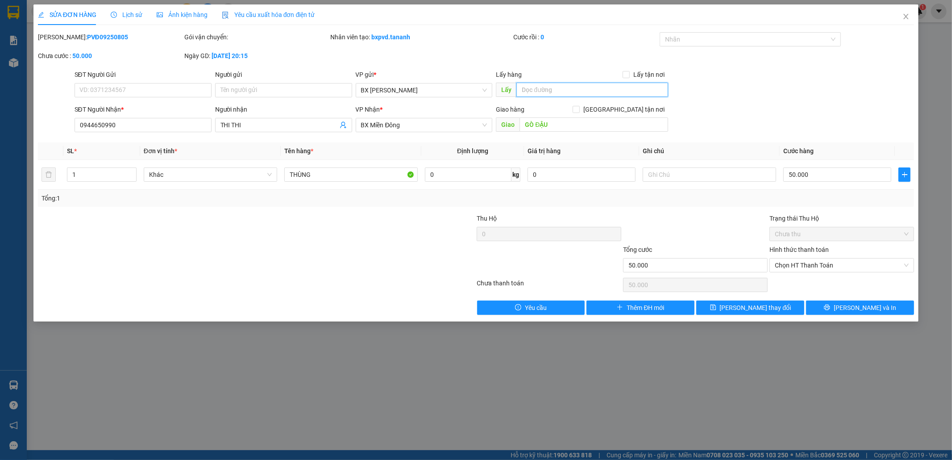
click at [542, 86] on input "text" at bounding box center [592, 90] width 152 height 14
type input "[PERSON_NAME]"
click at [739, 313] on button "[PERSON_NAME] thay đổi" at bounding box center [750, 307] width 108 height 14
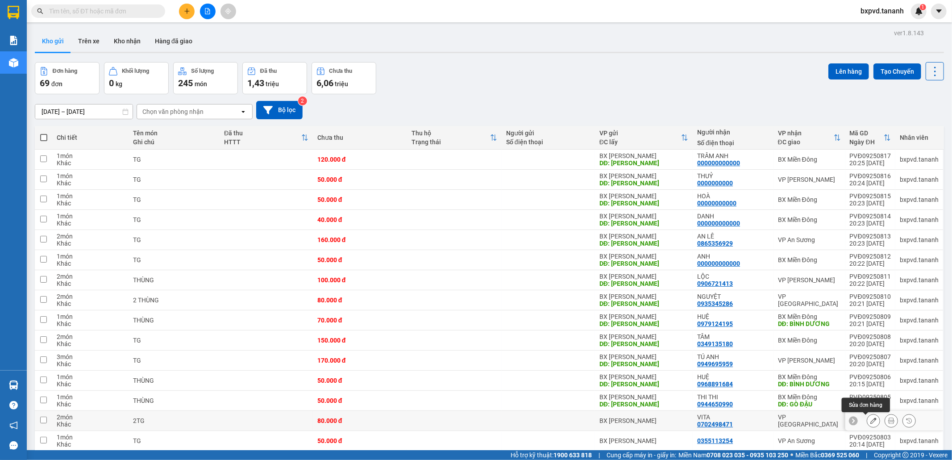
click at [870, 421] on icon at bounding box center [873, 420] width 6 height 6
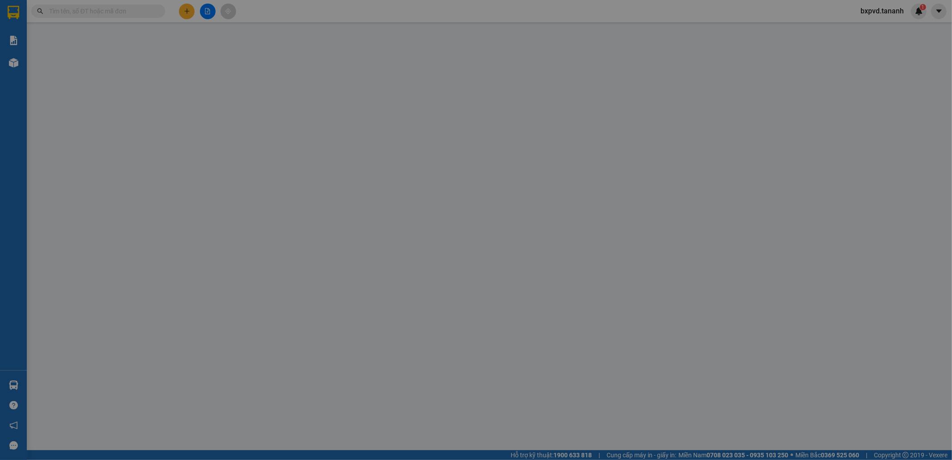
type input "0702498471"
type input "80.000"
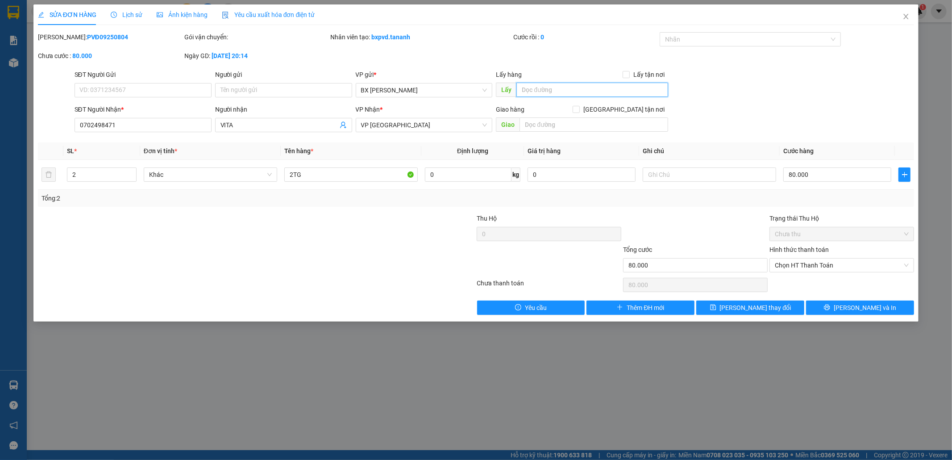
click at [587, 90] on input "text" at bounding box center [592, 90] width 152 height 14
paste input "[PERSON_NAME]"
type input "[PERSON_NAME]"
click at [763, 317] on div "SỬA ĐƠN HÀNG Lịch sử Ảnh kiện hàng Yêu cầu xuất hóa đơn điện tử Total Paid Fee …" at bounding box center [475, 162] width 885 height 317
click at [763, 311] on span "[PERSON_NAME] thay đổi" at bounding box center [755, 308] width 71 height 10
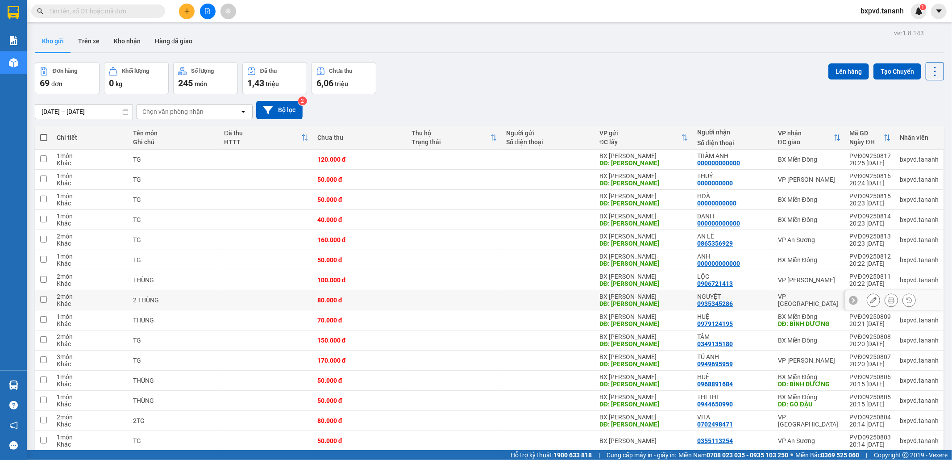
scroll to position [149, 0]
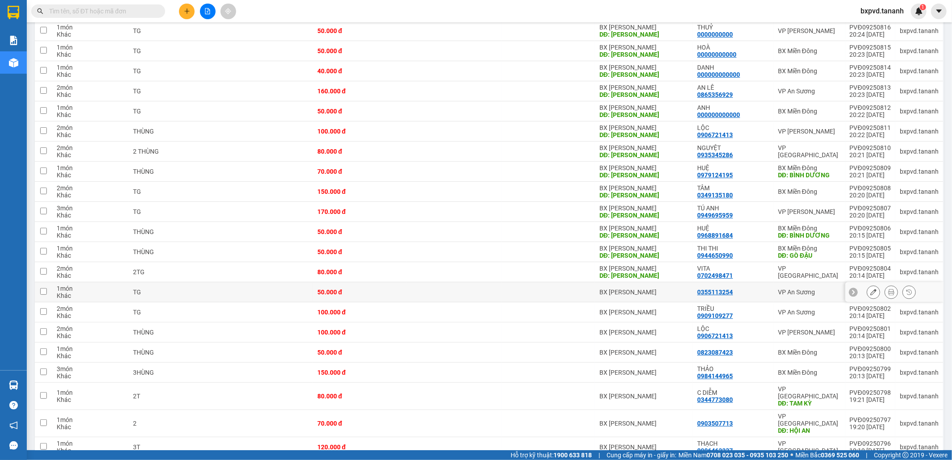
click at [867, 292] on button at bounding box center [873, 292] width 12 height 16
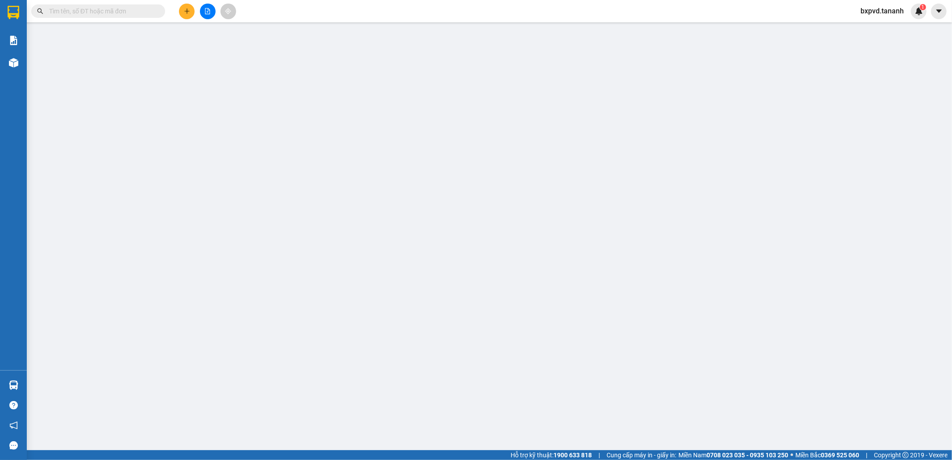
type input "0355113254"
type input "50.000"
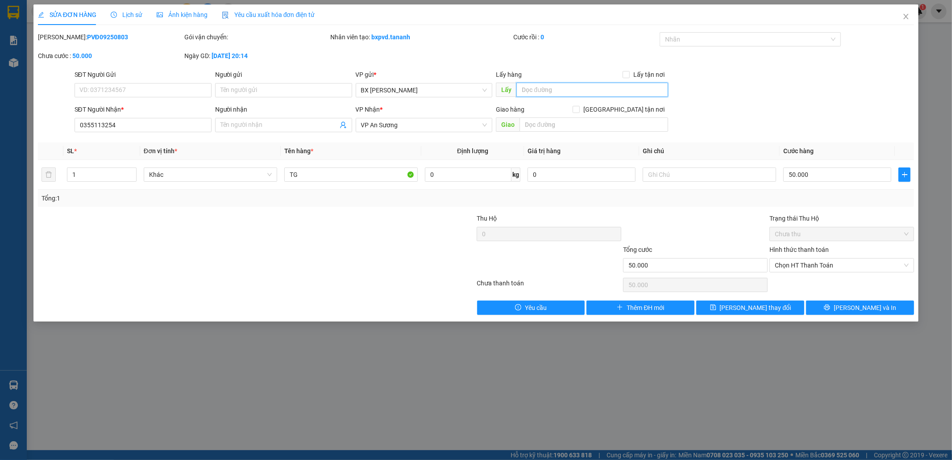
click at [538, 85] on input "text" at bounding box center [592, 90] width 152 height 14
paste input "[PERSON_NAME]"
type input "[PERSON_NAME]"
click at [774, 307] on button "[PERSON_NAME] thay đổi" at bounding box center [750, 307] width 108 height 14
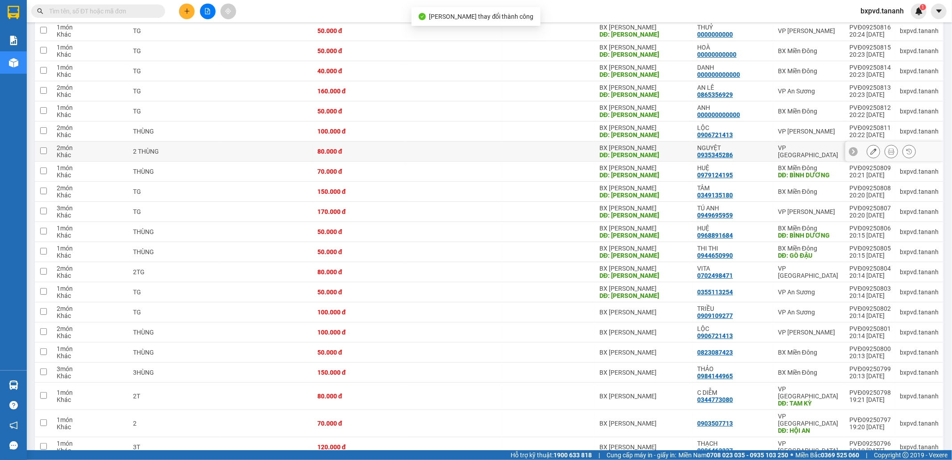
scroll to position [248, 0]
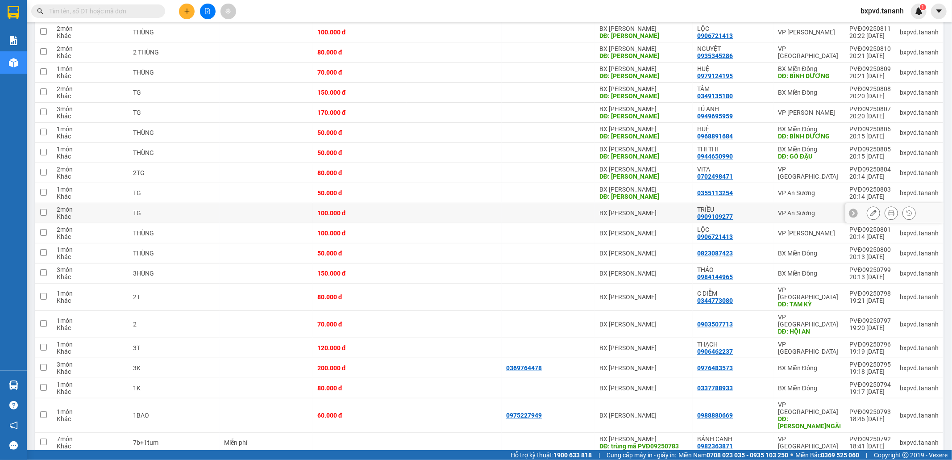
click at [867, 210] on button at bounding box center [873, 213] width 12 height 16
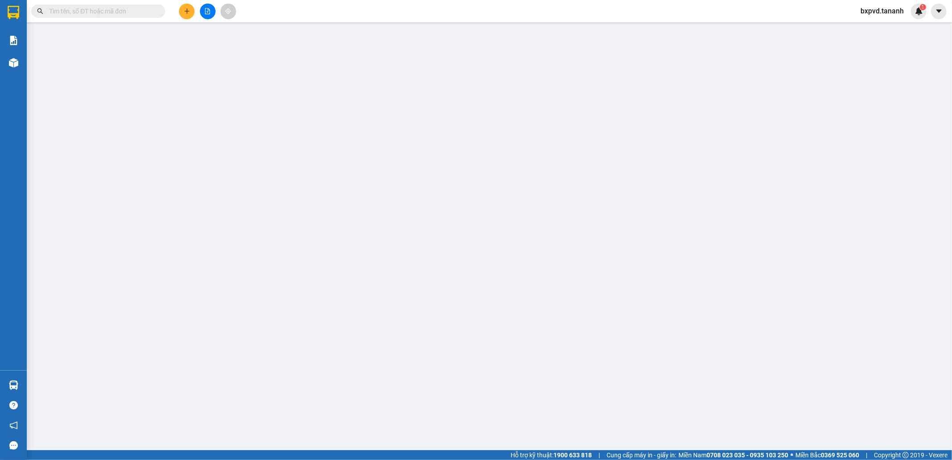
type input "0909109277"
type input "100.000"
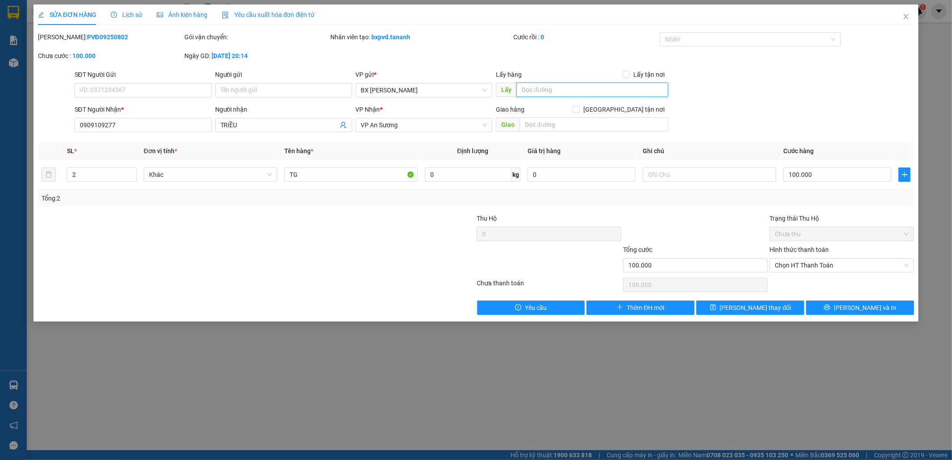
click at [572, 85] on input "text" at bounding box center [592, 90] width 152 height 14
paste input "[PERSON_NAME]"
type input "[PERSON_NAME]"
click at [784, 310] on button "[PERSON_NAME] thay đổi" at bounding box center [750, 307] width 108 height 14
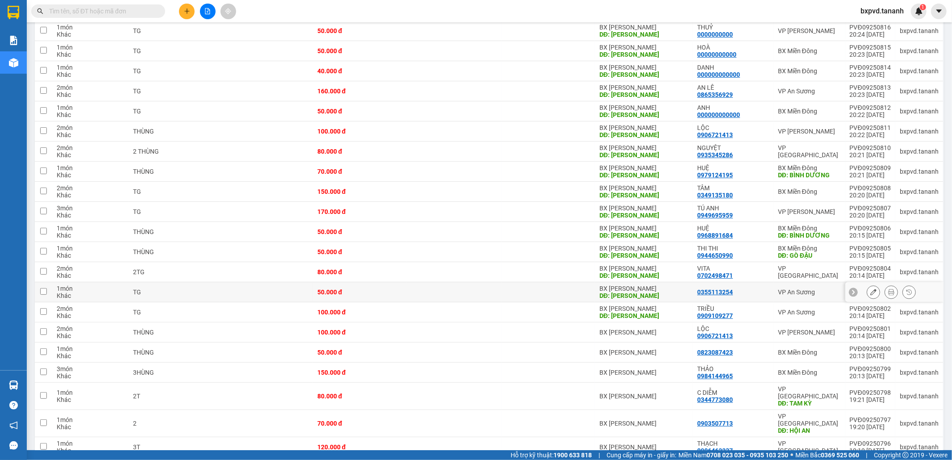
scroll to position [198, 0]
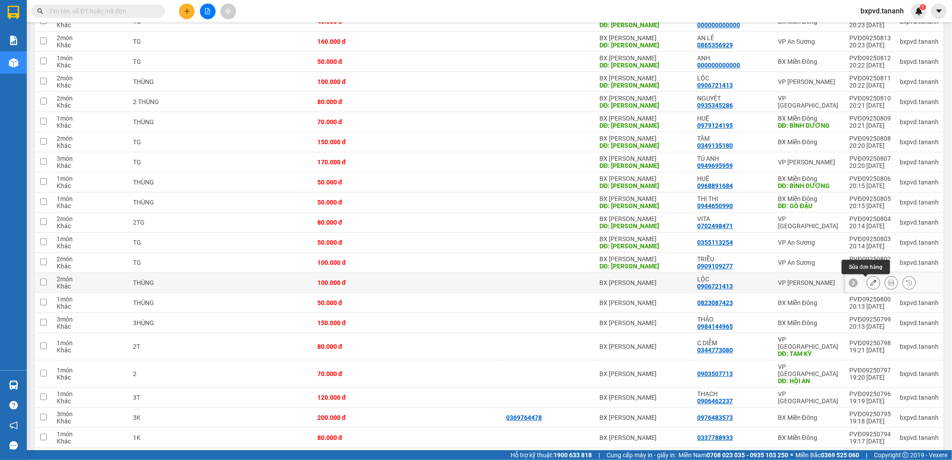
click at [870, 283] on icon at bounding box center [873, 282] width 6 height 6
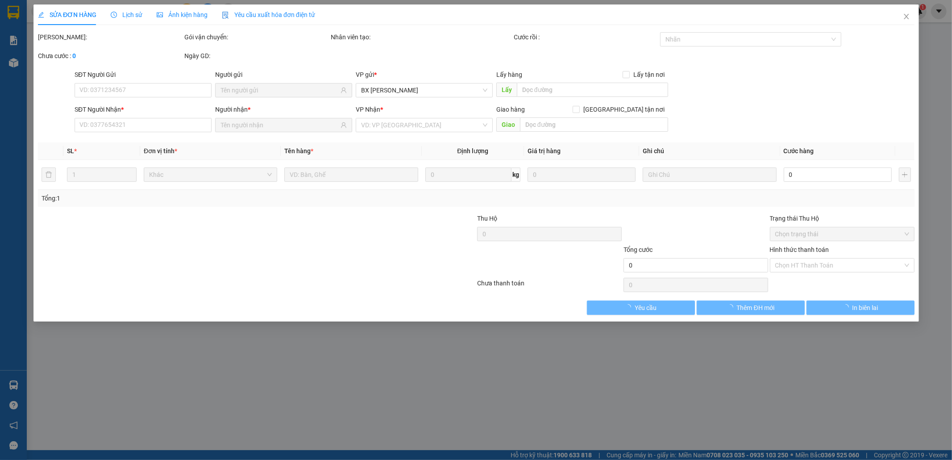
type input "0906721413"
type input "100.000"
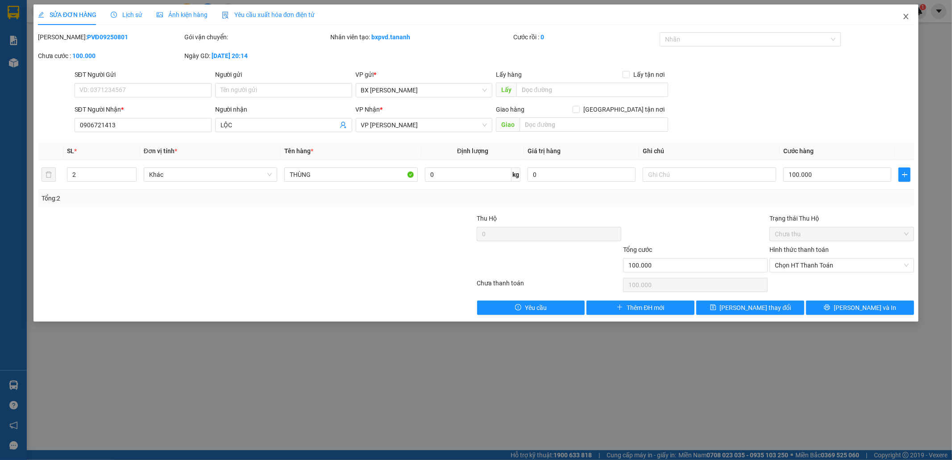
click at [906, 16] on icon "close" at bounding box center [905, 16] width 7 height 7
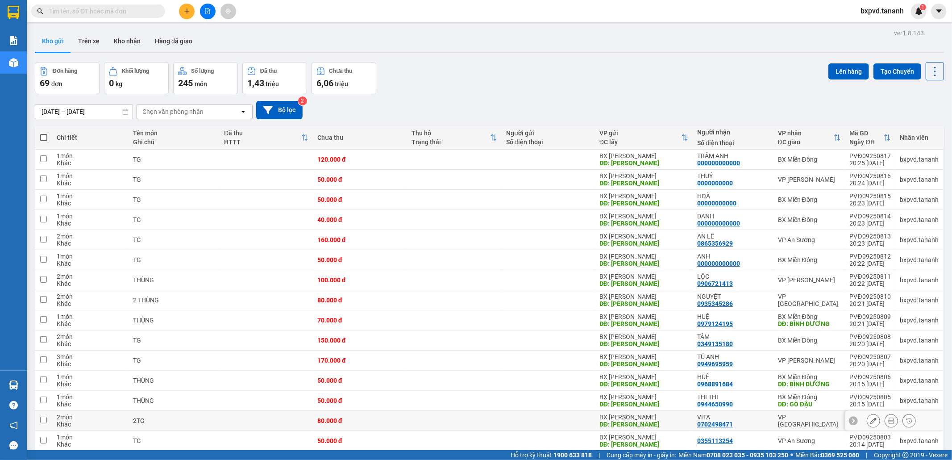
scroll to position [149, 0]
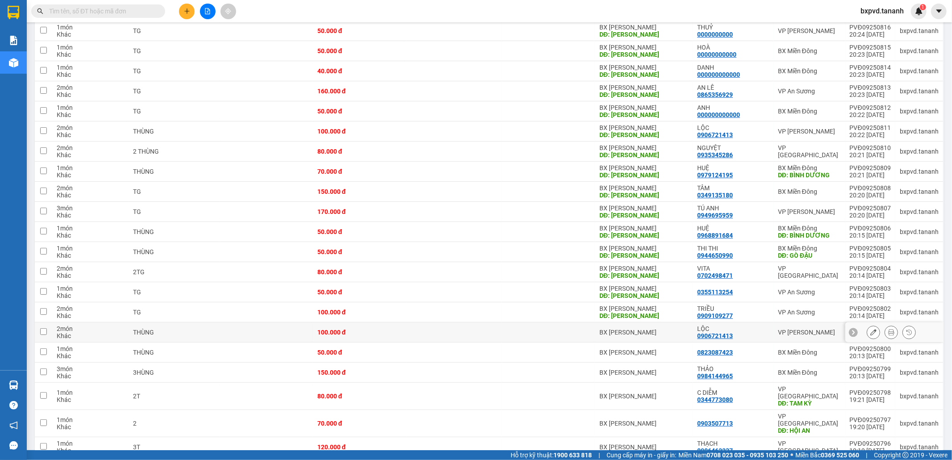
click at [870, 331] on icon at bounding box center [873, 332] width 6 height 6
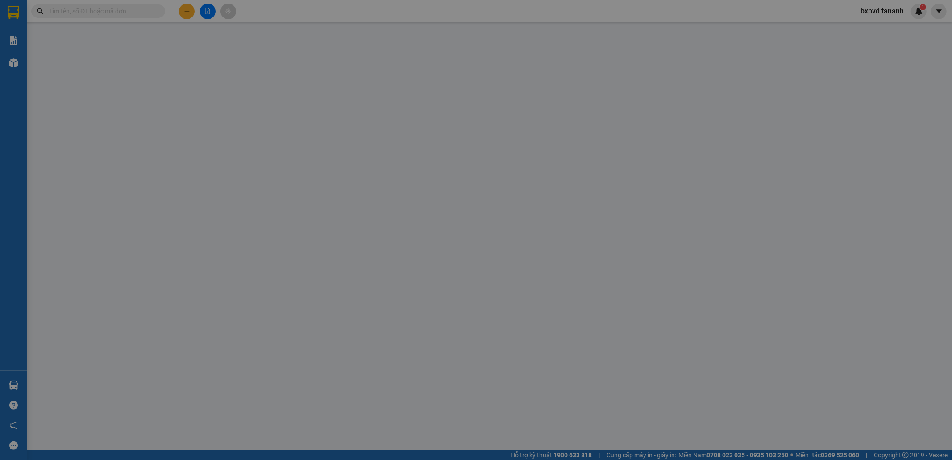
type input "0906721413"
type input "100.000"
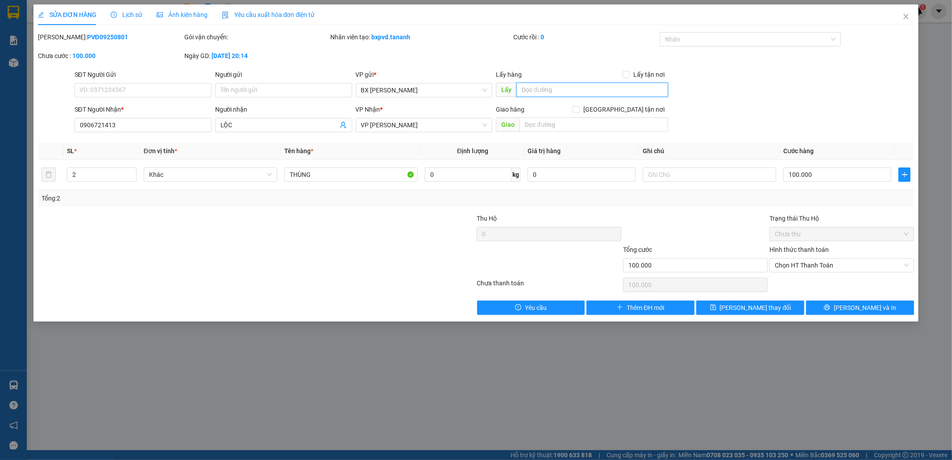
click at [533, 88] on input "text" at bounding box center [592, 90] width 152 height 14
paste input "[PERSON_NAME]"
type input "[PERSON_NAME]"
click at [726, 311] on button "[PERSON_NAME] thay đổi" at bounding box center [750, 307] width 108 height 14
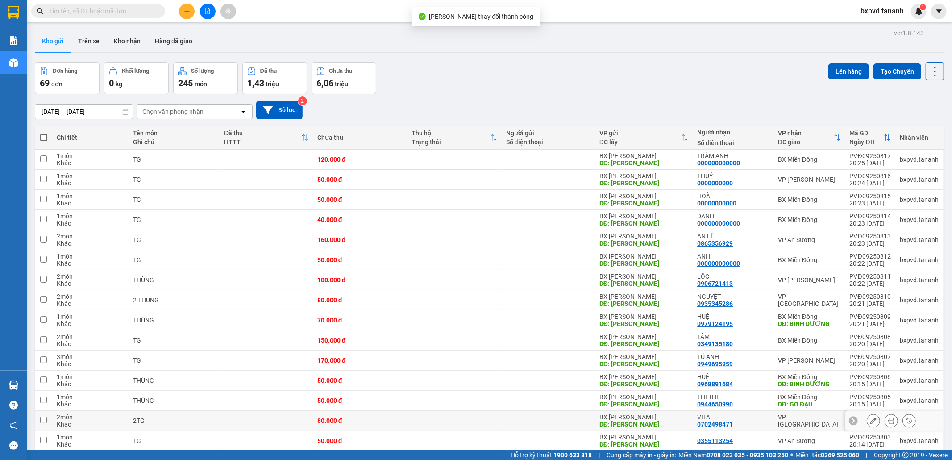
scroll to position [249, 0]
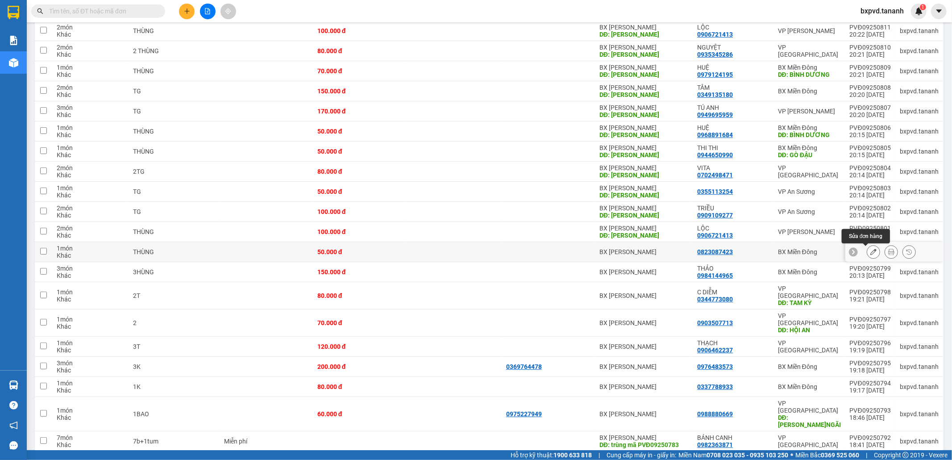
click at [870, 252] on icon at bounding box center [873, 252] width 6 height 6
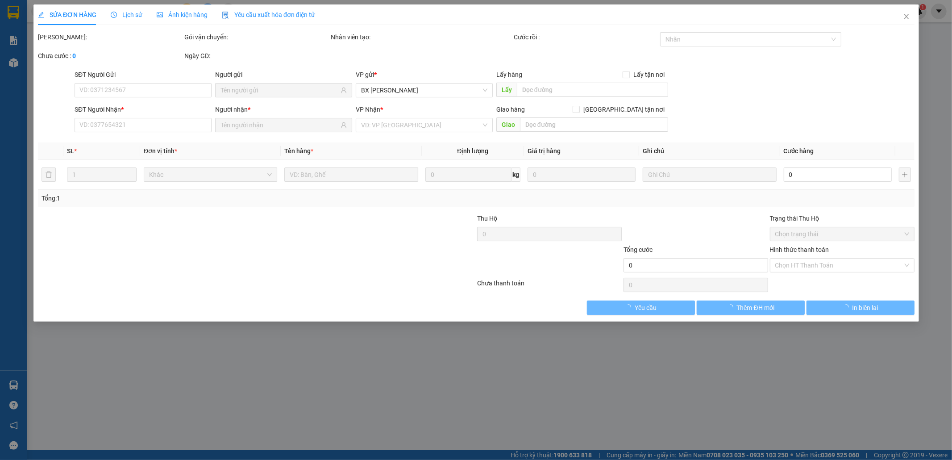
type input "0823087423"
type input "50.000"
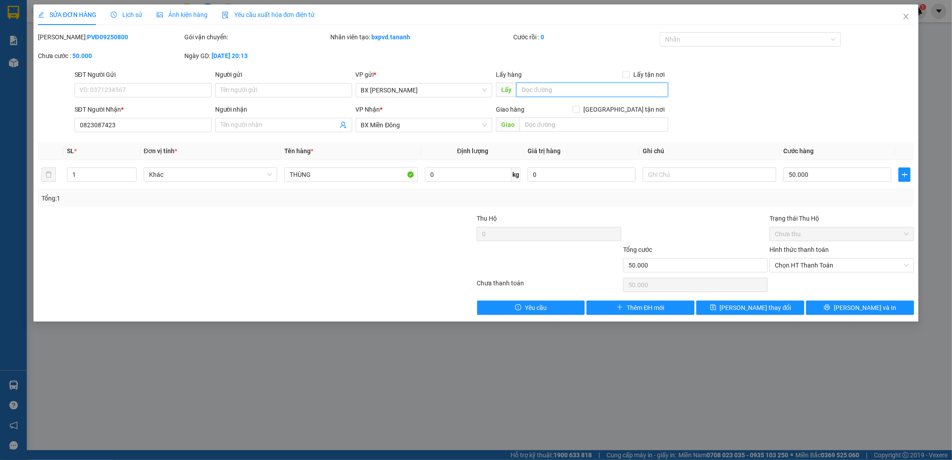
click at [548, 88] on input "text" at bounding box center [592, 90] width 152 height 14
paste input "[PERSON_NAME]"
type input "[PERSON_NAME]"
drag, startPoint x: 759, startPoint y: 308, endPoint x: 773, endPoint y: 319, distance: 18.4
click at [760, 308] on span "[PERSON_NAME] thay đổi" at bounding box center [755, 308] width 71 height 10
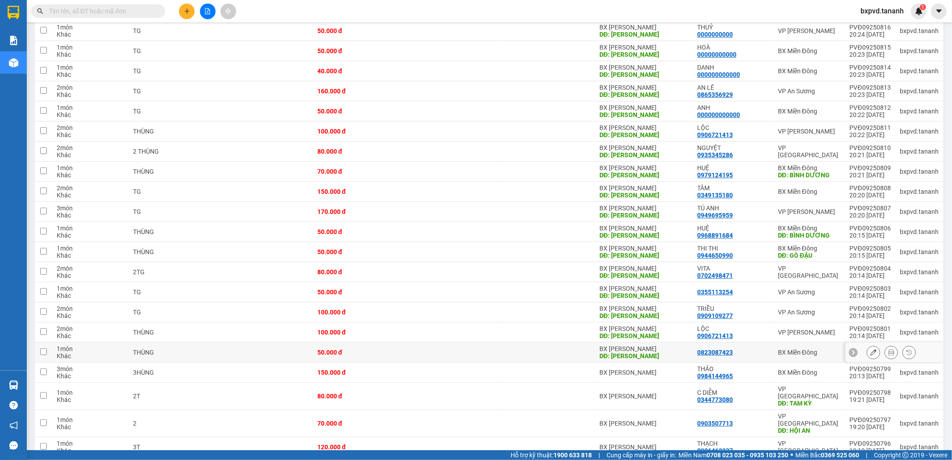
scroll to position [297, 0]
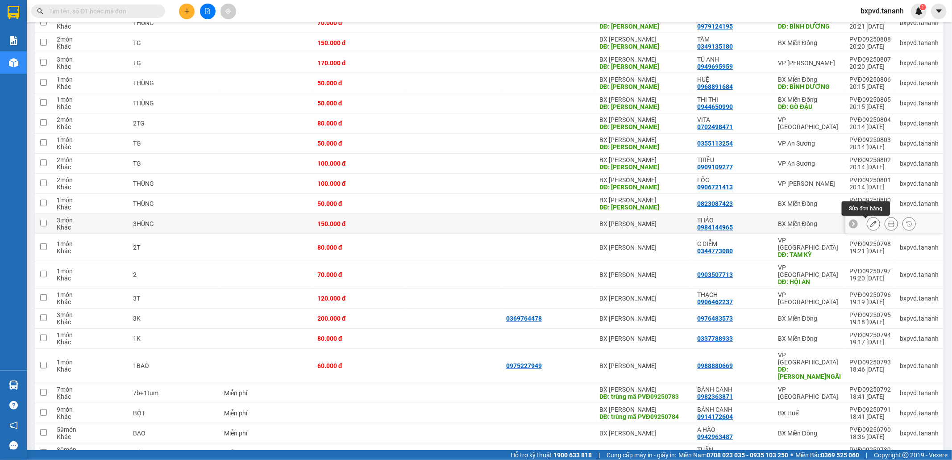
click at [870, 221] on icon at bounding box center [873, 223] width 6 height 6
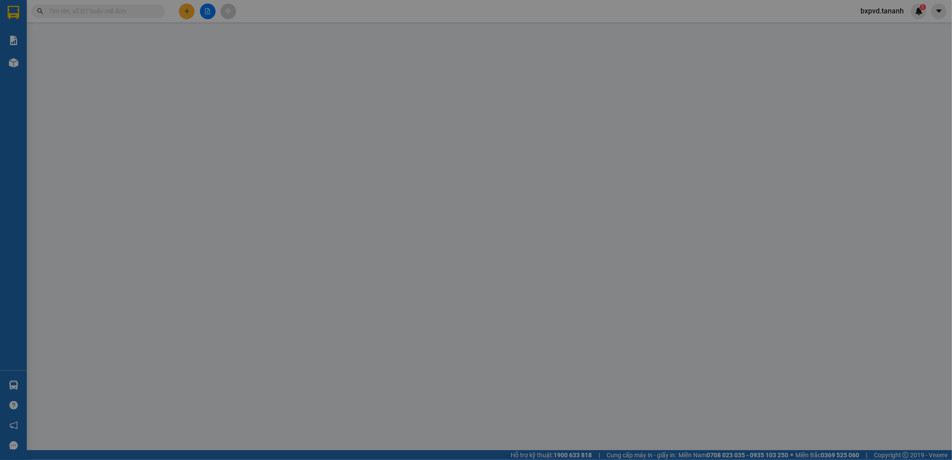
type input "0984144965"
type input "150.000"
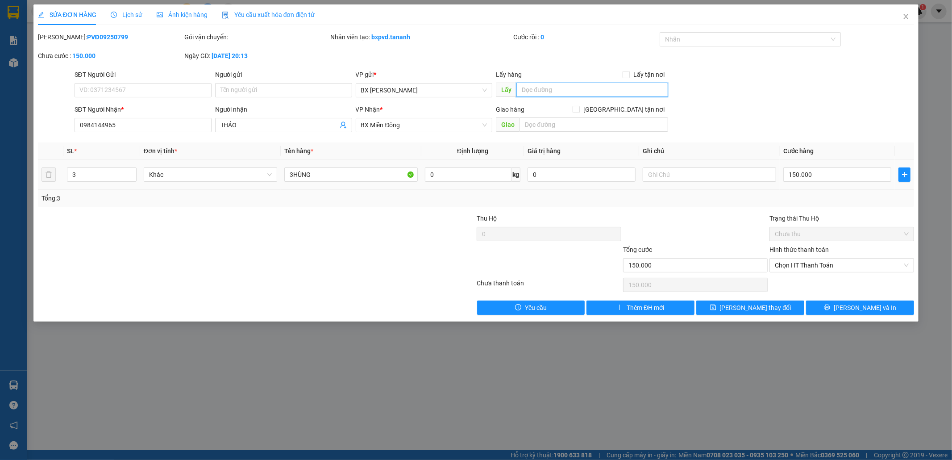
click at [555, 87] on input "text" at bounding box center [592, 90] width 152 height 14
paste input "[PERSON_NAME]"
type input "[PERSON_NAME]"
click at [747, 303] on span "[PERSON_NAME] thay đổi" at bounding box center [755, 308] width 71 height 10
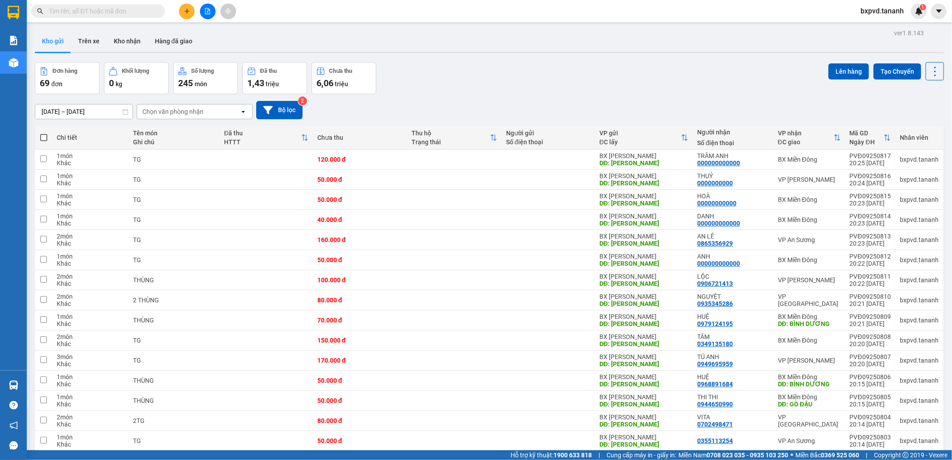
click at [43, 135] on span at bounding box center [43, 137] width 7 height 7
click at [44, 133] on input "checkbox" at bounding box center [44, 133] width 0 height 0
checkbox input "true"
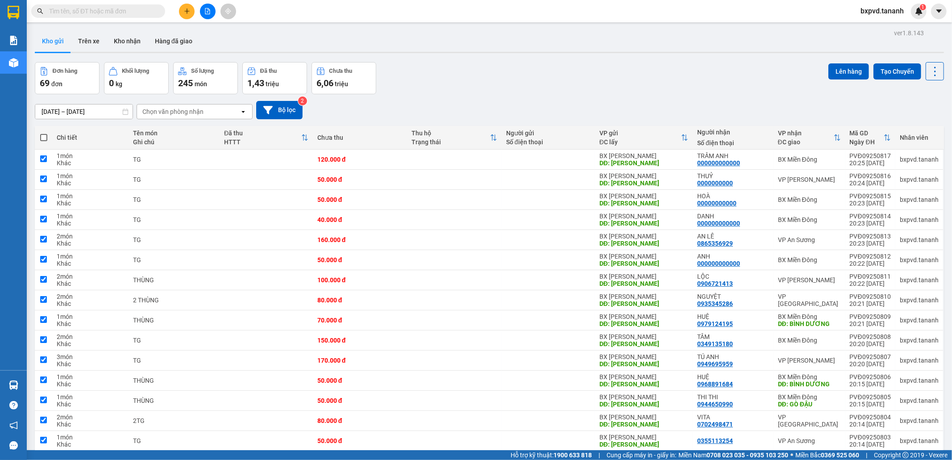
checkbox input "true"
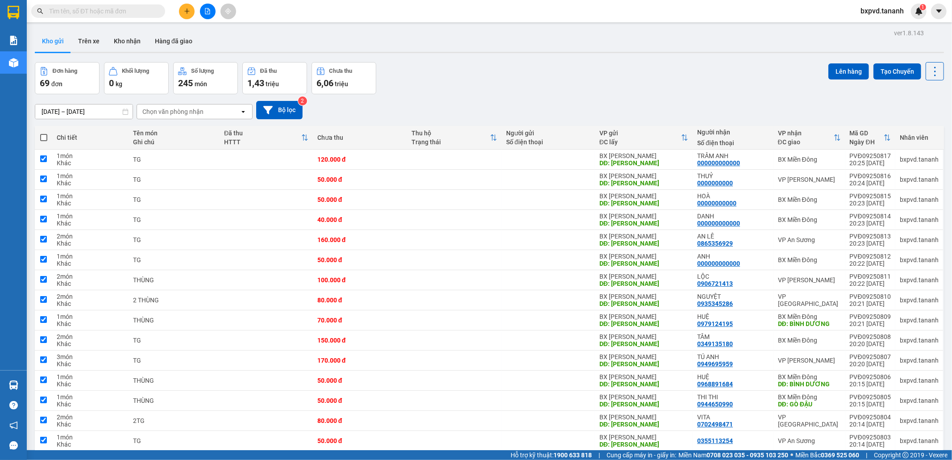
checkbox input "true"
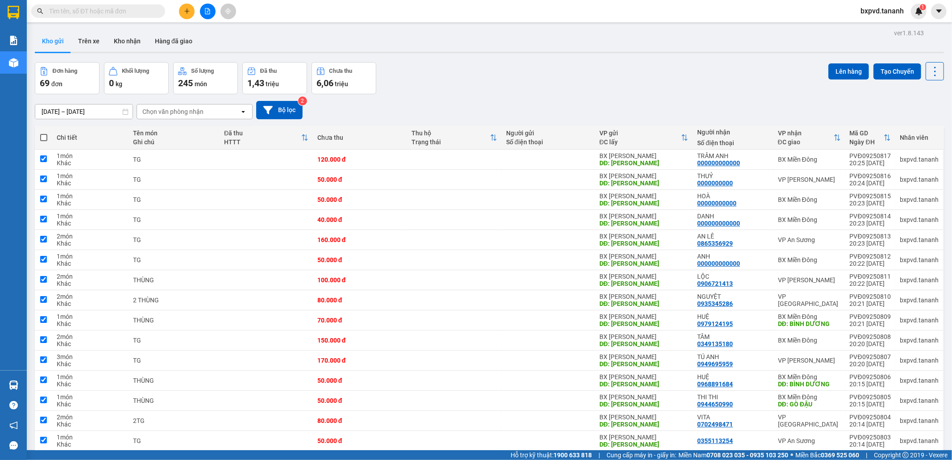
checkbox input "true"
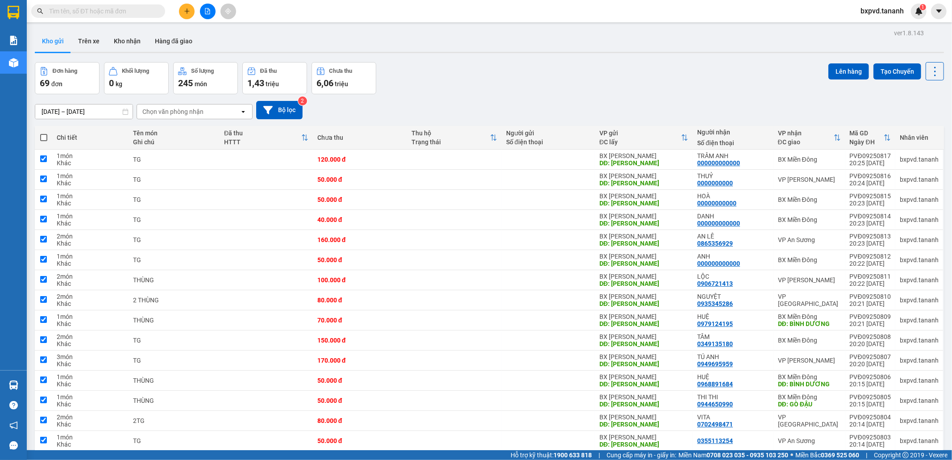
checkbox input "true"
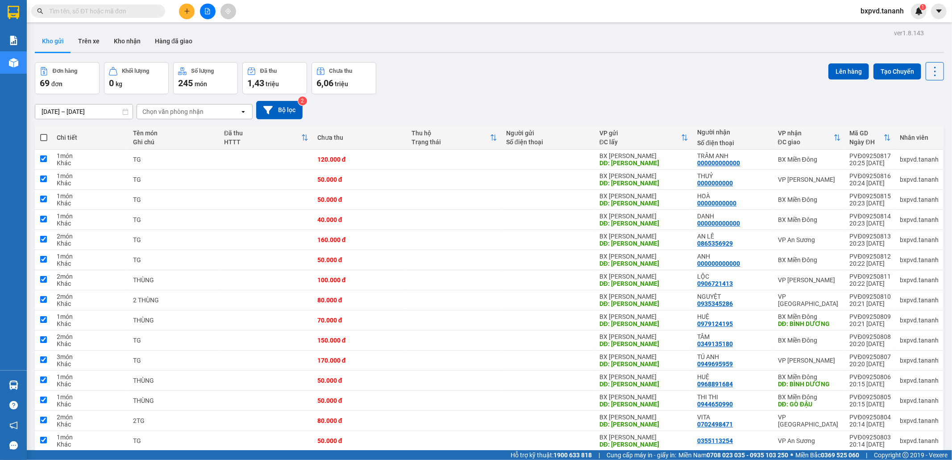
checkbox input "true"
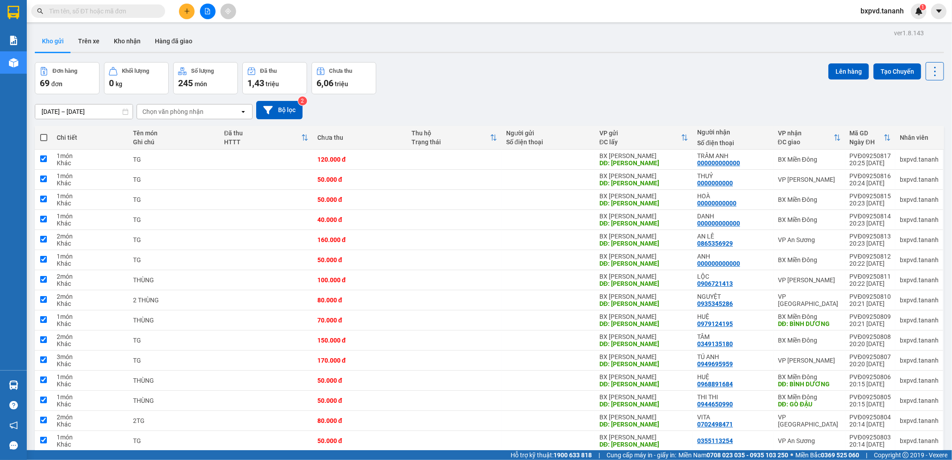
checkbox input "true"
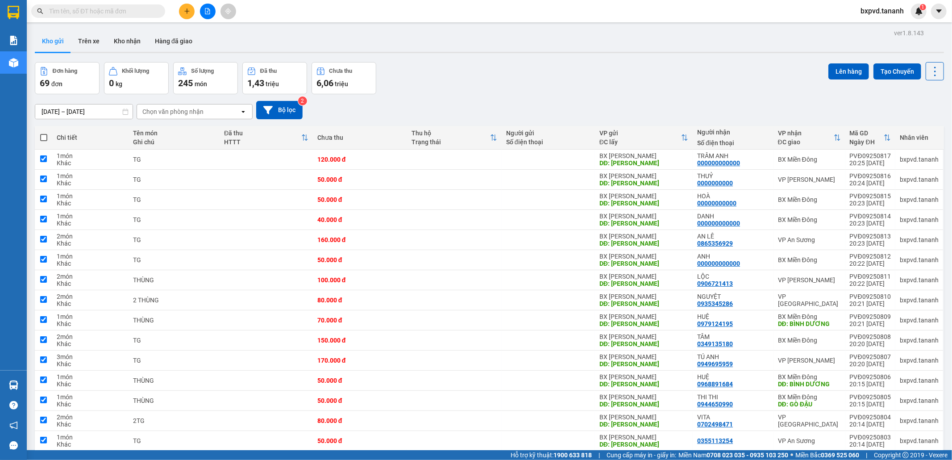
checkbox input "true"
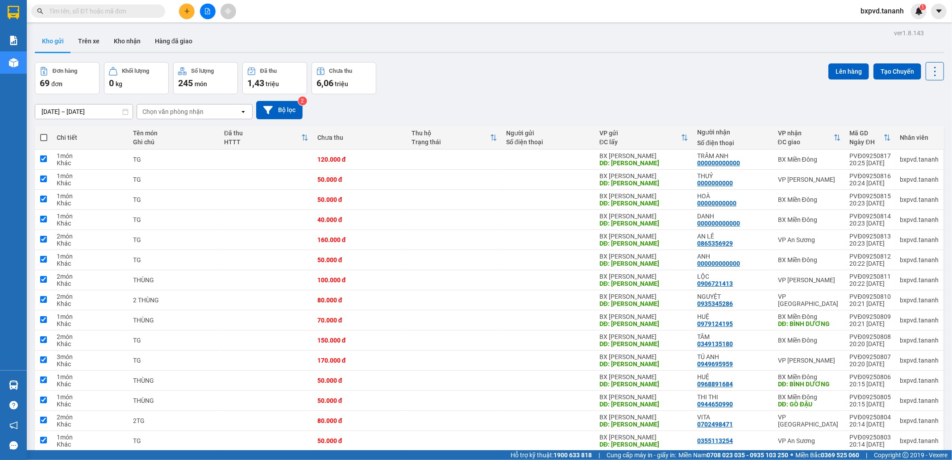
checkbox input "true"
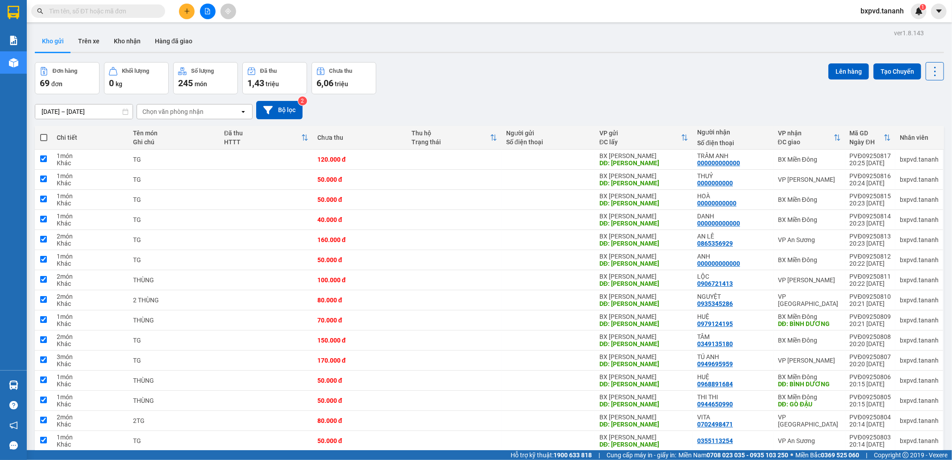
checkbox input "true"
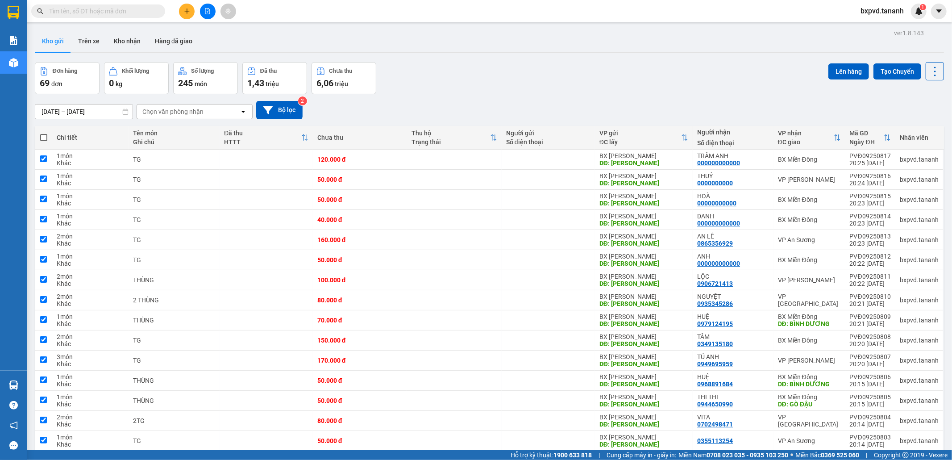
checkbox input "true"
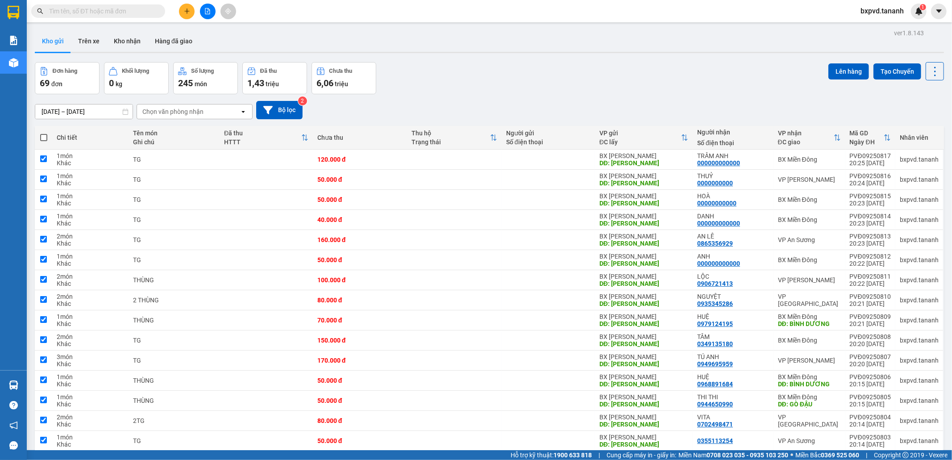
checkbox input "true"
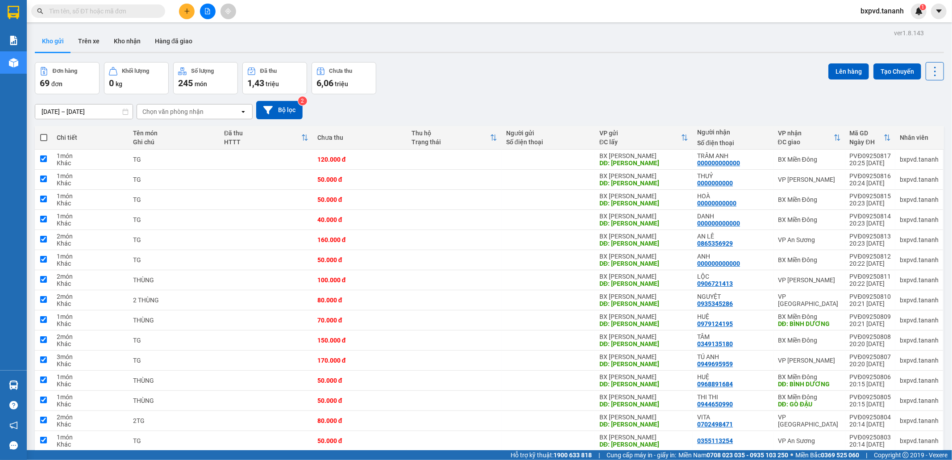
checkbox input "true"
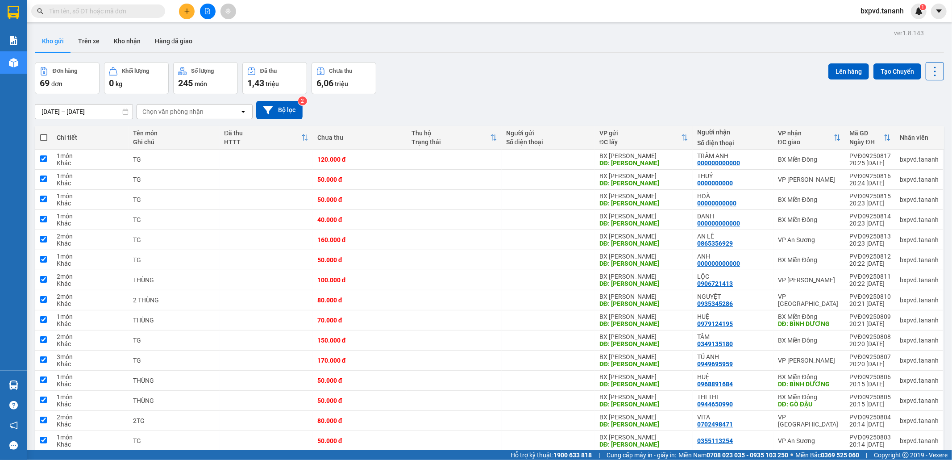
checkbox input "true"
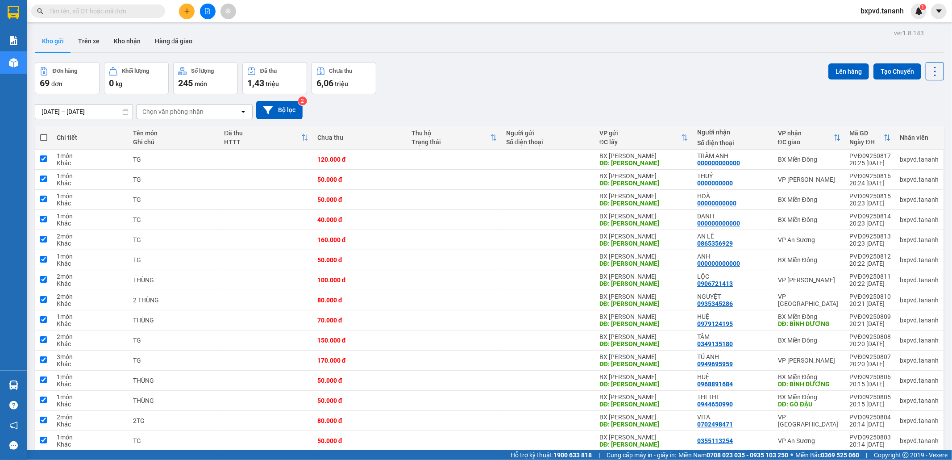
checkbox input "true"
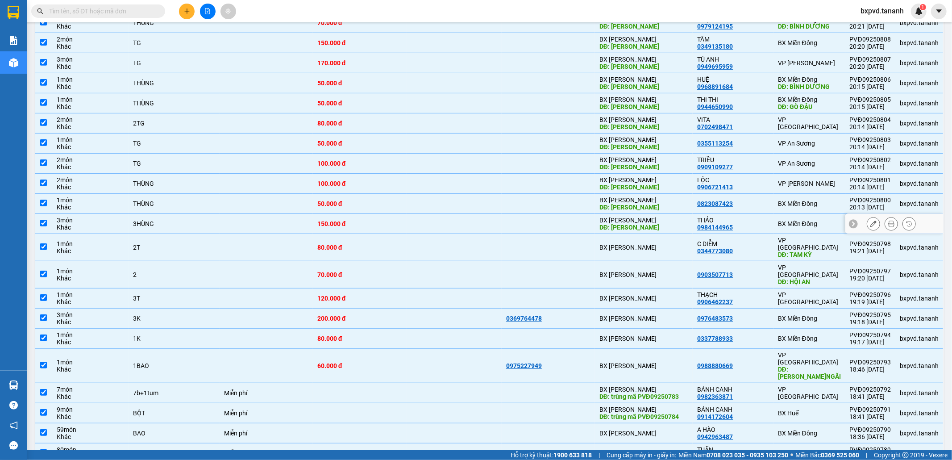
scroll to position [446, 0]
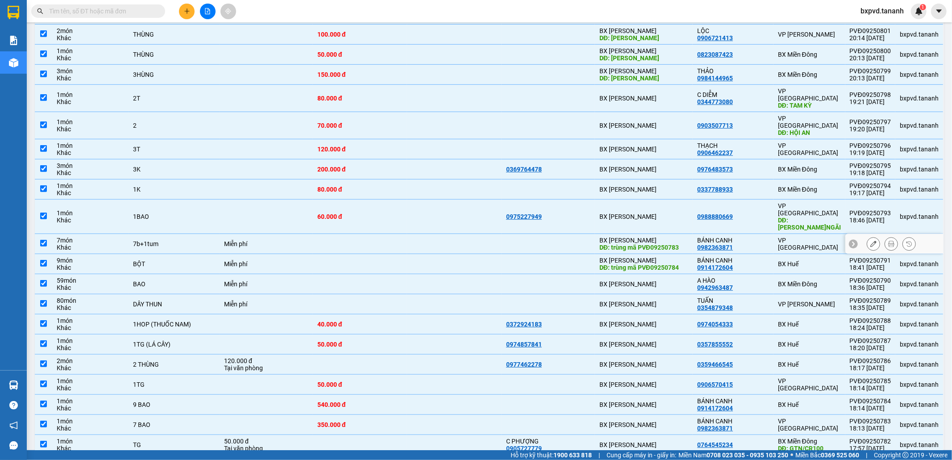
click at [40, 240] on input "checkbox" at bounding box center [43, 243] width 7 height 7
checkbox input "false"
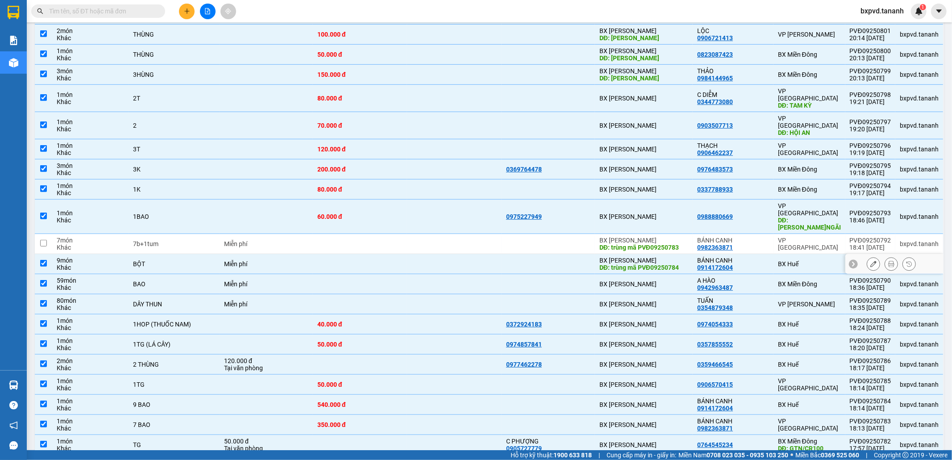
click at [41, 260] on input "checkbox" at bounding box center [43, 263] width 7 height 7
checkbox input "false"
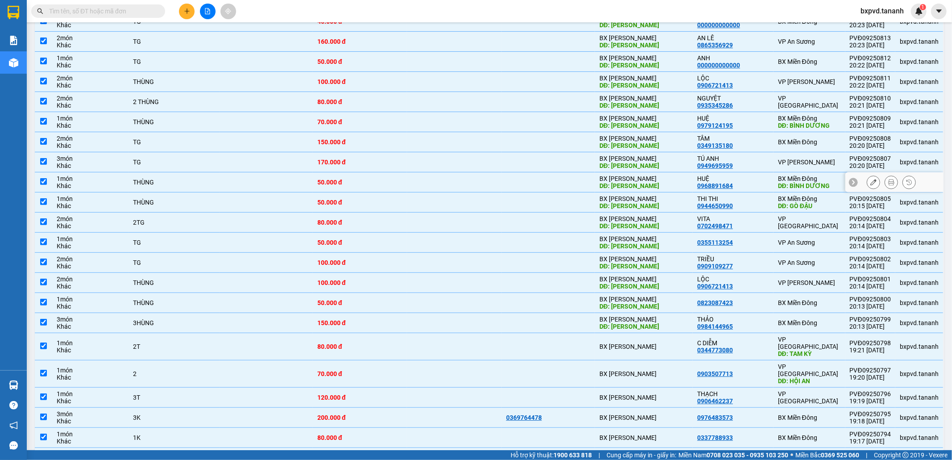
scroll to position [0, 0]
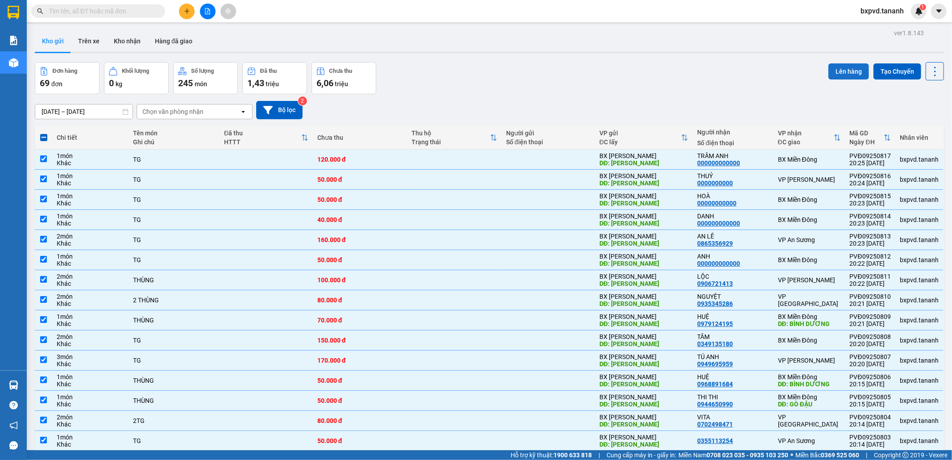
click at [842, 70] on button "Lên hàng" at bounding box center [848, 71] width 41 height 16
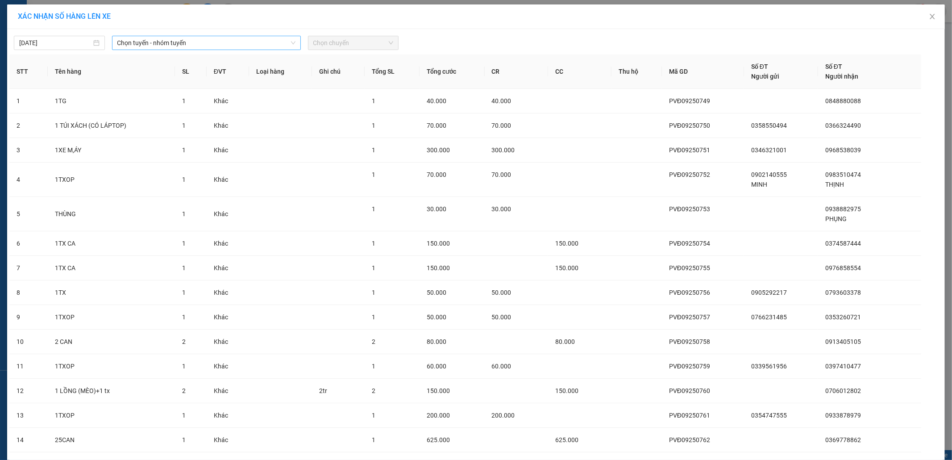
click at [161, 43] on span "Chọn tuyến - nhóm tuyến" at bounding box center [206, 42] width 178 height 13
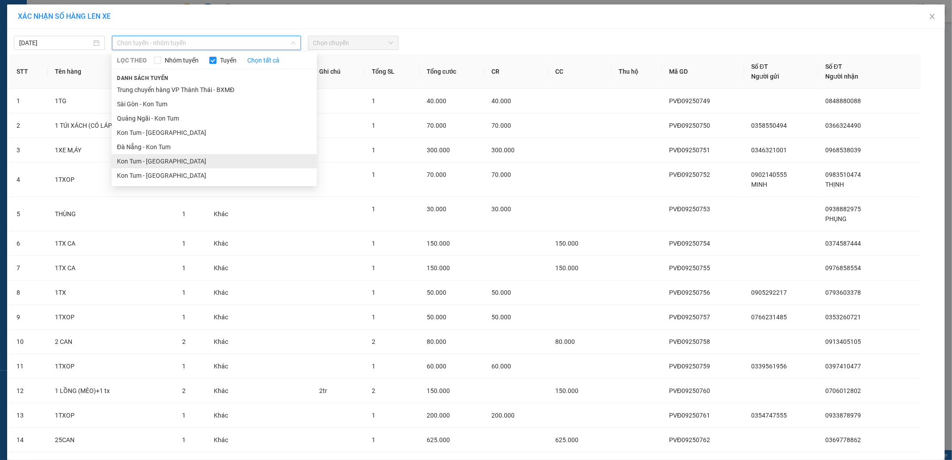
click at [169, 157] on li "Kon Tum - [GEOGRAPHIC_DATA]" at bounding box center [214, 161] width 205 height 14
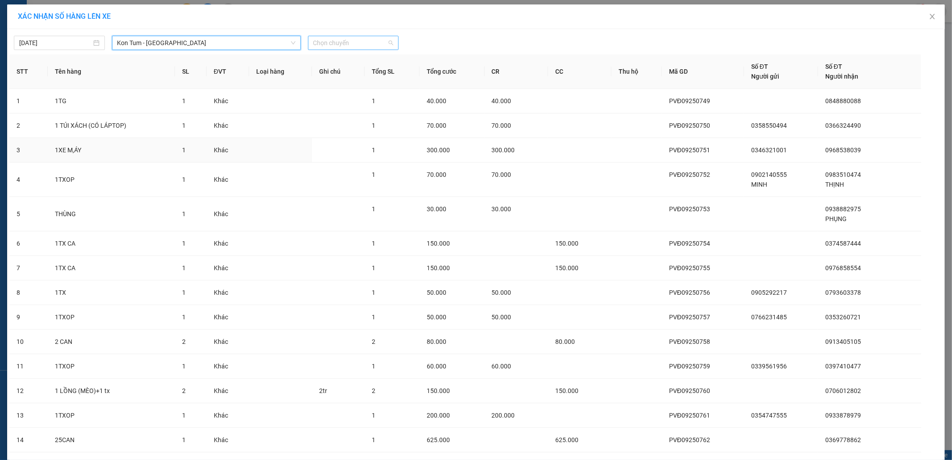
click at [316, 46] on span "Chọn chuyến" at bounding box center [353, 42] width 80 height 13
click at [347, 90] on div "20:00 (TC) - 82B-005.86" at bounding box center [345, 89] width 70 height 10
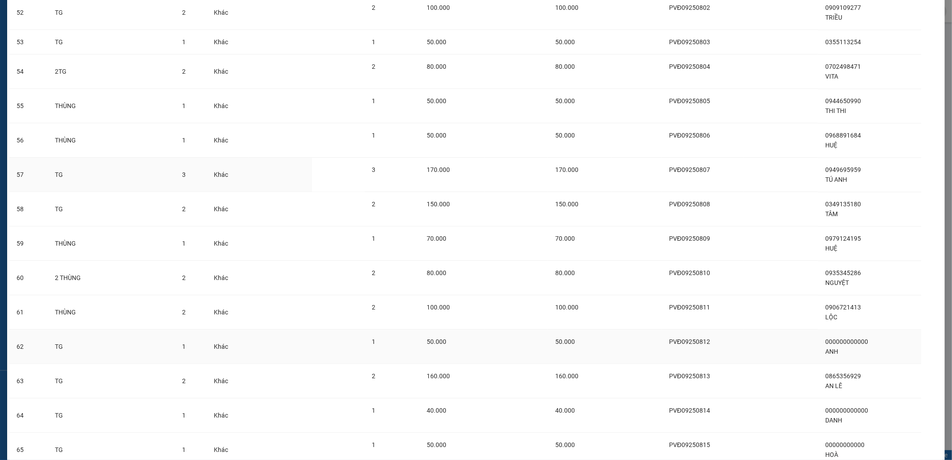
scroll to position [1680, 0]
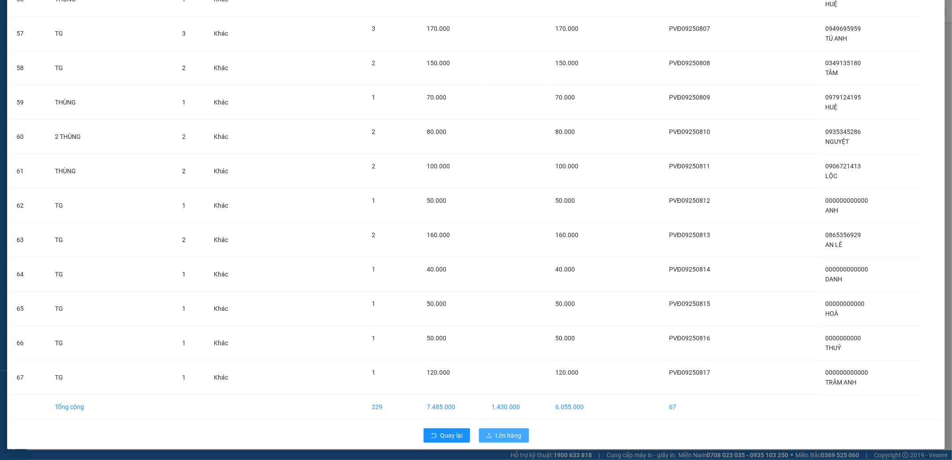
click at [515, 437] on button "Lên hàng" at bounding box center [504, 435] width 50 height 14
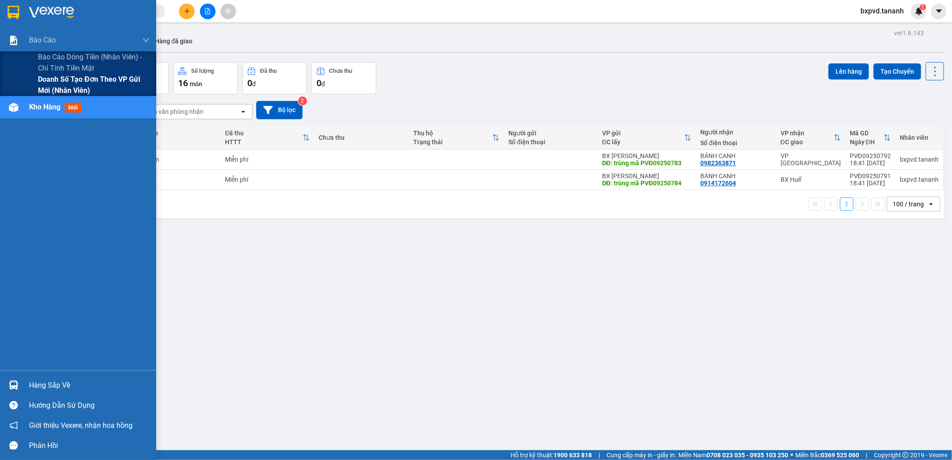
click at [51, 83] on span "Doanh số tạo đơn theo VP gửi mới (nhân viên)" at bounding box center [94, 85] width 112 height 22
